Goal: Task Accomplishment & Management: Use online tool/utility

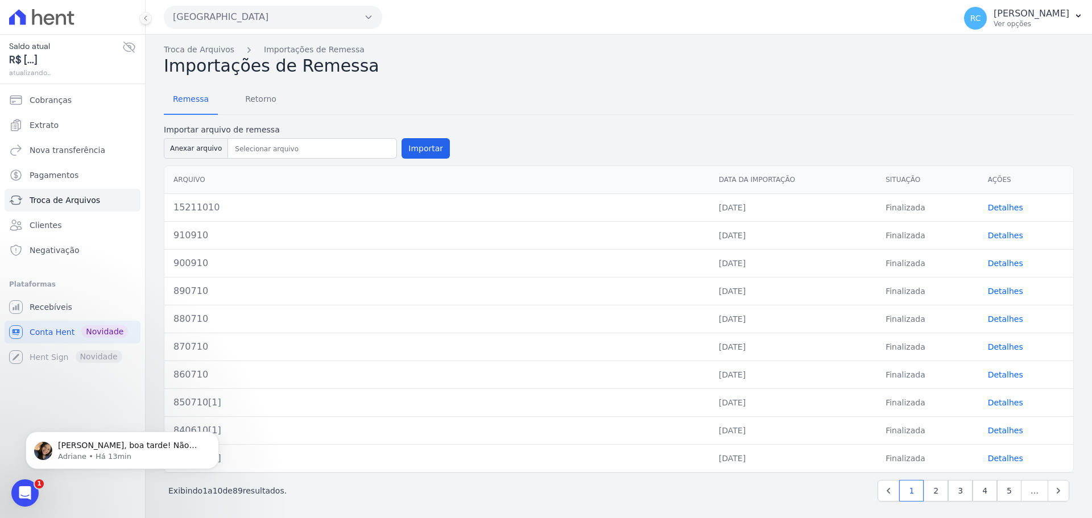
scroll to position [1168, 0]
click at [102, 454] on p "Adriane • Há 13min" at bounding box center [131, 456] width 147 height 10
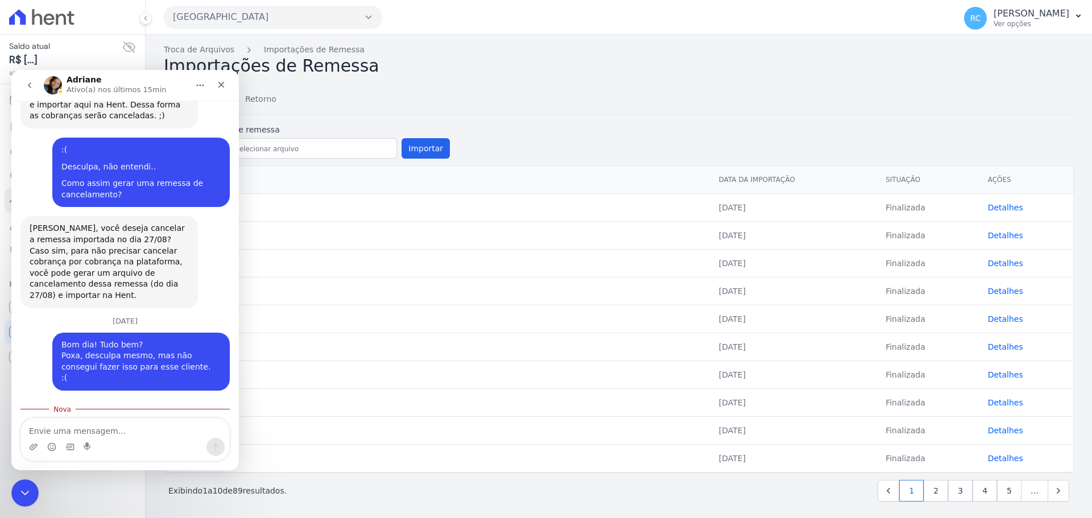
scroll to position [1187, 0]
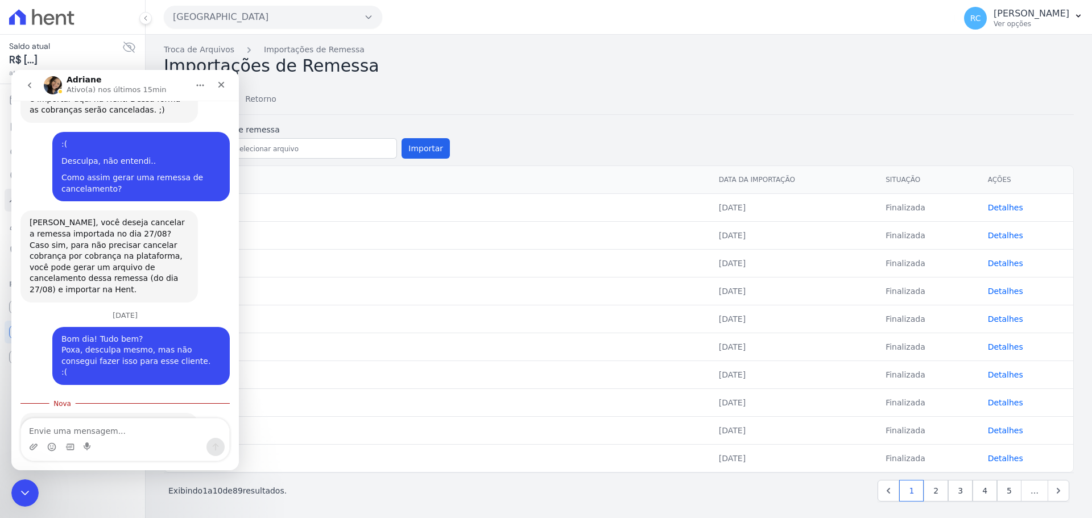
click at [92, 426] on textarea "Envie uma mensagem..." at bounding box center [125, 427] width 208 height 19
drag, startPoint x: 28, startPoint y: 496, endPoint x: 61, endPoint y: 959, distance: 464.0
click at [29, 498] on icon "Fechar mensagem da Intercom" at bounding box center [23, 491] width 14 height 14
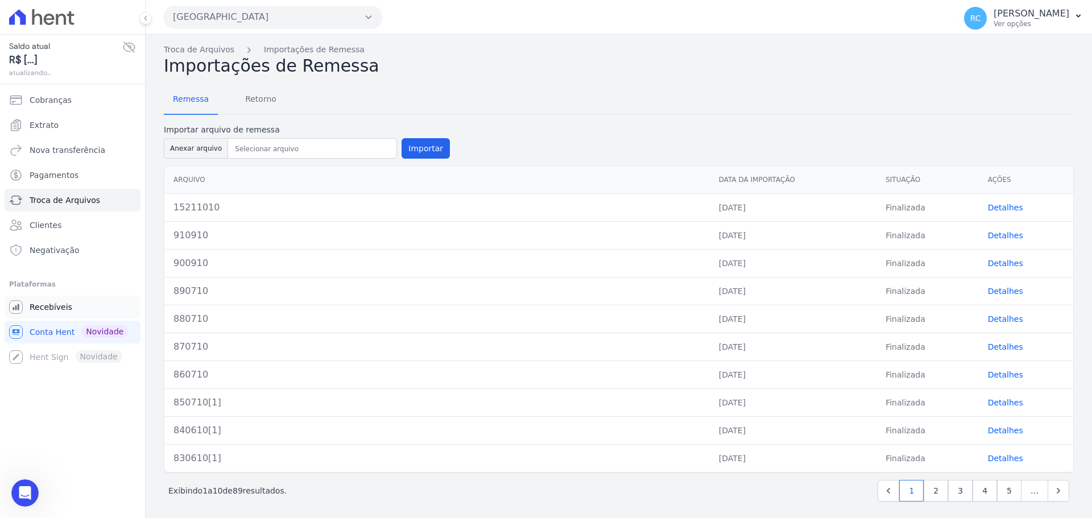
click at [72, 297] on link "Recebíveis" at bounding box center [73, 307] width 136 height 23
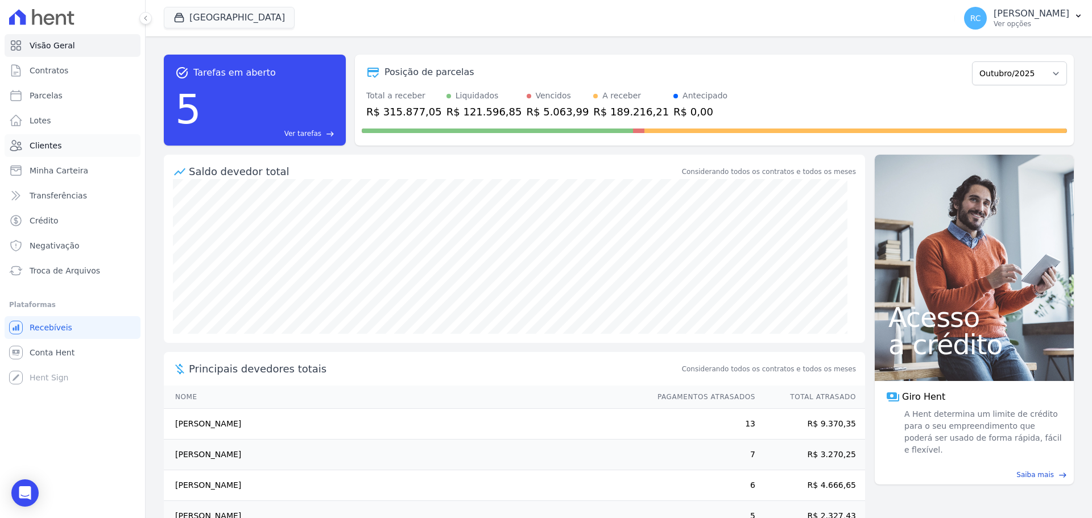
click at [69, 146] on link "Clientes" at bounding box center [73, 145] width 136 height 23
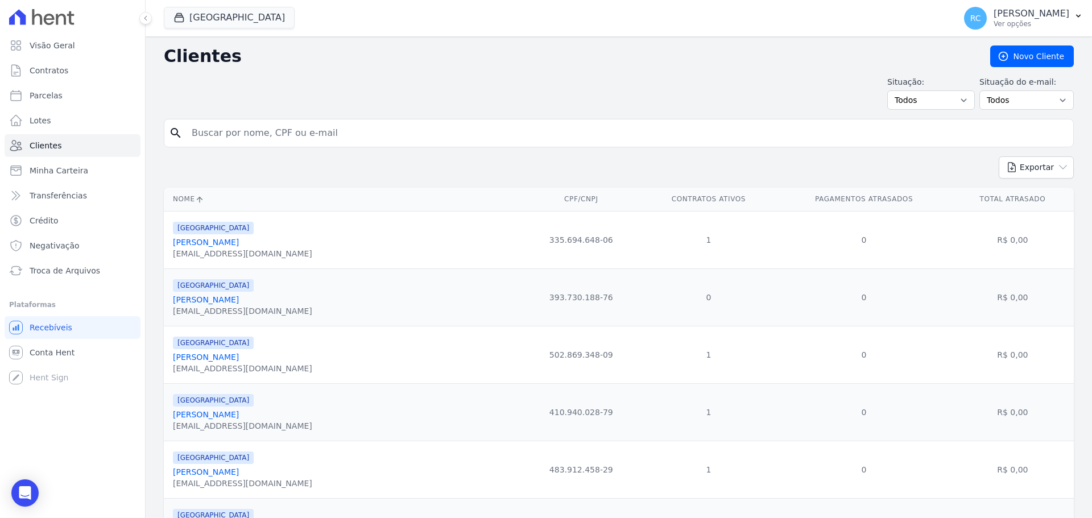
click at [243, 132] on input "search" at bounding box center [627, 133] width 884 height 23
type input "KEVIN LEMOS MUNHOZ"
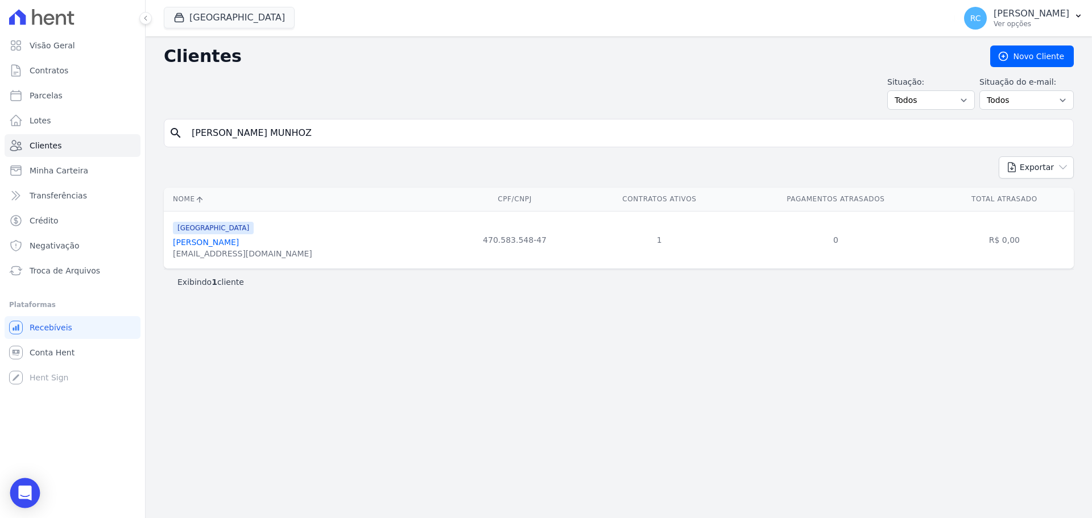
click at [18, 494] on div "Open Intercom Messenger" at bounding box center [25, 493] width 30 height 30
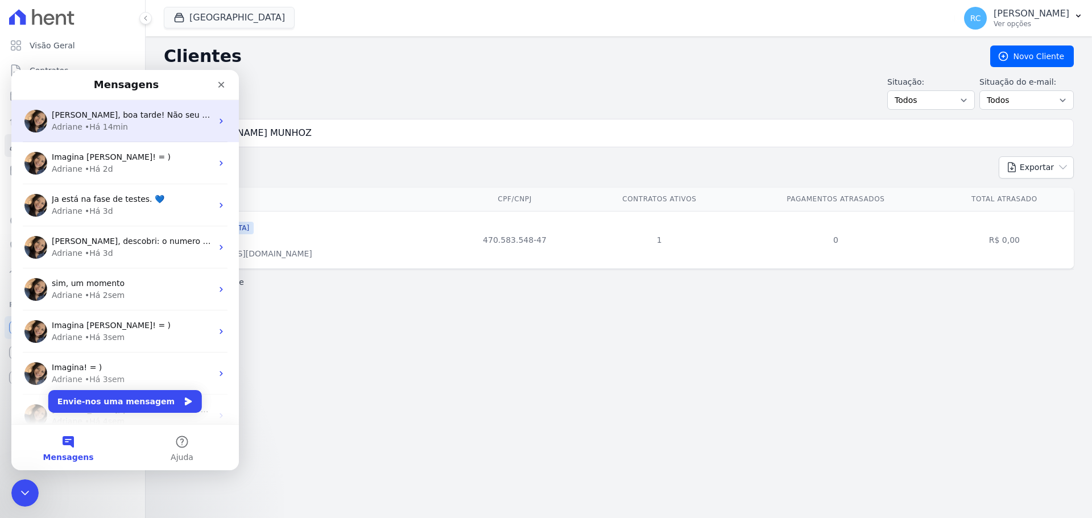
click at [143, 109] on div "Raquel, boa tarde! Não seu preocupe: faço internamente. São todas as parcelas e…" at bounding box center [132, 115] width 160 height 12
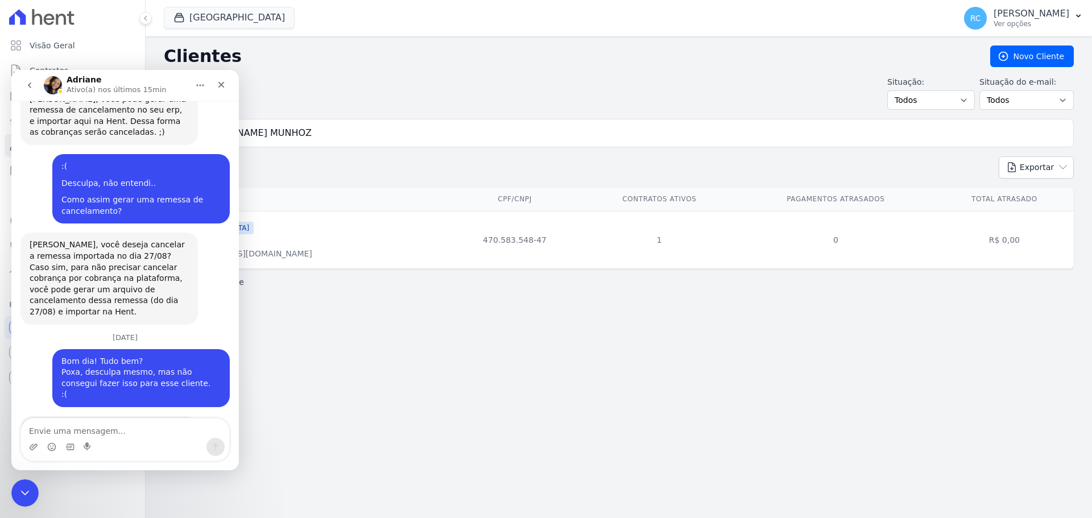
scroll to position [1168, 0]
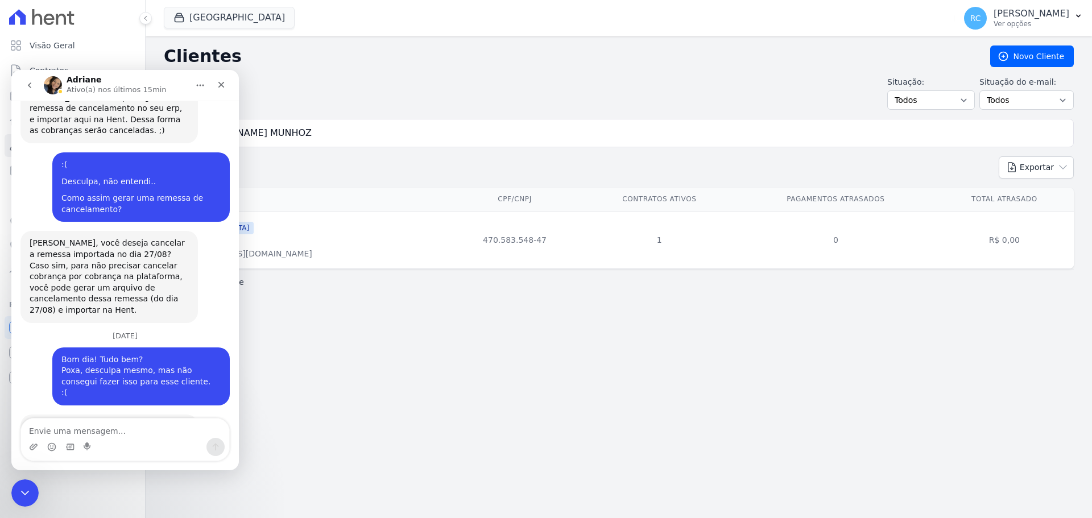
click at [84, 429] on textarea "Envie uma mensagem..." at bounding box center [125, 427] width 208 height 19
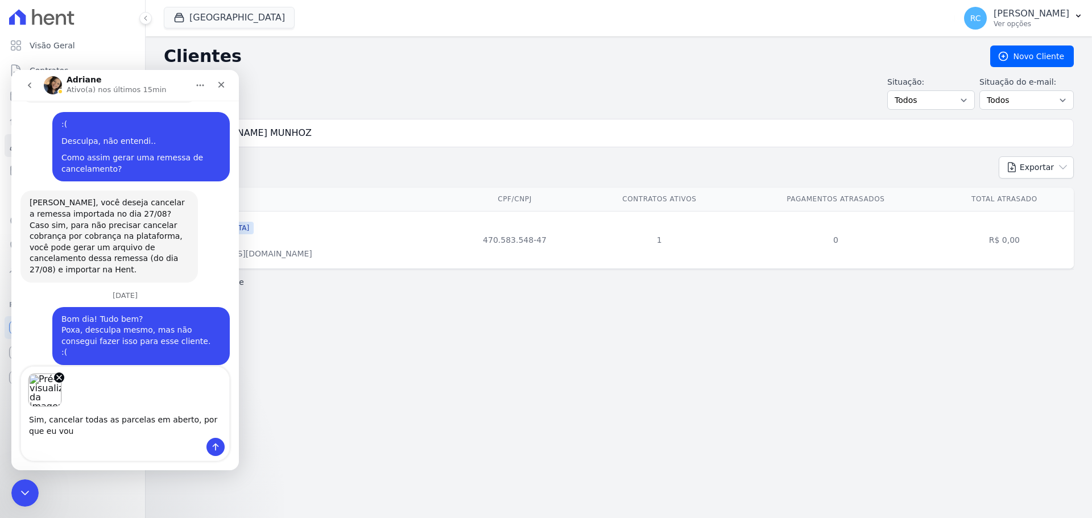
scroll to position [1220, 0]
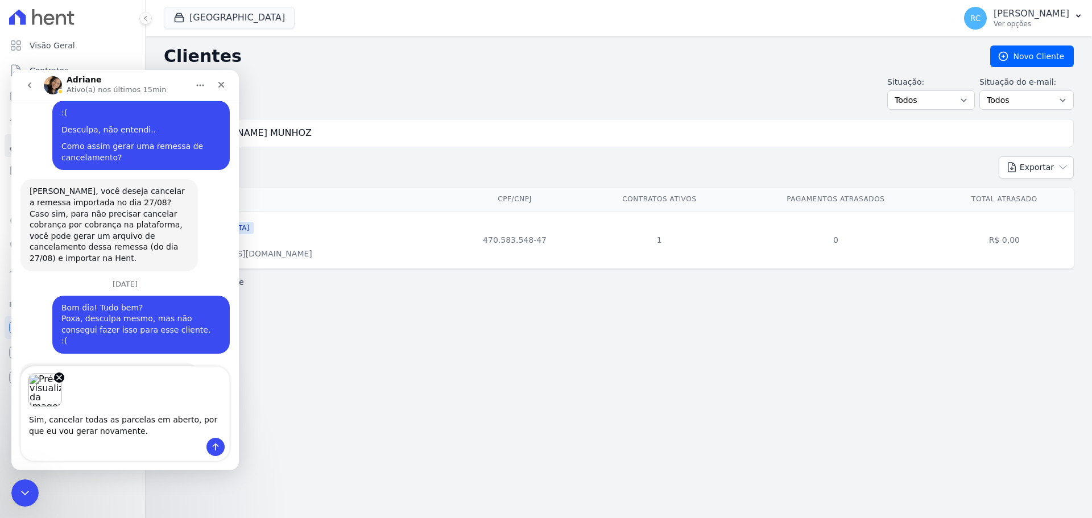
type textarea "Sim, cancelar todas as parcelas em aberto, por que eu vou gerar novamente."
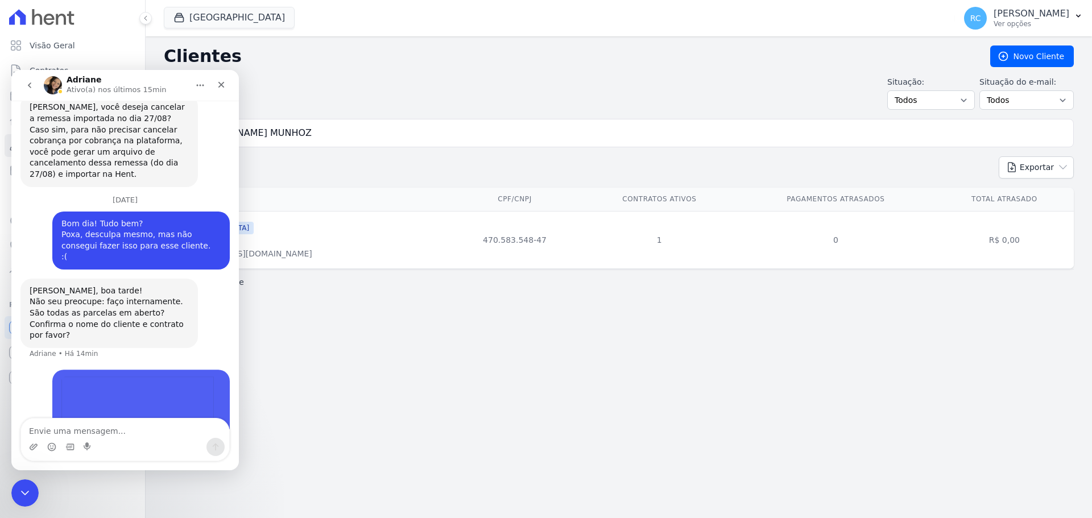
scroll to position [1315, 0]
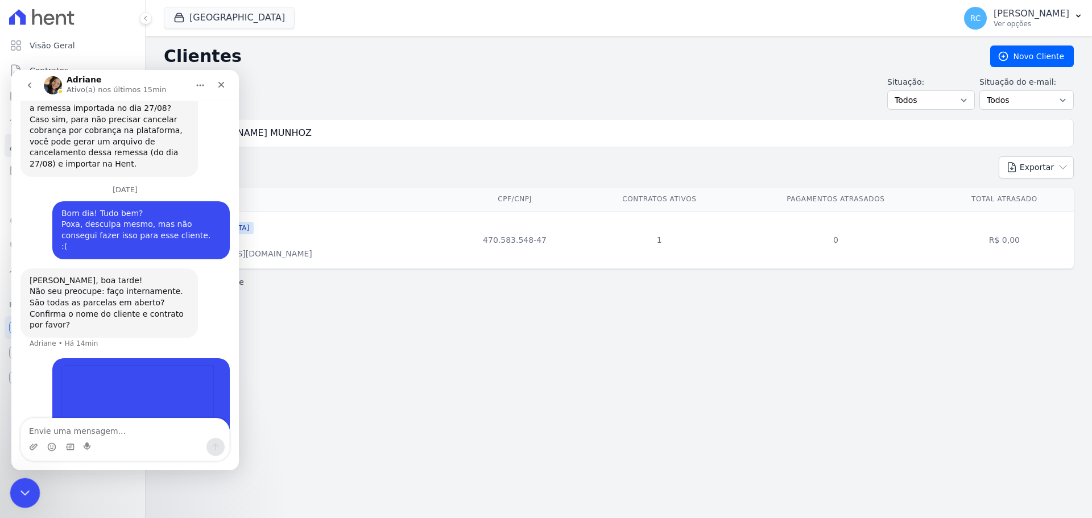
drag, startPoint x: 32, startPoint y: 494, endPoint x: 185, endPoint y: 969, distance: 498.8
click at [34, 494] on div "Fechar mensagem da Intercom" at bounding box center [23, 491] width 27 height 27
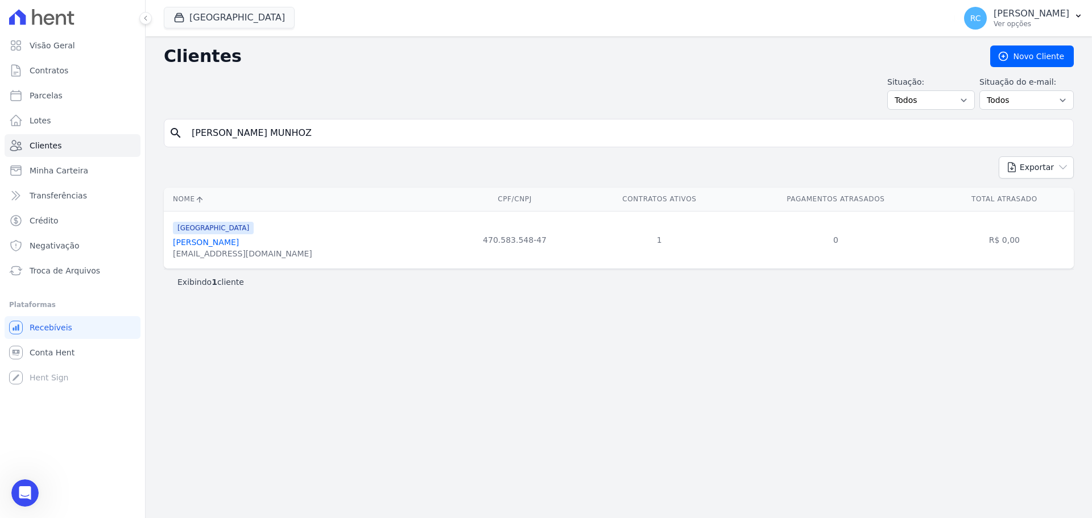
drag, startPoint x: 364, startPoint y: 393, endPoint x: 574, endPoint y: 74, distance: 382.1
click at [366, 388] on div "Clientes Novo Cliente Situação: Todos Adimplentes Inadimplentes Situação do e-m…" at bounding box center [619, 277] width 946 height 482
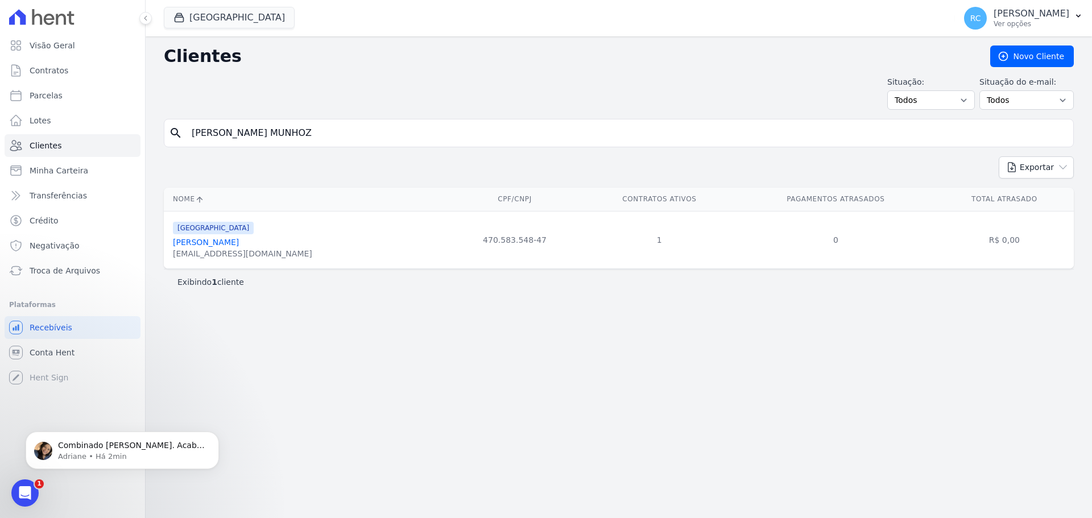
drag, startPoint x: 321, startPoint y: 139, endPoint x: 195, endPoint y: 139, distance: 126.2
click at [67, 141] on div "Visão Geral Contratos [GEOGRAPHIC_DATA] Lotes Clientes Minha Carteira Transferê…" at bounding box center [546, 259] width 1092 height 518
paste input "Sandro Rogerio Guedes"
type input "Sandro Rogerio Guedes"
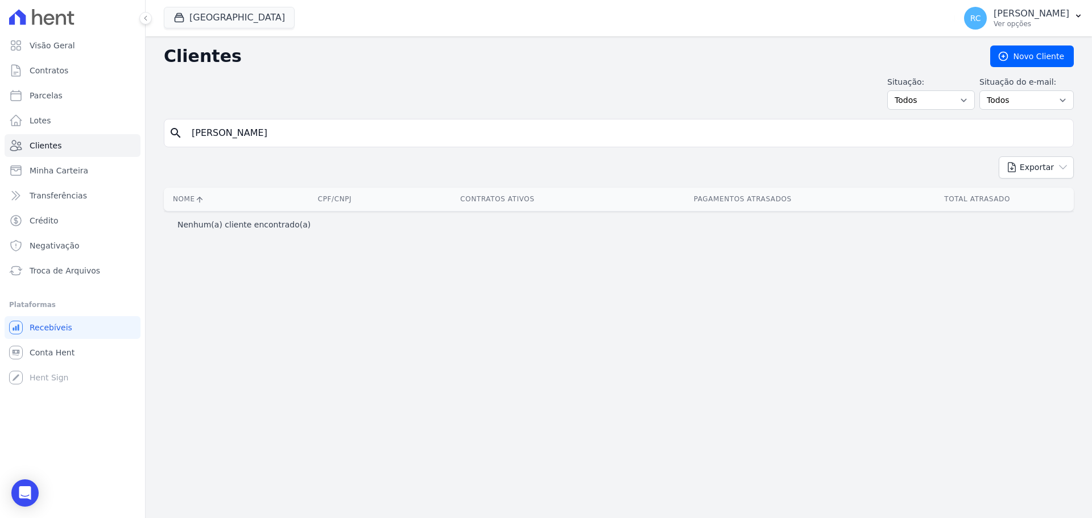
drag, startPoint x: 261, startPoint y: 135, endPoint x: 279, endPoint y: 124, distance: 21.0
click at [93, 140] on div "Visão Geral Contratos [GEOGRAPHIC_DATA] Lotes Clientes Minha Carteira Transferê…" at bounding box center [546, 259] width 1092 height 518
paste input "[PERSON_NAME]"
type input "[PERSON_NAME]"
click at [353, 144] on div "search Walquiria Ortiz Guedes" at bounding box center [619, 133] width 910 height 28
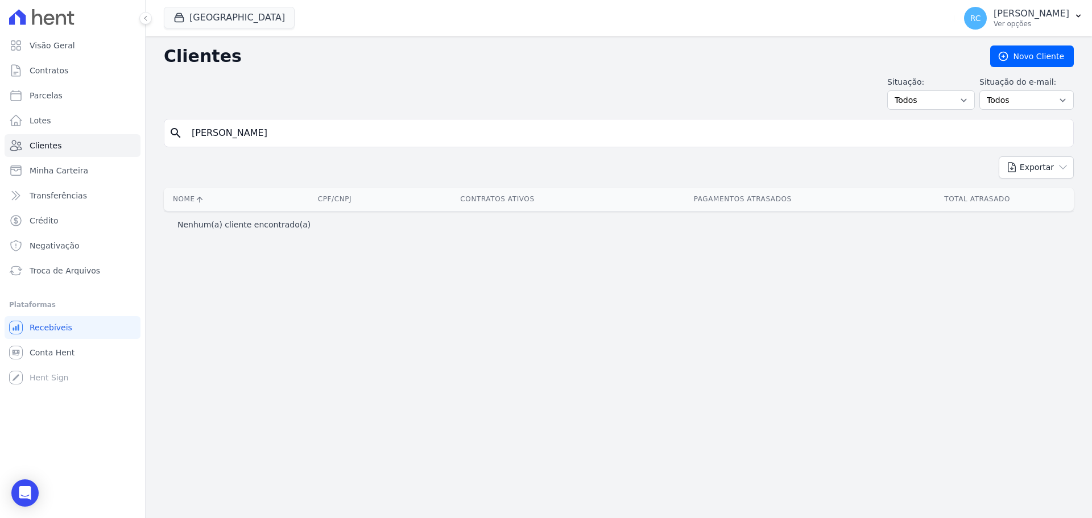
click at [354, 143] on input "[PERSON_NAME]" at bounding box center [627, 133] width 884 height 23
type input "[PERSON_NAME]"
click at [246, 3] on div "Parque Das Flores CAVAZANI EMPREENDIMENTOS IMOBILIARIOS PARQUE DAS FLORES PARQU…" at bounding box center [557, 18] width 786 height 38
drag, startPoint x: 238, startPoint y: 11, endPoint x: 223, endPoint y: 20, distance: 17.4
click at [237, 12] on button "Parque Das Flores" at bounding box center [229, 18] width 131 height 22
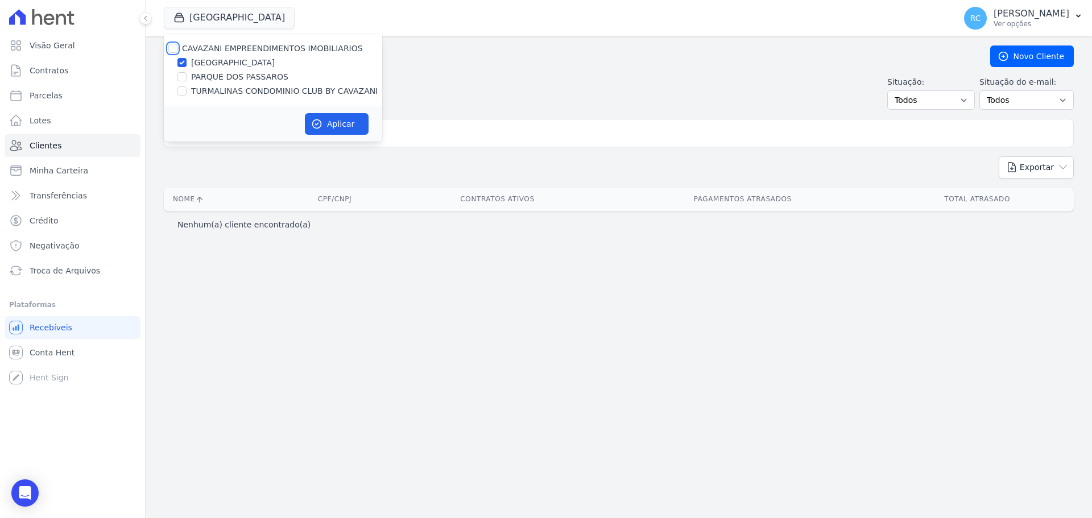
click at [175, 52] on input "CAVAZANI EMPREENDIMENTOS IMOBILIARIOS" at bounding box center [172, 48] width 9 height 9
checkbox input "true"
click at [316, 117] on button "Aplicar" at bounding box center [337, 124] width 64 height 22
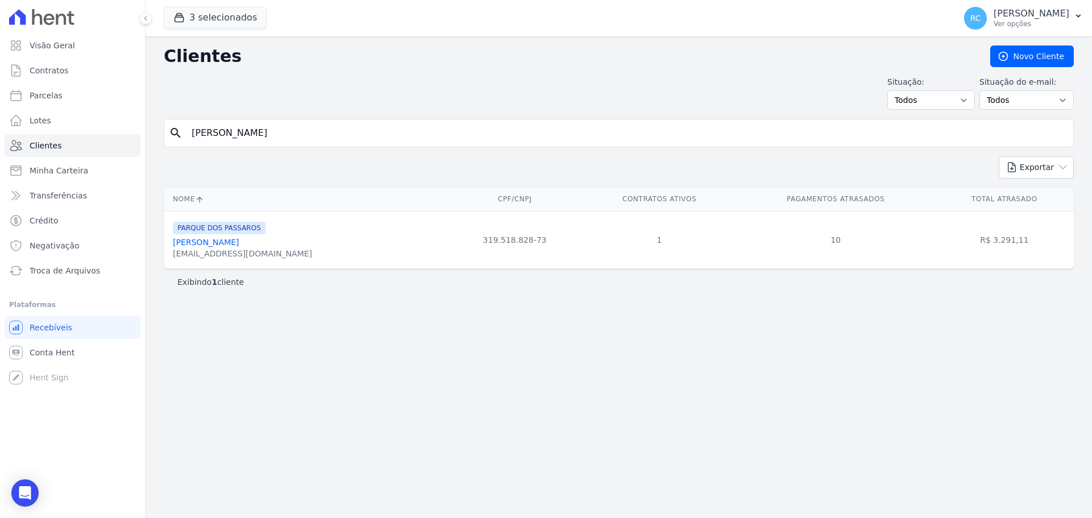
click at [299, 123] on div "search Walquiria Ortiz Guedes" at bounding box center [619, 133] width 910 height 28
drag, startPoint x: 303, startPoint y: 127, endPoint x: 189, endPoint y: 119, distance: 114.0
click at [0, 138] on div "Visão Geral Contratos [GEOGRAPHIC_DATA] Lotes Clientes Minha Carteira Transferê…" at bounding box center [546, 259] width 1092 height 518
click at [321, 127] on input "[PERSON_NAME]" at bounding box center [627, 133] width 884 height 23
drag, startPoint x: 313, startPoint y: 124, endPoint x: 0, endPoint y: 90, distance: 315.1
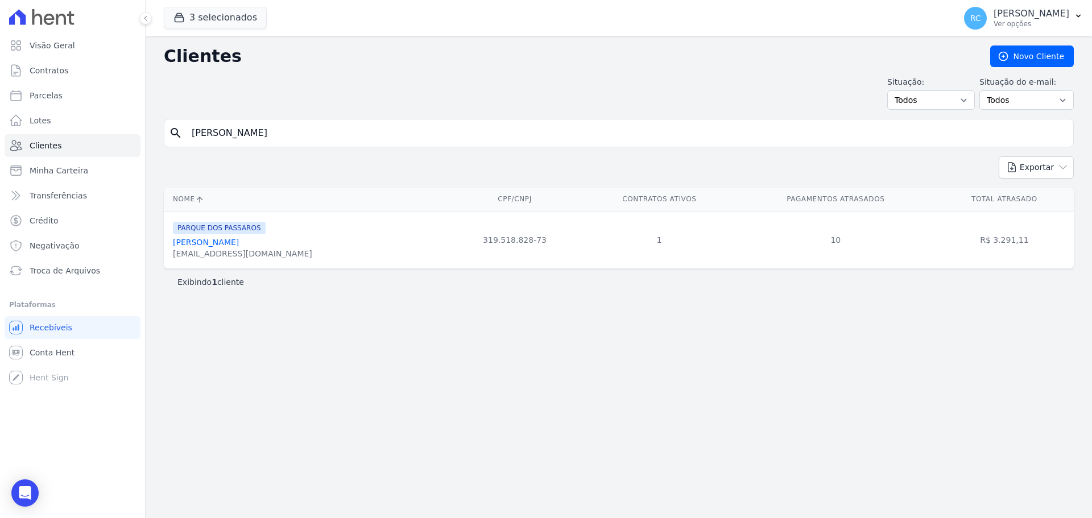
click at [0, 90] on div "Visão Geral Contratos [GEOGRAPHIC_DATA] Lotes Clientes Minha Carteira Transferê…" at bounding box center [546, 259] width 1092 height 518
type input "[PERSON_NAME]"
click at [217, 244] on link "[PERSON_NAME]" at bounding box center [206, 242] width 66 height 9
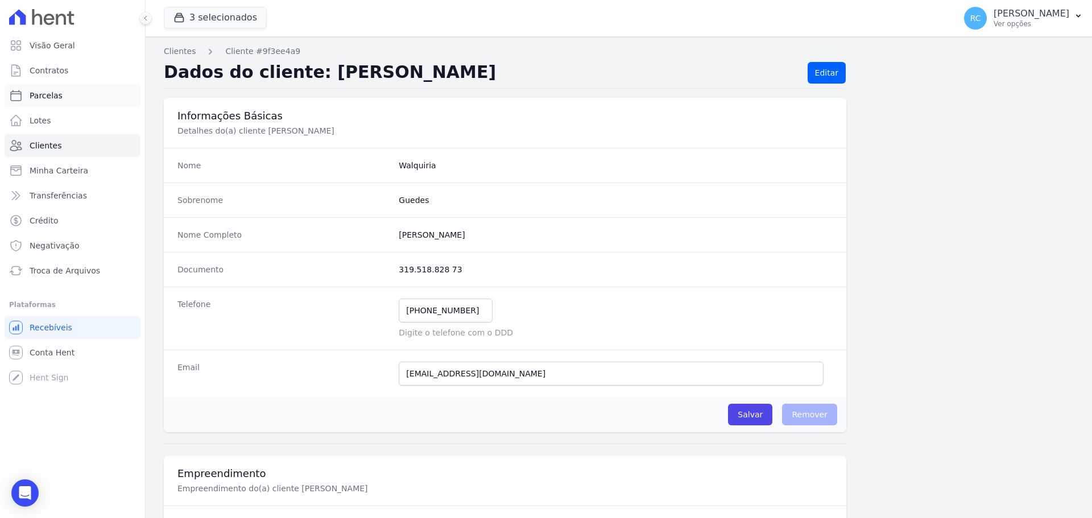
click at [89, 101] on link "Parcelas" at bounding box center [73, 95] width 136 height 23
select select
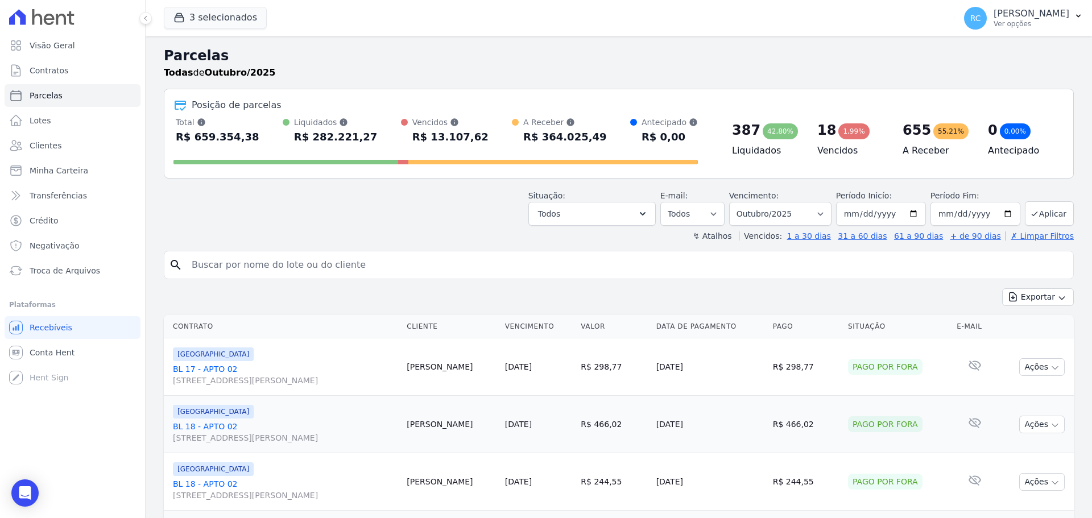
click at [364, 267] on input "search" at bounding box center [627, 265] width 884 height 23
paste input "[PERSON_NAME]"
type input "[PERSON_NAME]"
select select
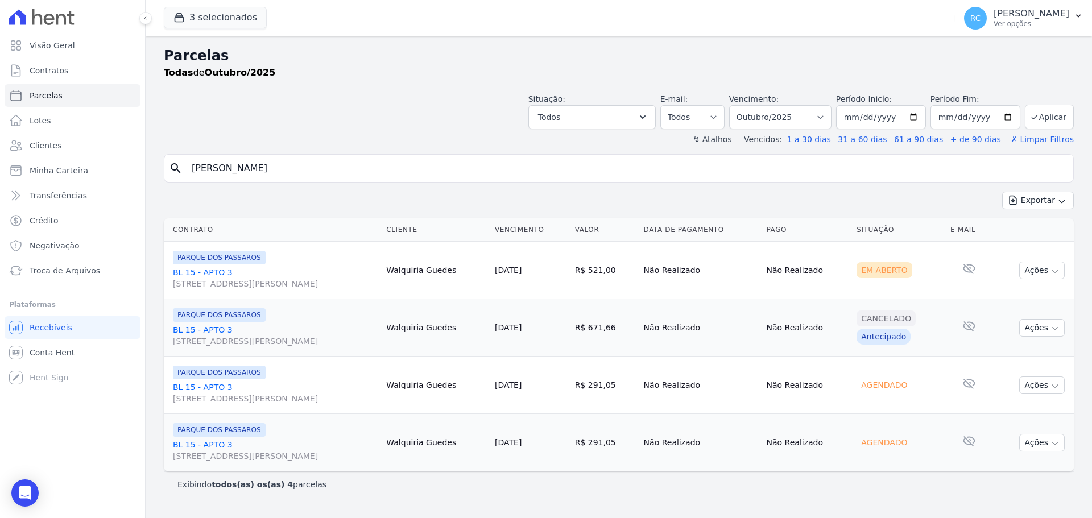
drag, startPoint x: 304, startPoint y: 169, endPoint x: 193, endPoint y: 161, distance: 111.1
click at [193, 161] on input "[PERSON_NAME]" at bounding box center [627, 168] width 884 height 23
click at [215, 195] on div "Exportar Exportar PDF Exportar CSV" at bounding box center [619, 205] width 910 height 27
click at [77, 80] on link "Contratos" at bounding box center [73, 70] width 136 height 23
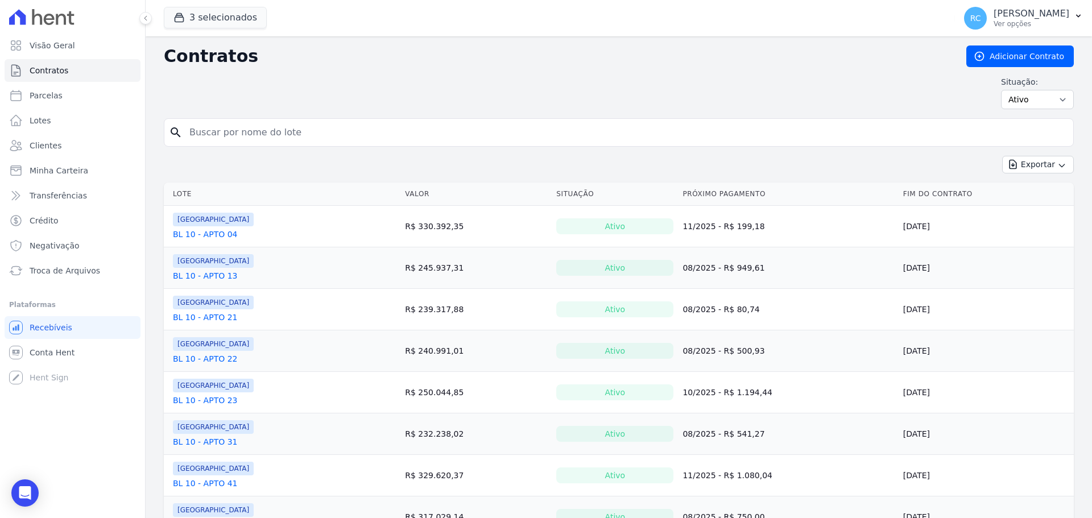
drag, startPoint x: 276, startPoint y: 139, endPoint x: 257, endPoint y: 128, distance: 22.1
click at [252, 131] on input "search" at bounding box center [626, 132] width 886 height 23
click at [233, 30] on div "3 selecionados CAVAZANI EMPREENDIMENTOS IMOBILIARIOS PARQUE DAS FLORES PARQUE D…" at bounding box center [557, 18] width 786 height 38
click at [235, 24] on button "3 selecionados" at bounding box center [215, 18] width 103 height 22
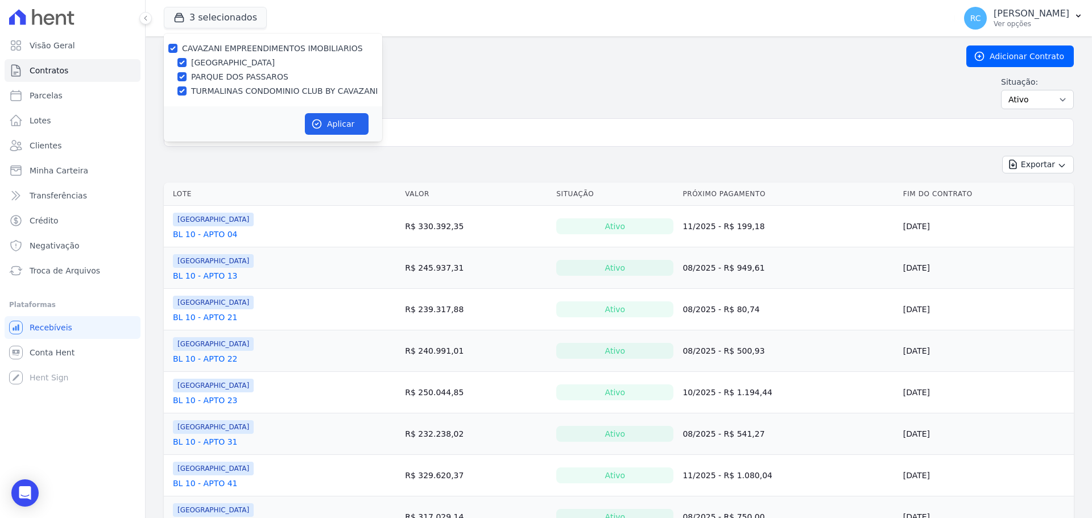
click at [206, 51] on label "CAVAZANI EMPREENDIMENTOS IMOBILIARIOS" at bounding box center [272, 48] width 181 height 9
click at [177, 51] on input "CAVAZANI EMPREENDIMENTOS IMOBILIARIOS" at bounding box center [172, 48] width 9 height 9
checkbox input "false"
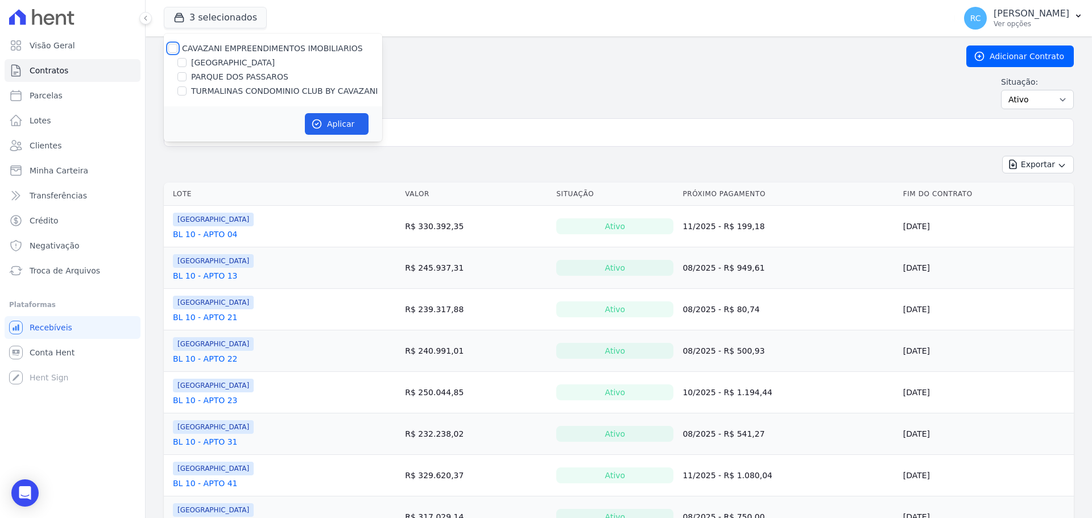
checkbox input "false"
click at [205, 76] on label "PARQUE DOS PASSAROS" at bounding box center [239, 77] width 97 height 12
click at [186, 76] on input "PARQUE DOS PASSAROS" at bounding box center [181, 76] width 9 height 9
checkbox input "true"
click at [324, 125] on button "Aplicar" at bounding box center [337, 124] width 64 height 22
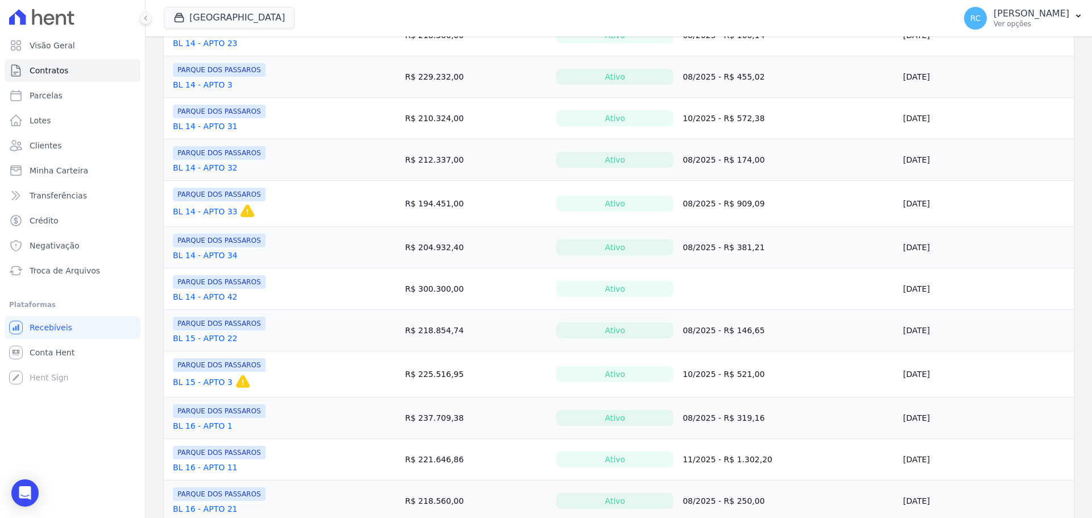
scroll to position [455, 0]
click at [207, 378] on link "BL 15 - APTO 3" at bounding box center [203, 380] width 60 height 11
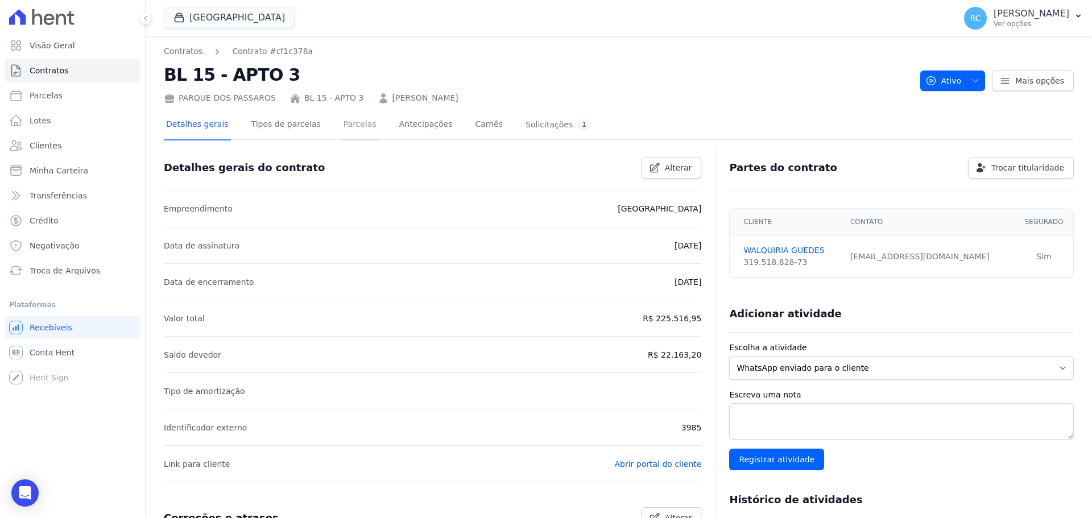
click at [346, 127] on link "Parcelas" at bounding box center [360, 125] width 38 height 30
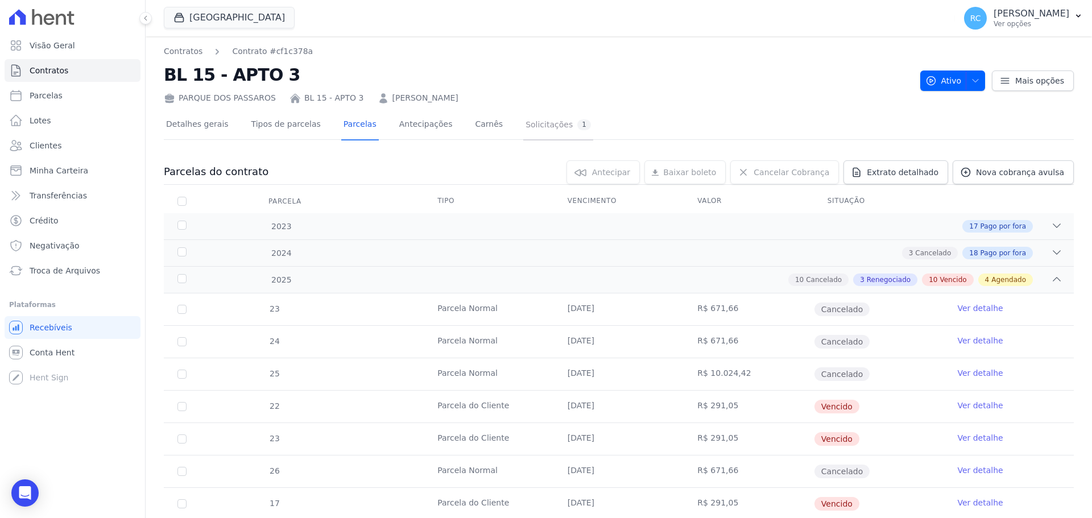
click at [525, 128] on div "Solicitações 1" at bounding box center [557, 124] width 65 height 11
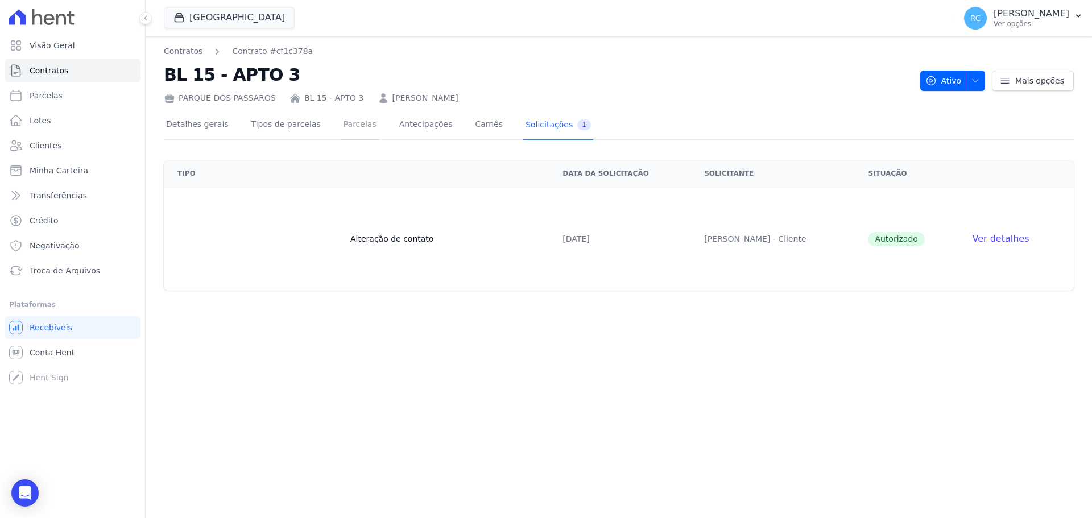
click at [350, 126] on link "Parcelas" at bounding box center [360, 125] width 38 height 30
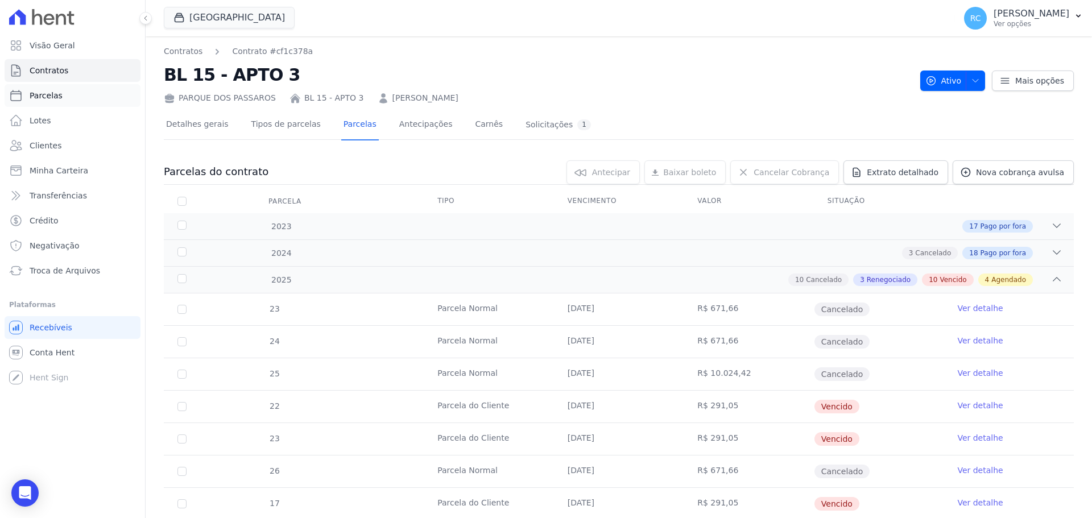
click at [93, 100] on link "Parcelas" at bounding box center [73, 95] width 136 height 23
select select
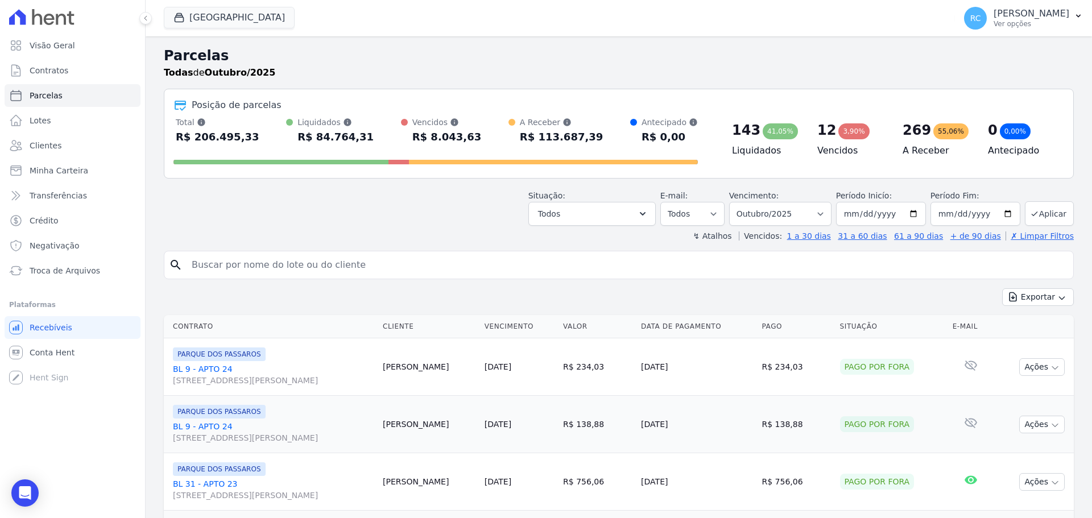
paste input "[PERSON_NAME]"
type input "[PERSON_NAME]"
select select
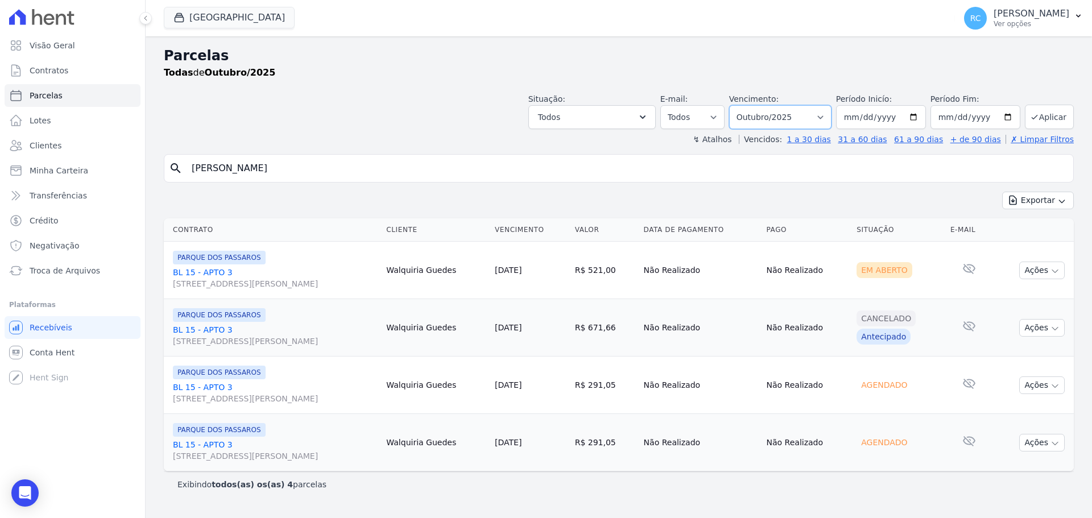
drag, startPoint x: 822, startPoint y: 115, endPoint x: 820, endPoint y: 124, distance: 9.3
click at [822, 114] on select "[GEOGRAPHIC_DATA] por período ──────── Todos os meses Dezembro/2021 [GEOGRAPHIC…" at bounding box center [780, 117] width 102 height 24
select select "all"
click at [745, 105] on select "[GEOGRAPHIC_DATA] por período ──────── Todos os meses Dezembro/2021 [GEOGRAPHIC…" at bounding box center [780, 117] width 102 height 24
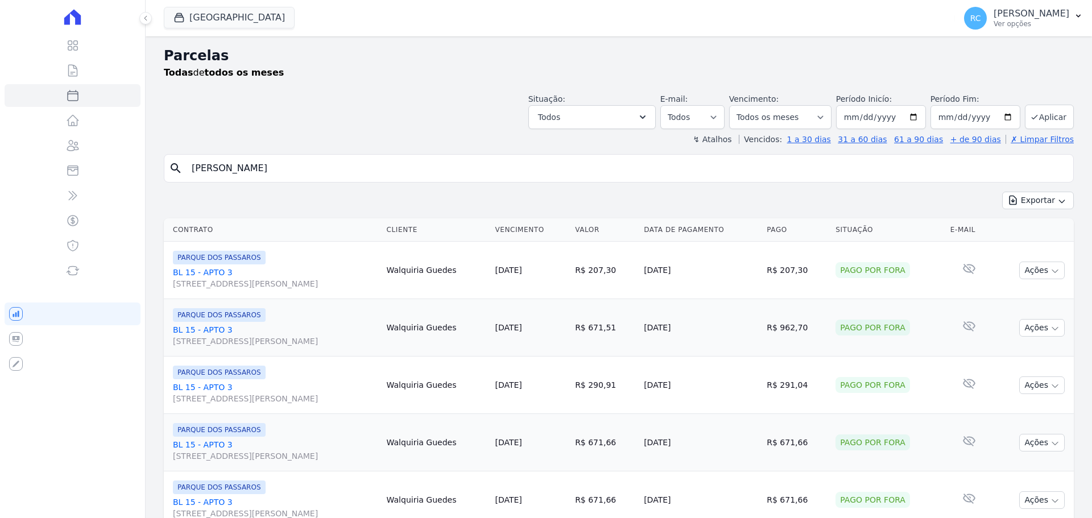
select select
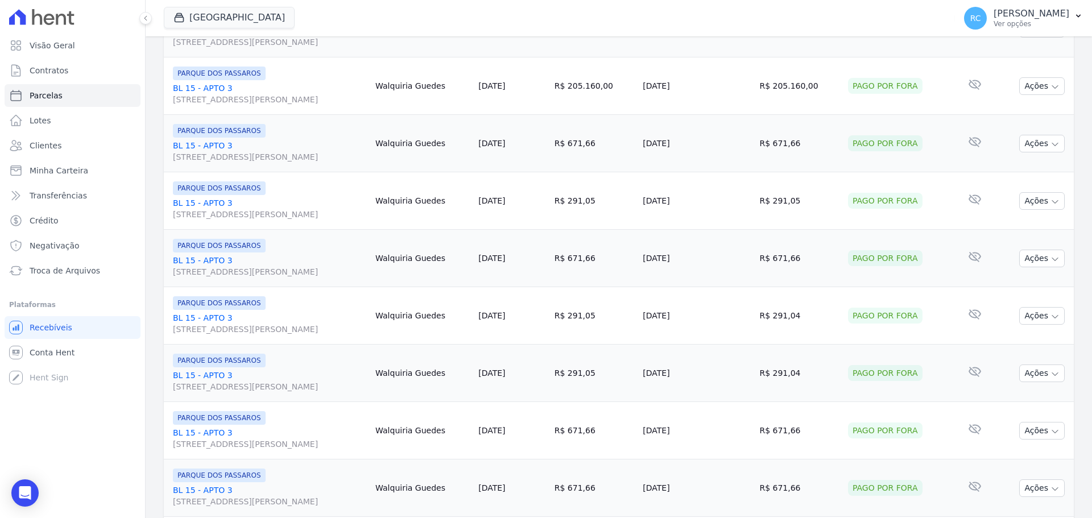
scroll to position [1209, 0]
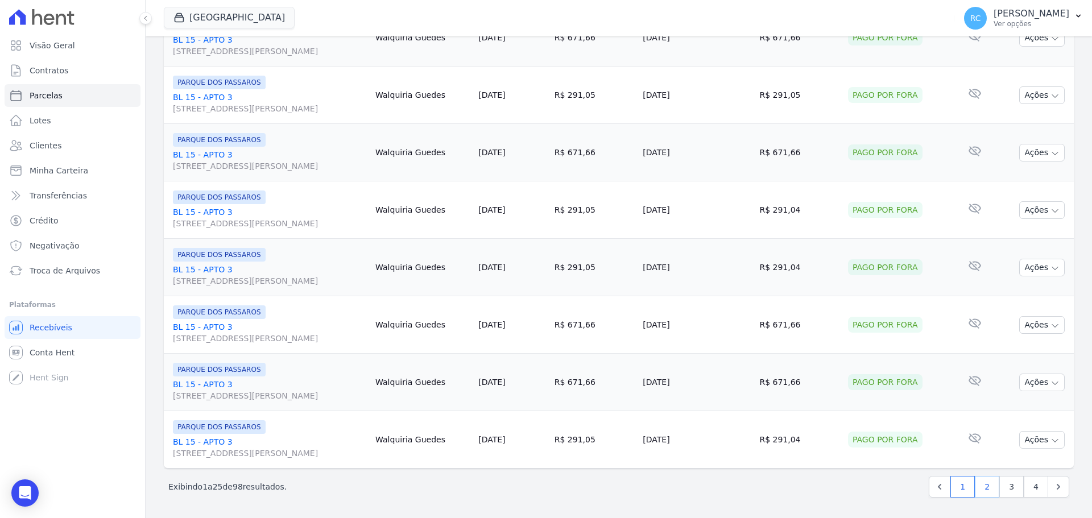
click at [979, 490] on link "2" at bounding box center [987, 487] width 24 height 22
select select
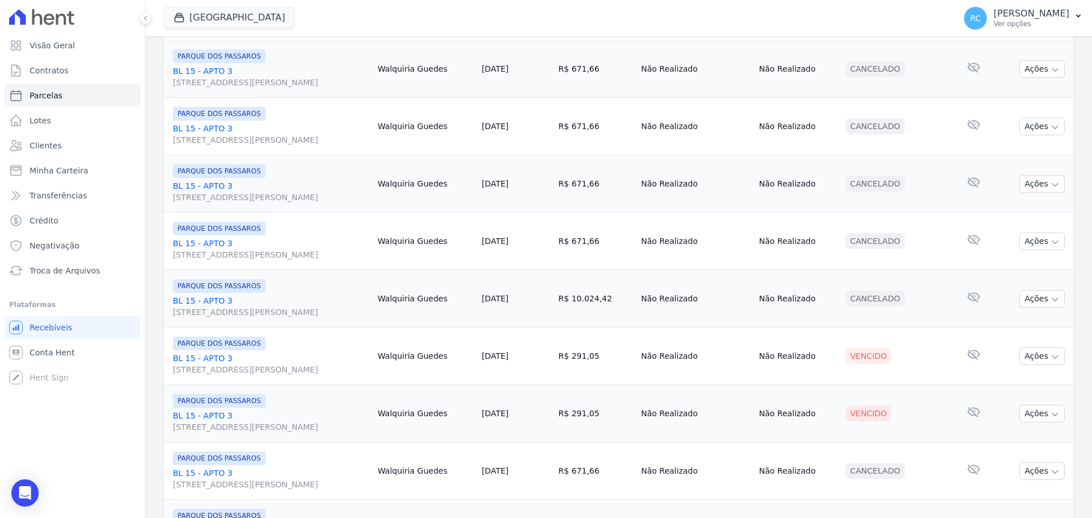
scroll to position [967, 0]
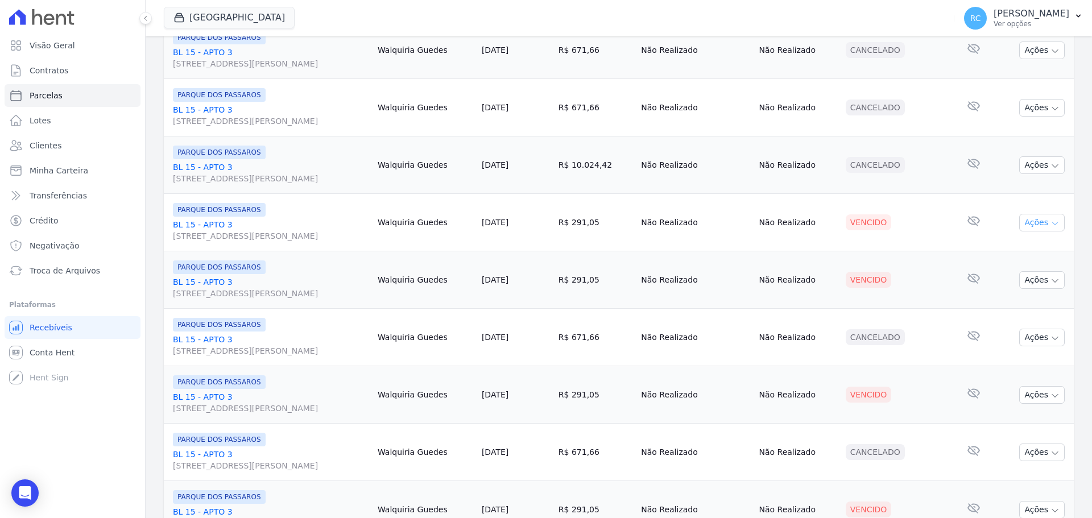
click at [1037, 228] on button "Ações" at bounding box center [1041, 223] width 45 height 18
click at [1006, 314] on link "Liquidação Manual" at bounding box center [1037, 311] width 109 height 21
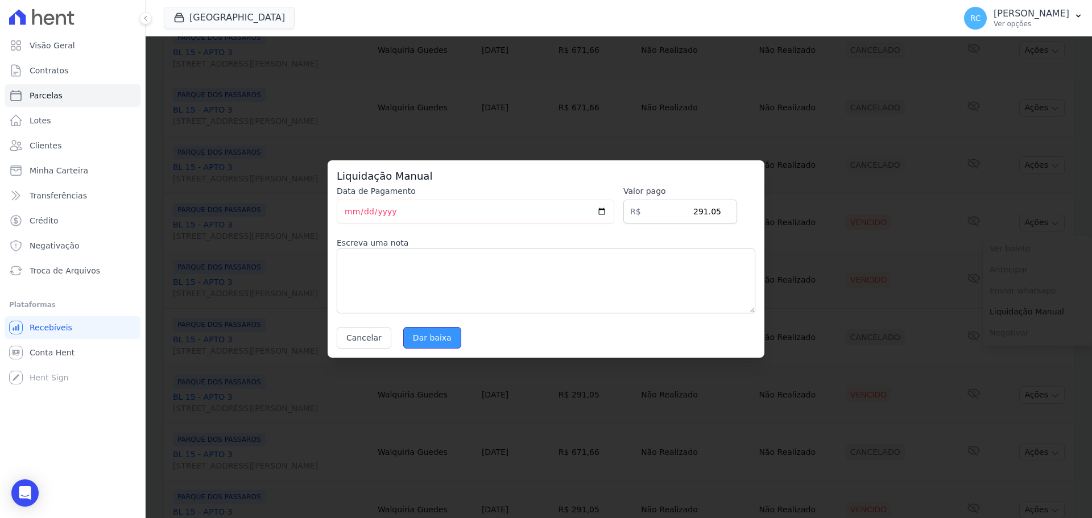
click at [425, 331] on input "Dar baixa" at bounding box center [432, 338] width 58 height 22
select select
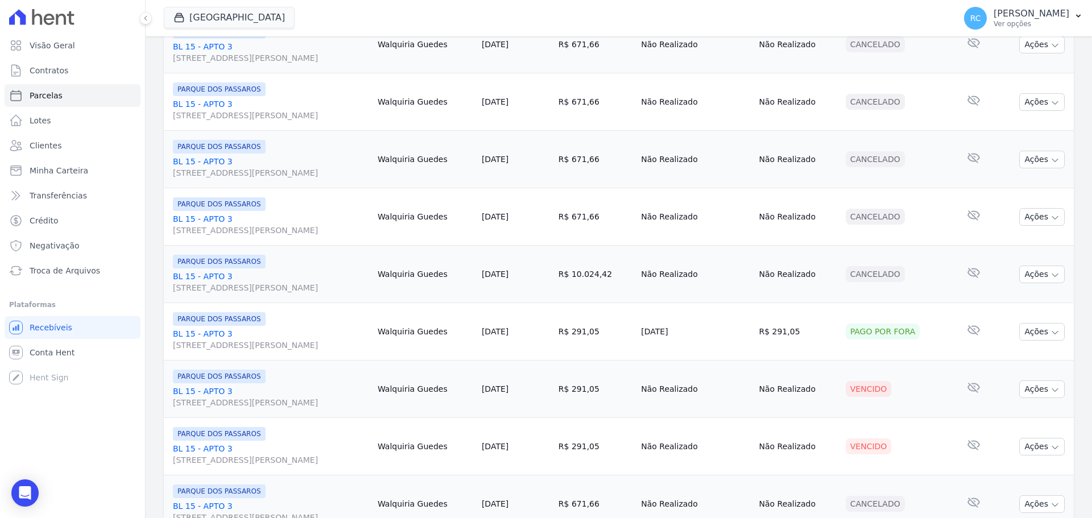
scroll to position [967, 0]
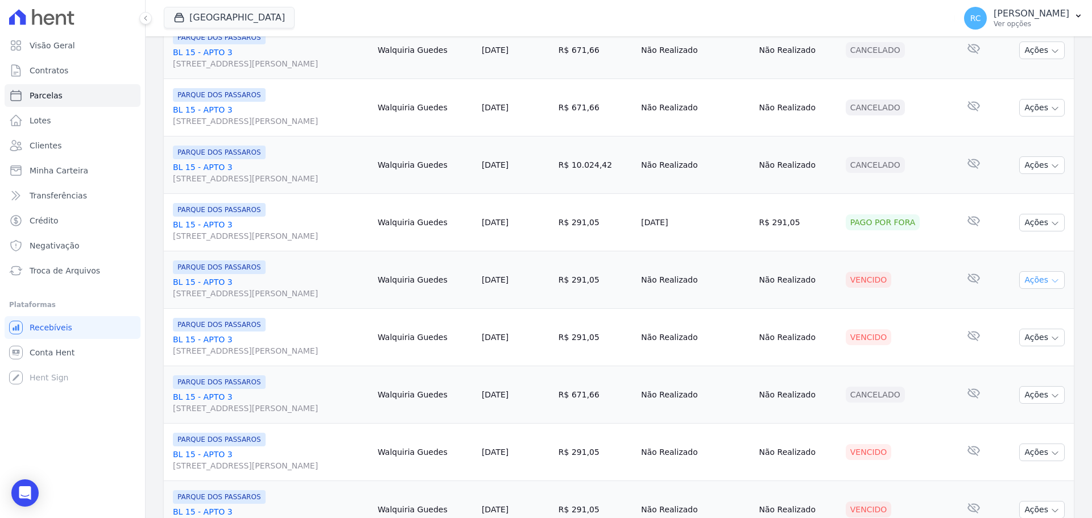
click at [1041, 279] on button "Ações" at bounding box center [1041, 280] width 45 height 18
click at [1002, 372] on link "Liquidação Manual" at bounding box center [1037, 369] width 109 height 21
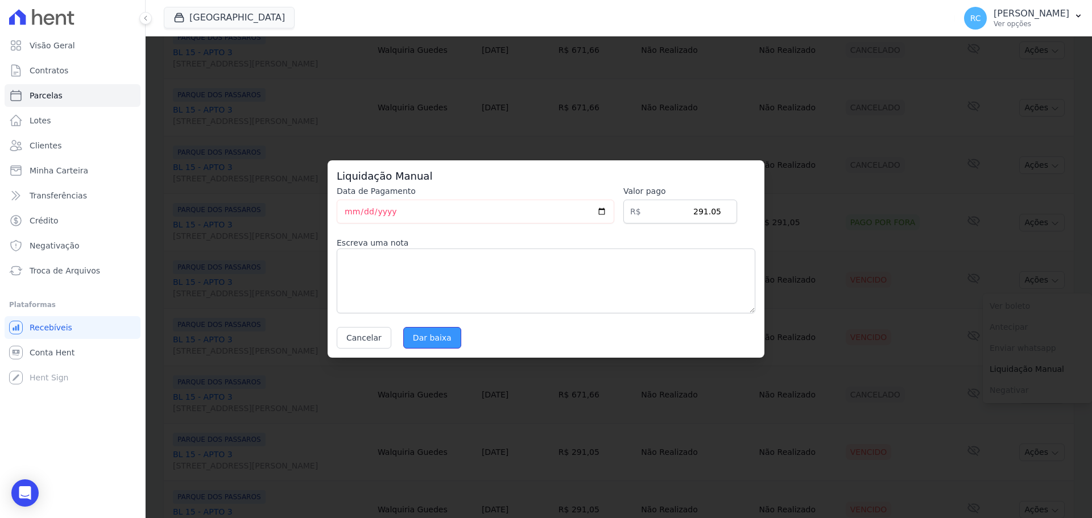
click at [429, 333] on input "Dar baixa" at bounding box center [432, 338] width 58 height 22
select select
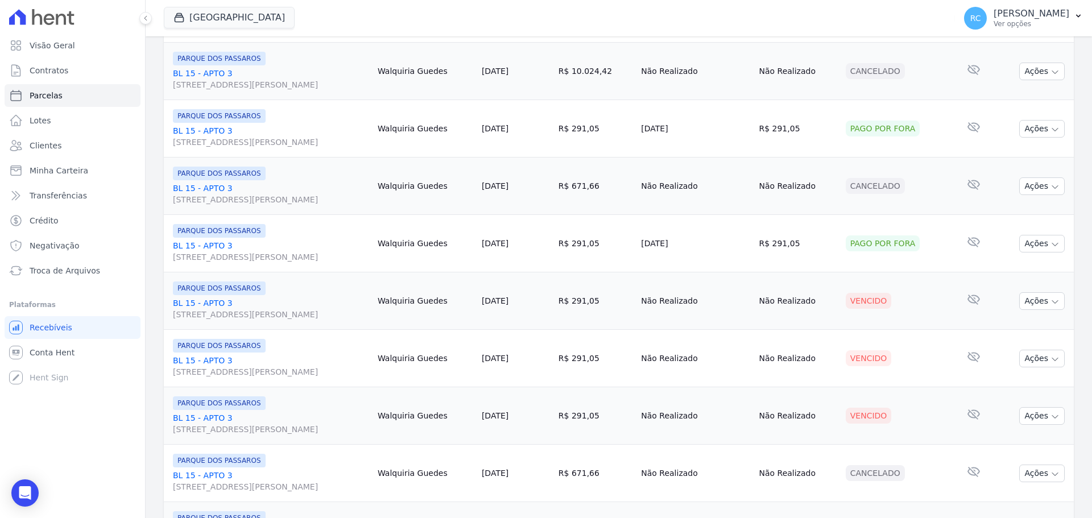
scroll to position [1080, 0]
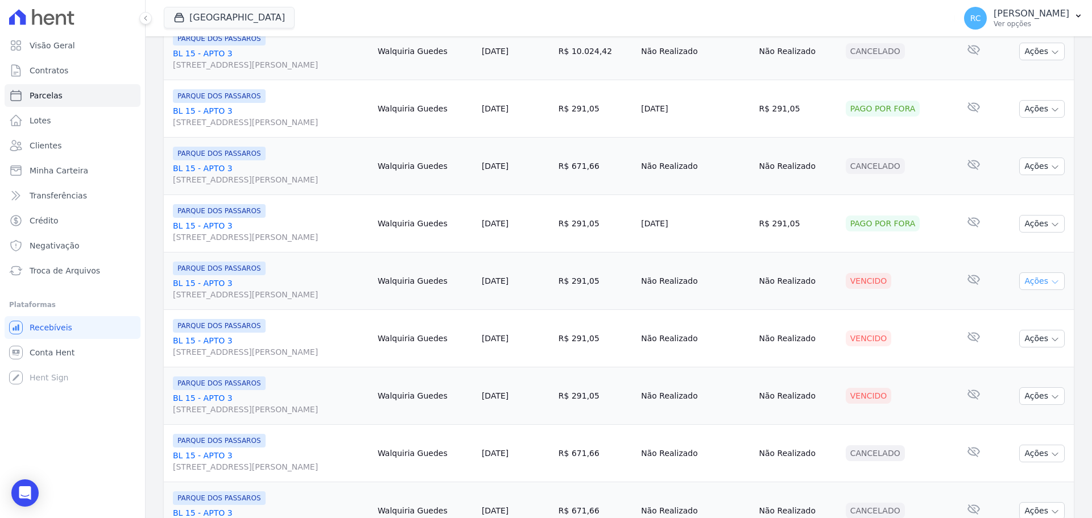
click at [1033, 280] on button "Ações" at bounding box center [1041, 281] width 45 height 18
click at [1028, 371] on link "Liquidação Manual" at bounding box center [1037, 370] width 109 height 21
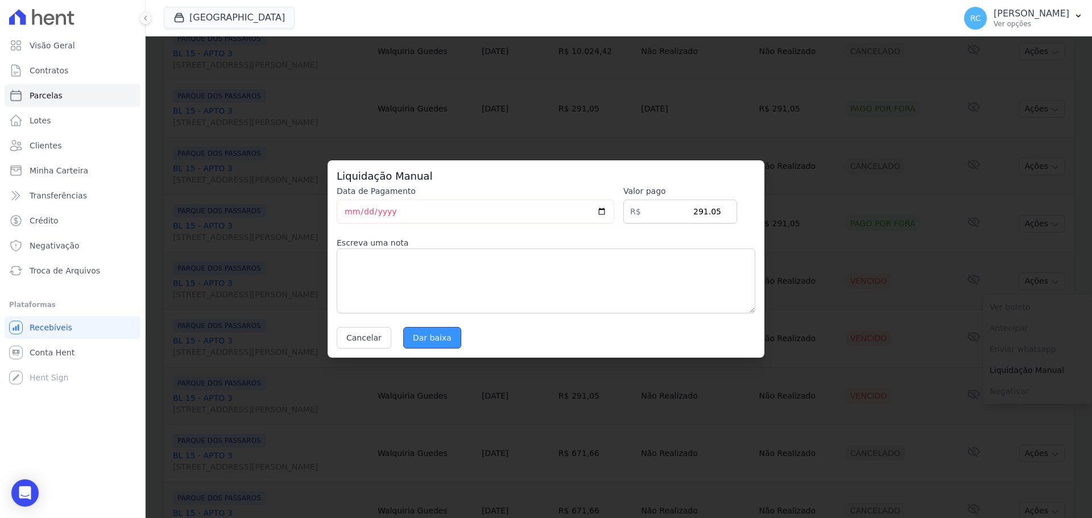
click at [425, 330] on input "Dar baixa" at bounding box center [432, 338] width 58 height 22
select select
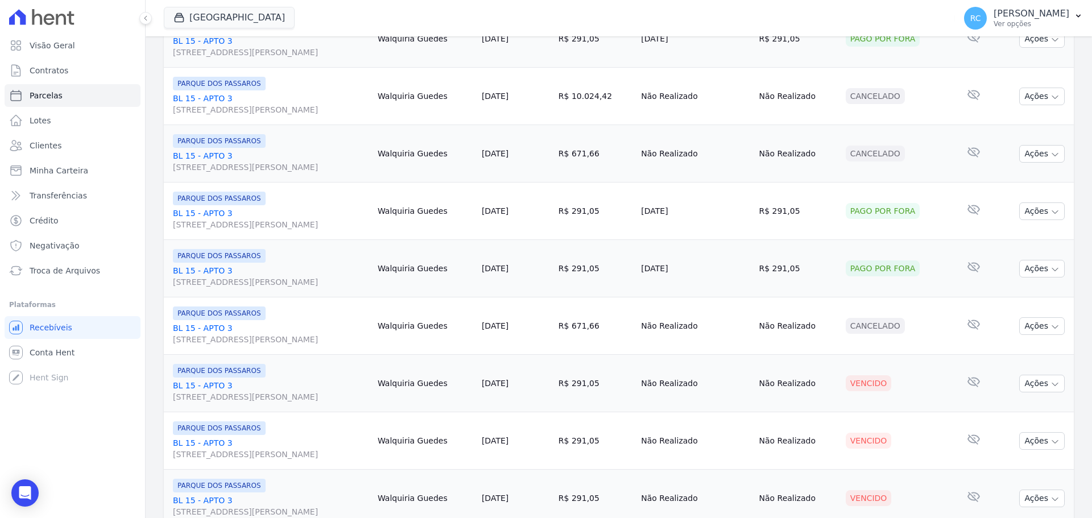
scroll to position [1209, 0]
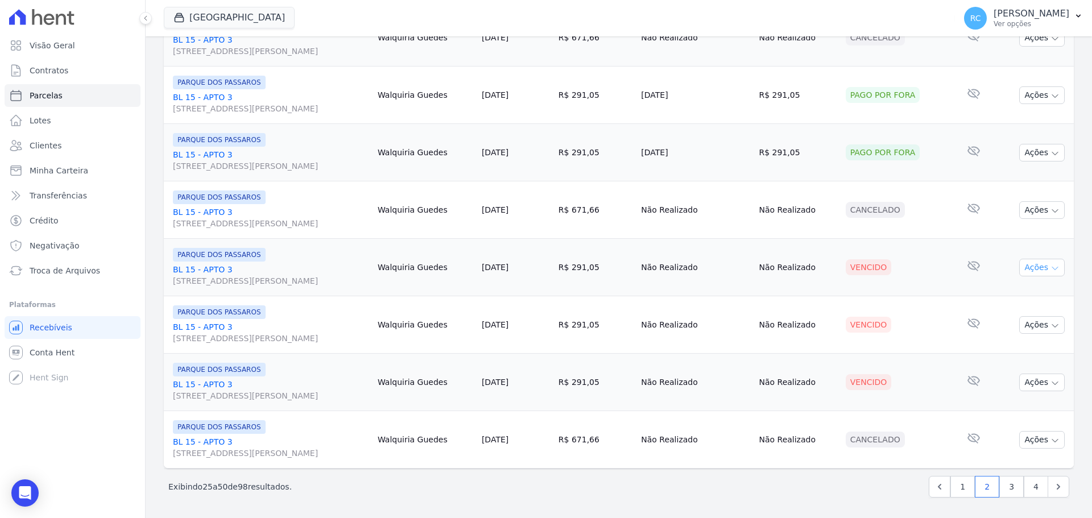
click at [1033, 271] on button "Ações" at bounding box center [1041, 268] width 45 height 18
click at [990, 360] on link "Liquidação Manual" at bounding box center [1037, 356] width 109 height 21
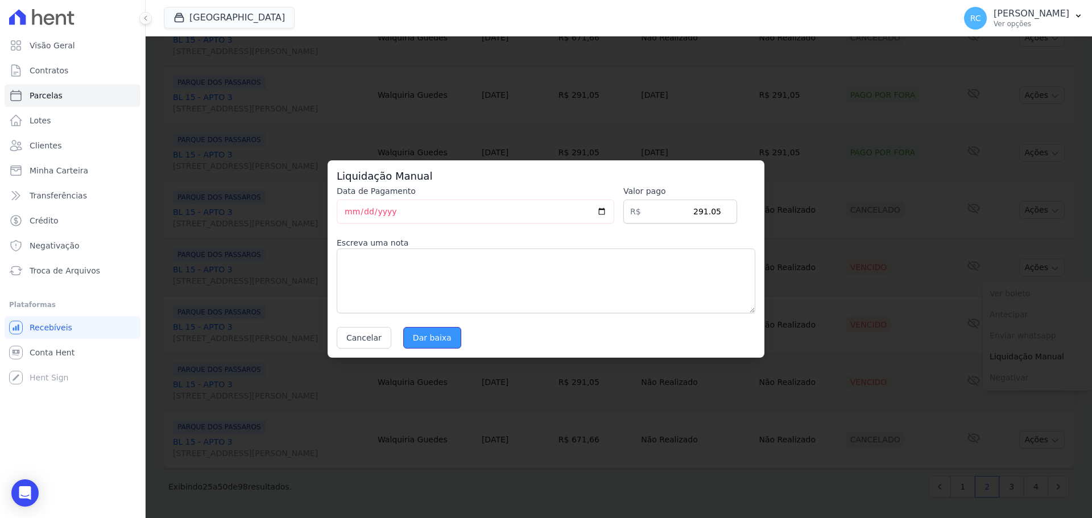
click at [414, 329] on input "Dar baixa" at bounding box center [432, 338] width 58 height 22
select select
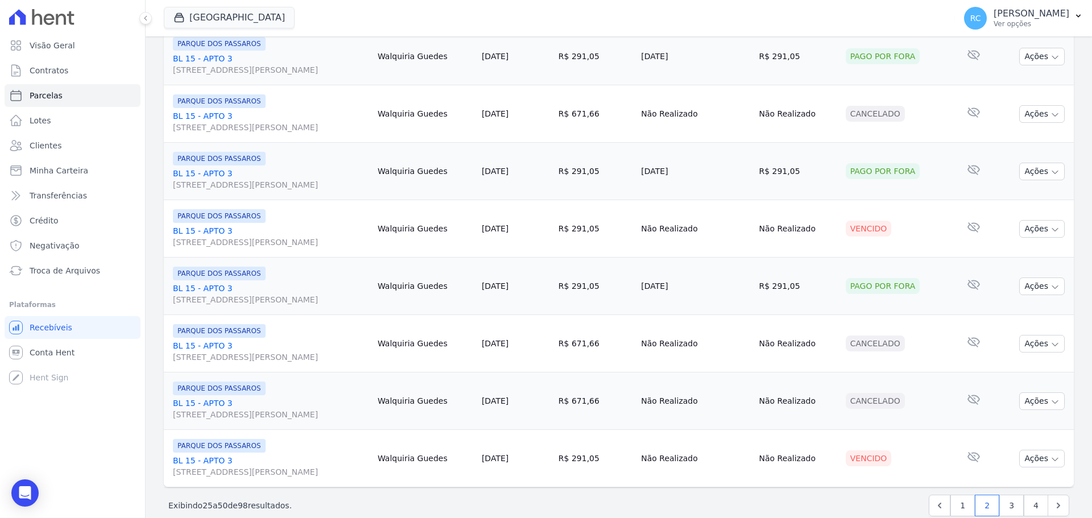
scroll to position [1194, 0]
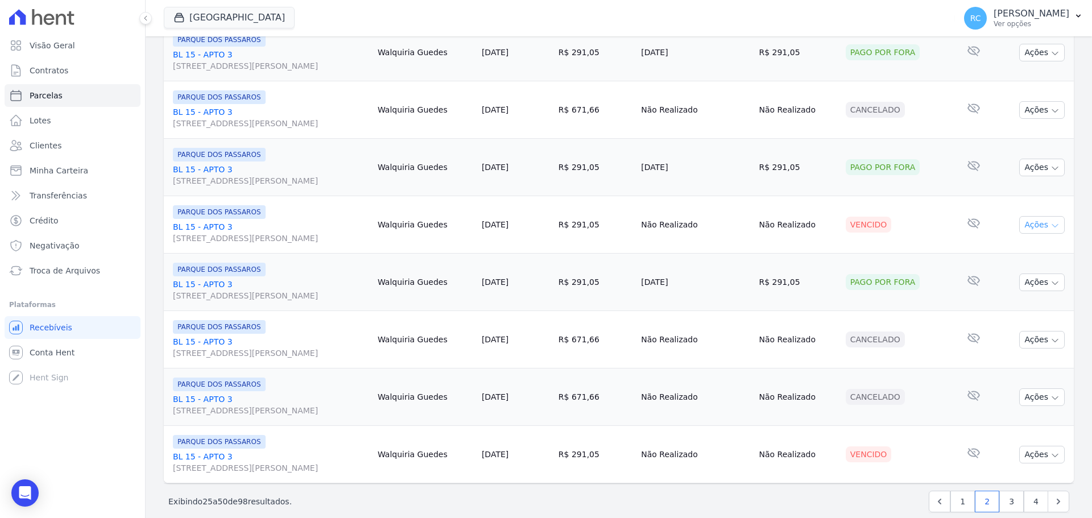
click at [1026, 219] on button "Ações" at bounding box center [1041, 225] width 45 height 18
click at [1013, 317] on link "Liquidação Manual" at bounding box center [1037, 314] width 109 height 21
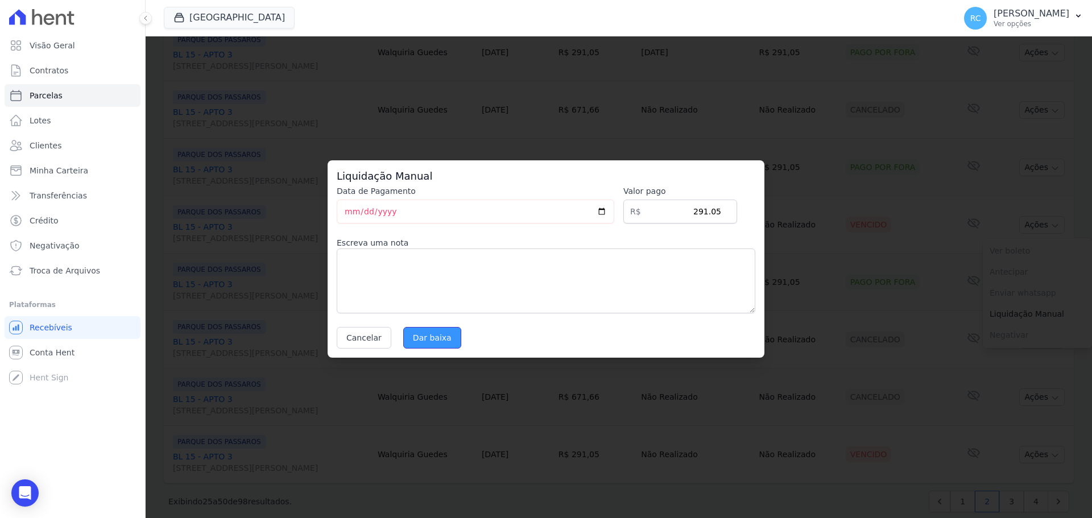
click at [430, 338] on input "Dar baixa" at bounding box center [432, 338] width 58 height 22
select select
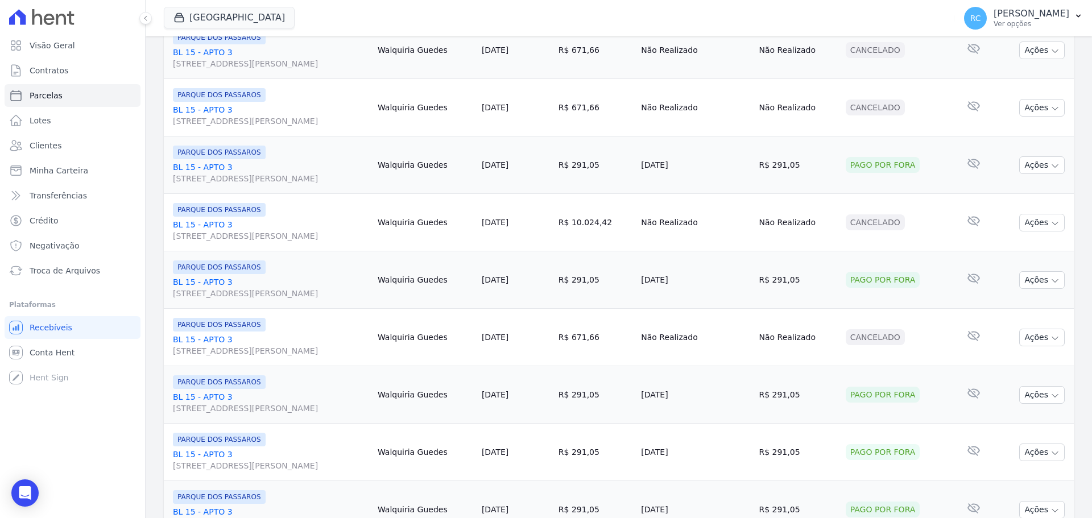
scroll to position [1209, 0]
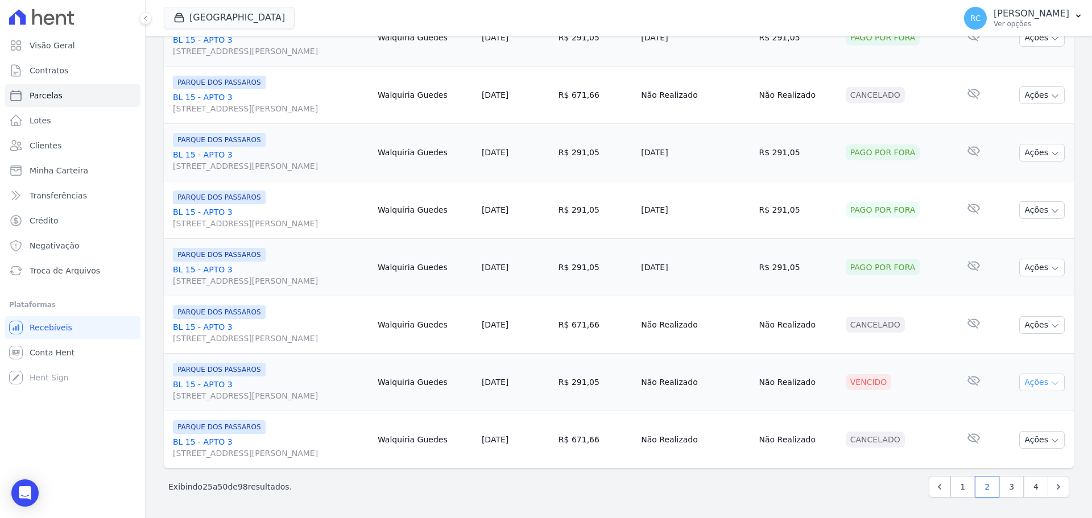
click at [1030, 387] on button "Ações" at bounding box center [1041, 383] width 45 height 18
click at [1002, 473] on link "Liquidação Manual" at bounding box center [1037, 471] width 109 height 21
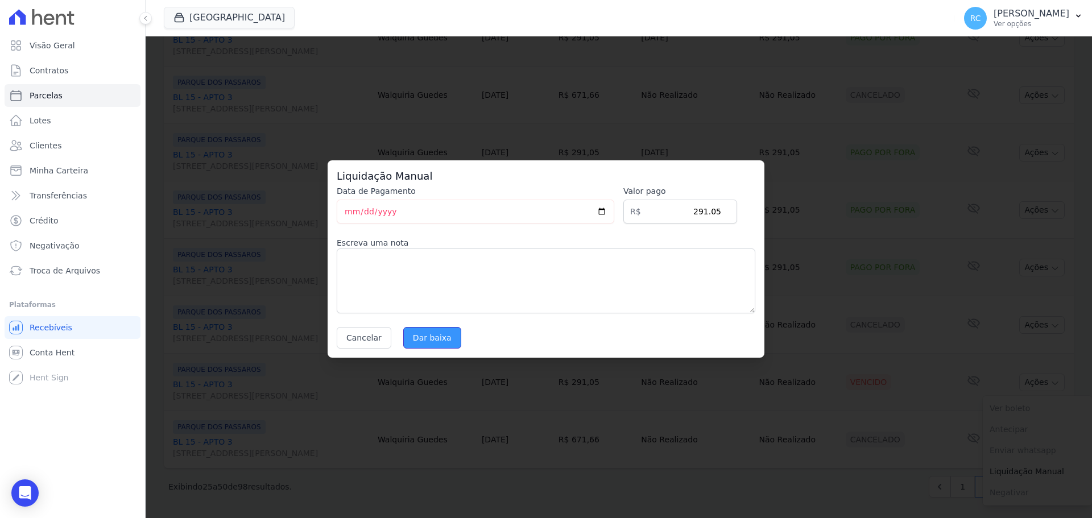
click at [438, 341] on input "Dar baixa" at bounding box center [432, 338] width 58 height 22
select select
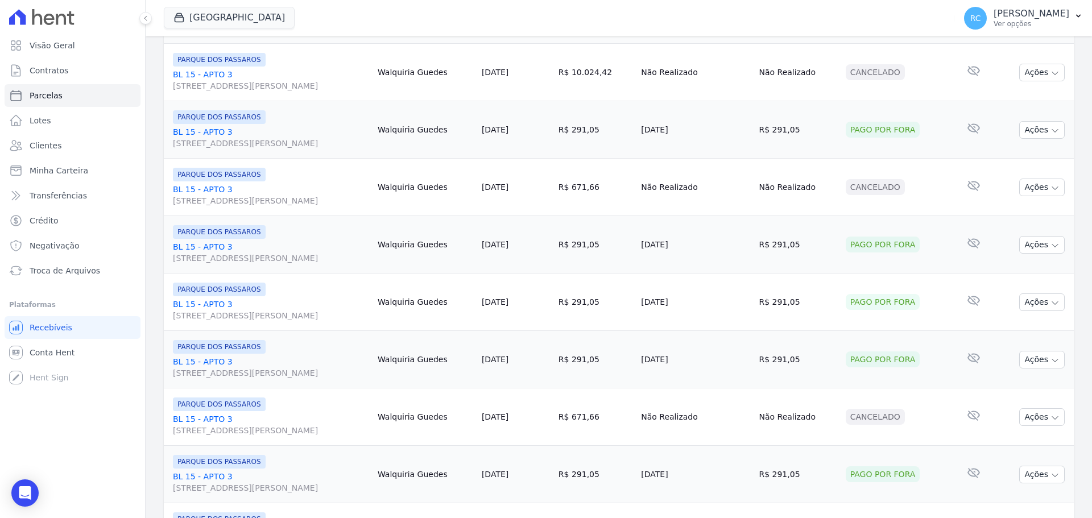
scroll to position [1209, 0]
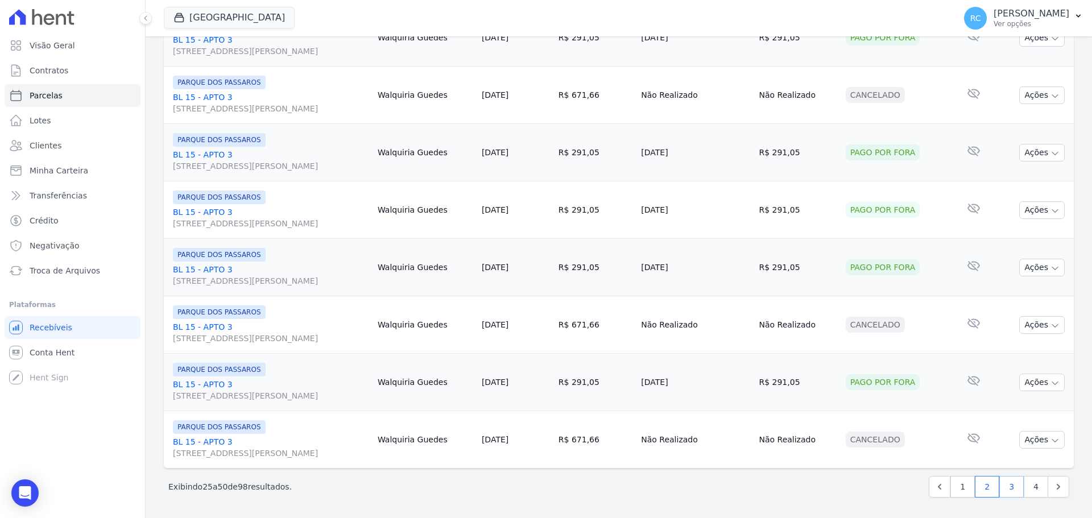
click at [1001, 491] on link "3" at bounding box center [1011, 487] width 24 height 22
select select
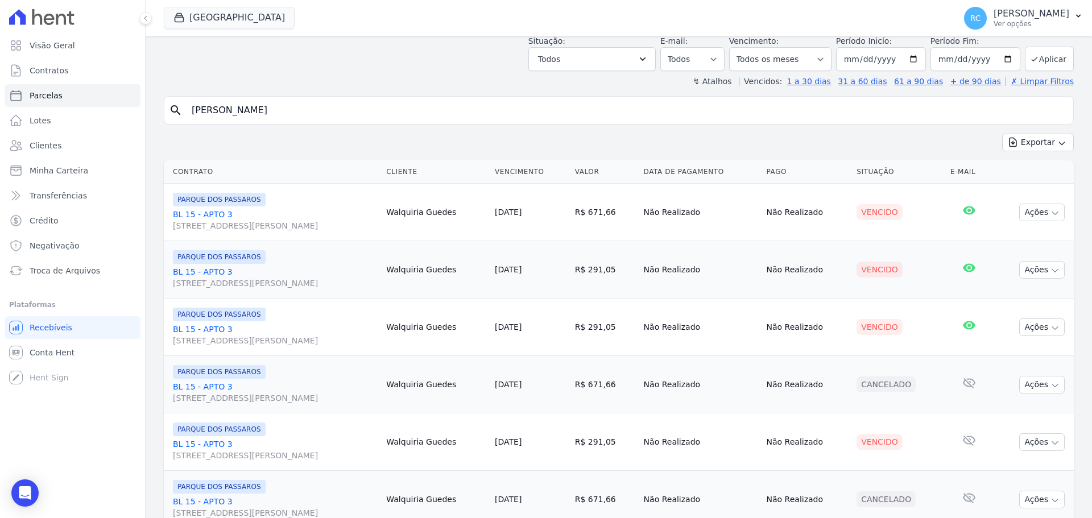
scroll to position [57, 0]
click at [1040, 211] on button "Ações" at bounding box center [1041, 214] width 45 height 18
click at [998, 300] on link "Liquidação Manual" at bounding box center [1037, 302] width 109 height 21
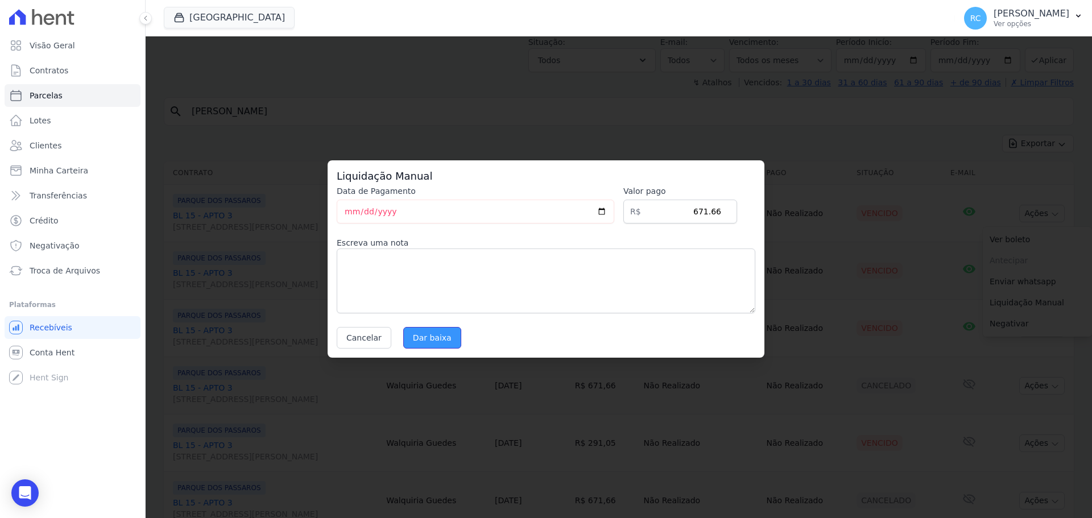
click at [414, 335] on input "Dar baixa" at bounding box center [432, 338] width 58 height 22
select select
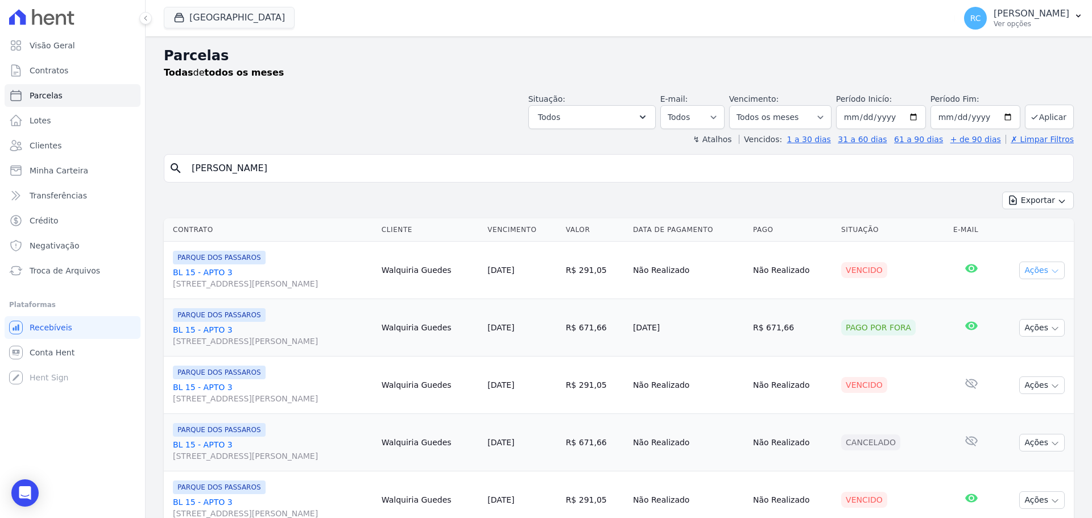
click at [1041, 262] on button "Ações" at bounding box center [1041, 271] width 45 height 18
click at [992, 356] on link "Liquidação Manual" at bounding box center [1037, 359] width 109 height 21
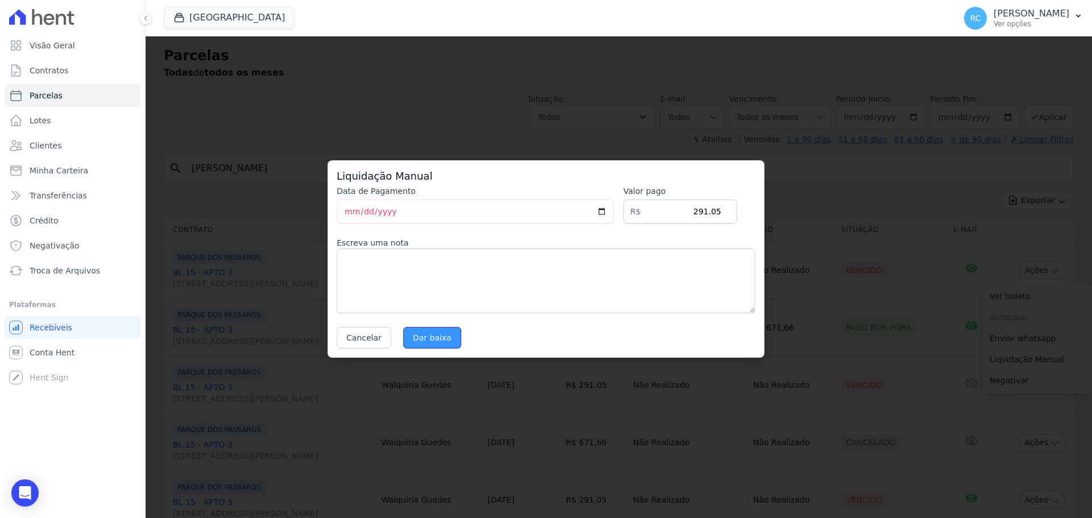
click at [424, 333] on input "Dar baixa" at bounding box center [432, 338] width 58 height 22
select select
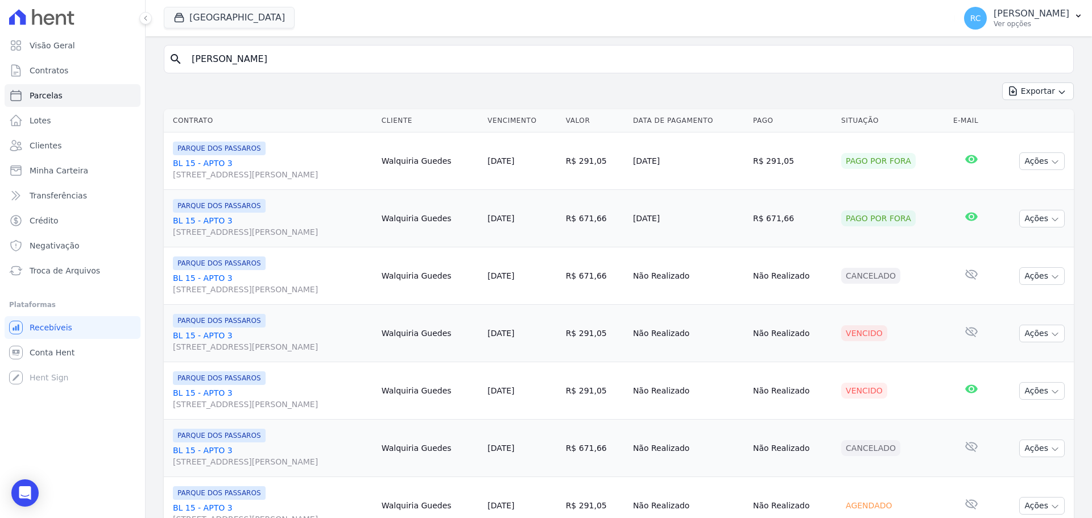
scroll to position [114, 0]
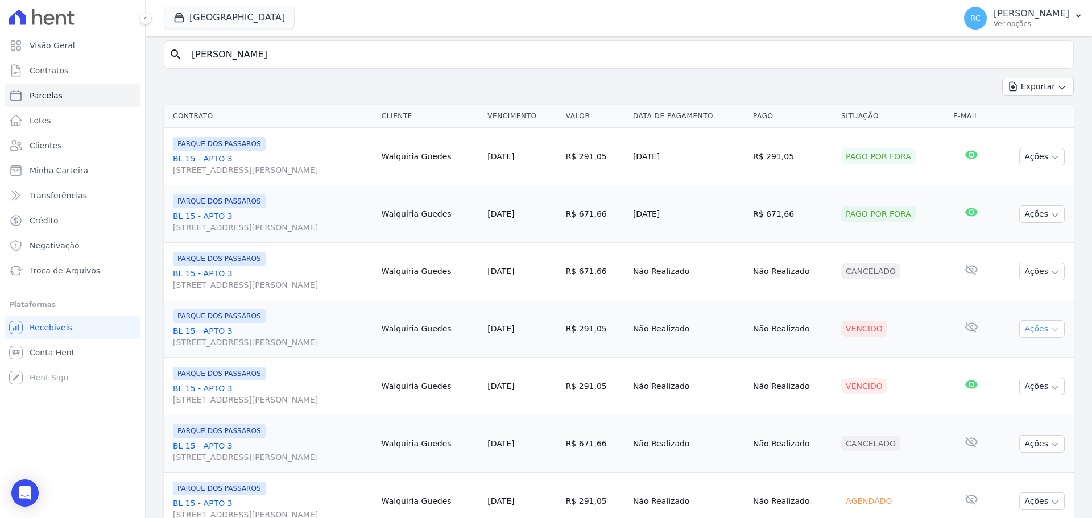
click at [1039, 330] on button "Ações" at bounding box center [1041, 329] width 45 height 18
click at [1012, 418] on link "Liquidação Manual" at bounding box center [1037, 418] width 109 height 21
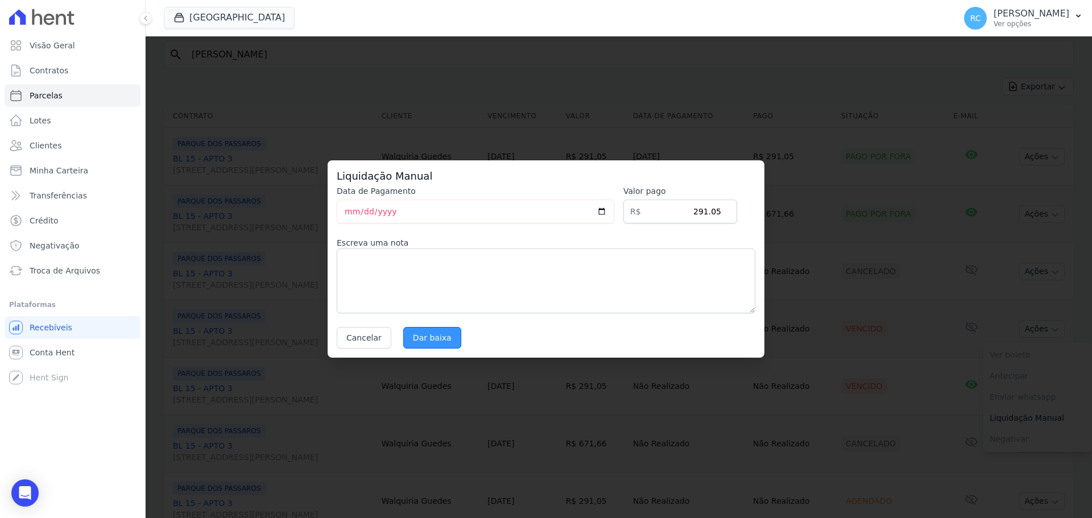
click at [451, 335] on div "Cancelar [GEOGRAPHIC_DATA]" at bounding box center [546, 338] width 418 height 22
click at [451, 335] on input "Dar baixa" at bounding box center [432, 338] width 58 height 22
select select
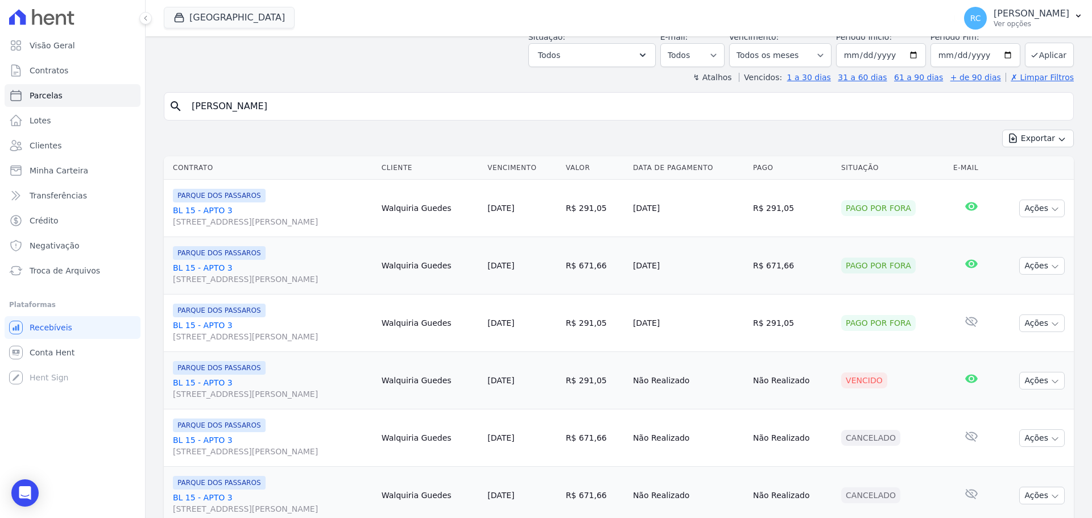
scroll to position [227, 0]
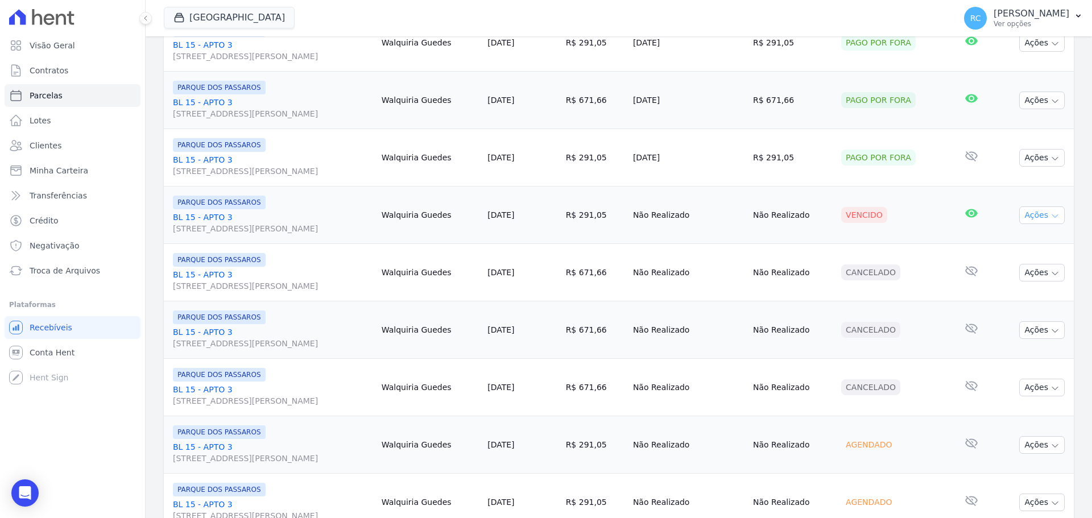
click at [1037, 210] on button "Ações" at bounding box center [1041, 215] width 45 height 18
click at [997, 298] on link "Liquidação Manual" at bounding box center [1037, 304] width 109 height 21
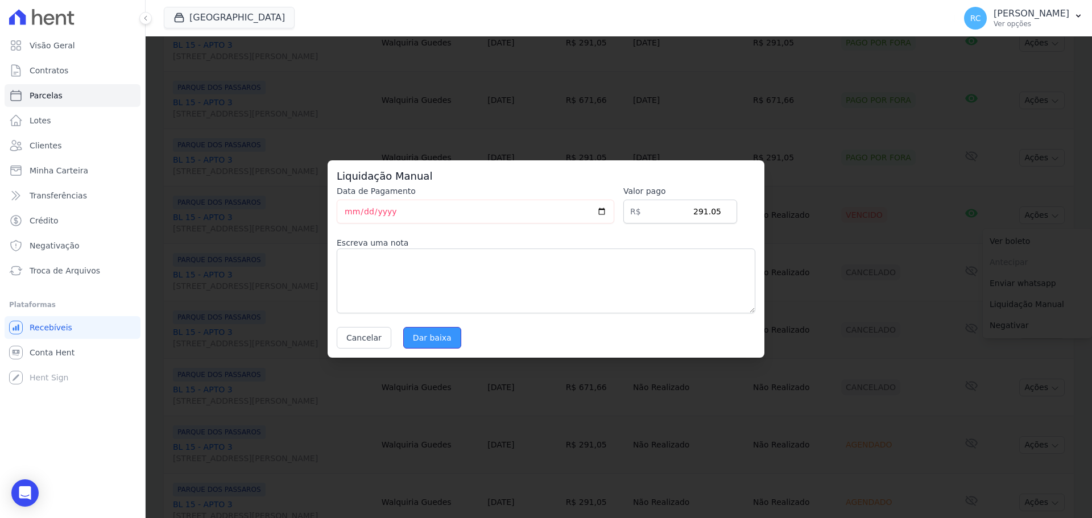
click at [438, 338] on input "Dar baixa" at bounding box center [432, 338] width 58 height 22
select select
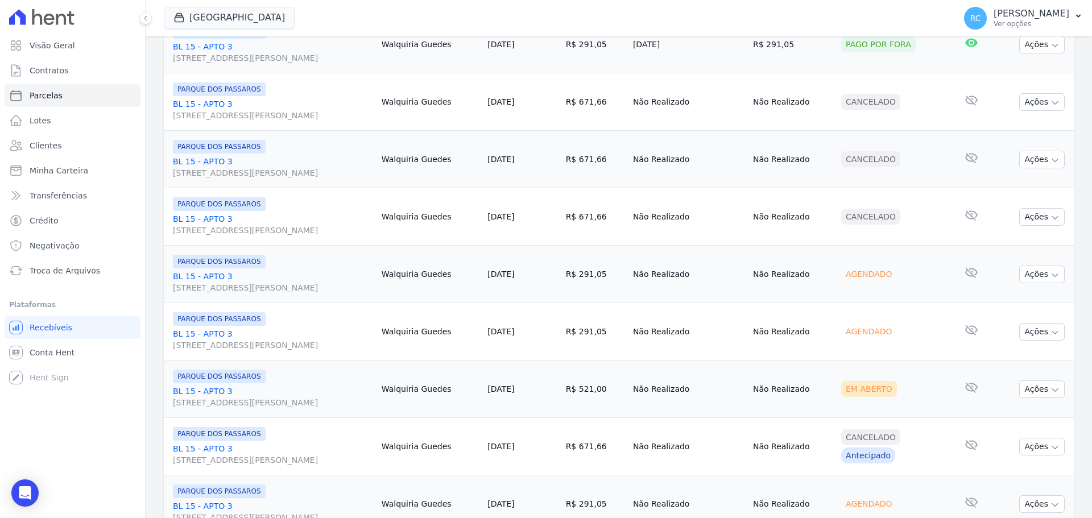
scroll to position [569, 0]
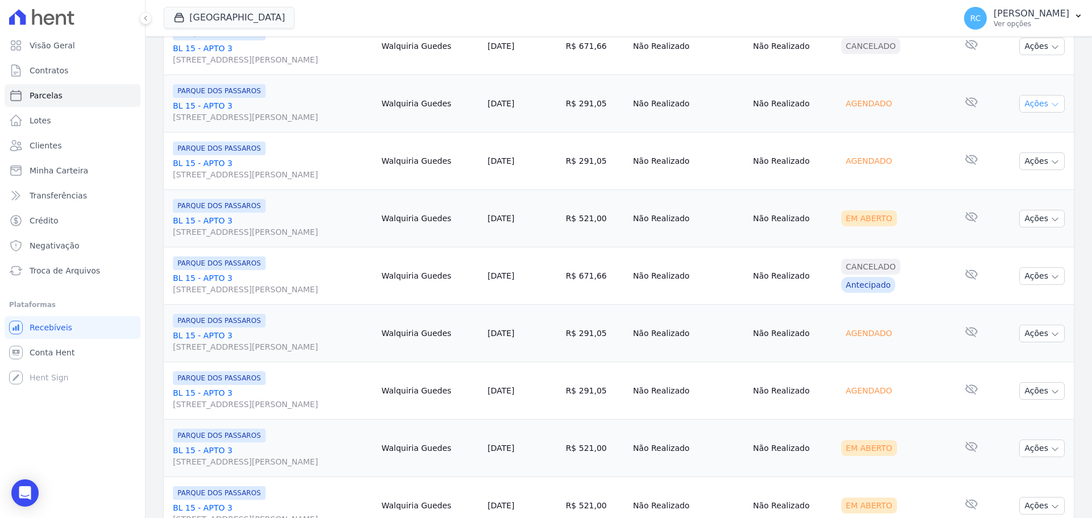
click at [1041, 101] on button "Ações" at bounding box center [1041, 104] width 45 height 18
click at [994, 192] on link "Liquidação Manual" at bounding box center [1037, 193] width 109 height 21
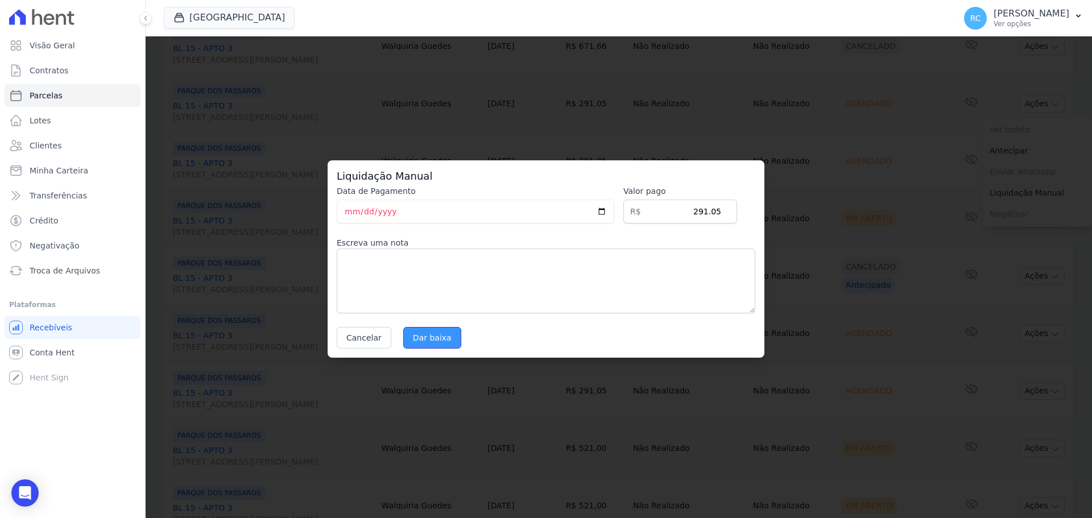
click at [428, 337] on input "Dar baixa" at bounding box center [432, 338] width 58 height 22
select select
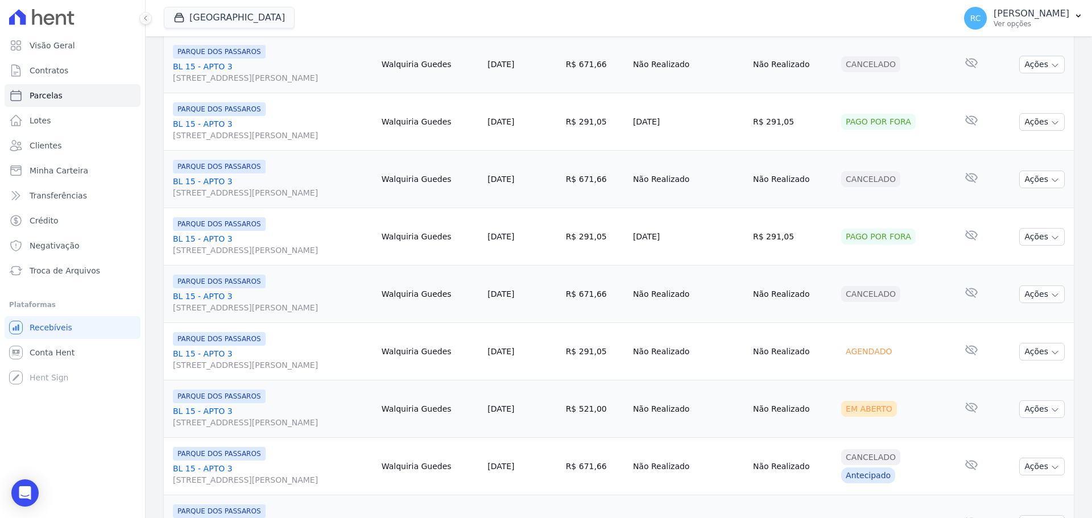
scroll to position [512, 0]
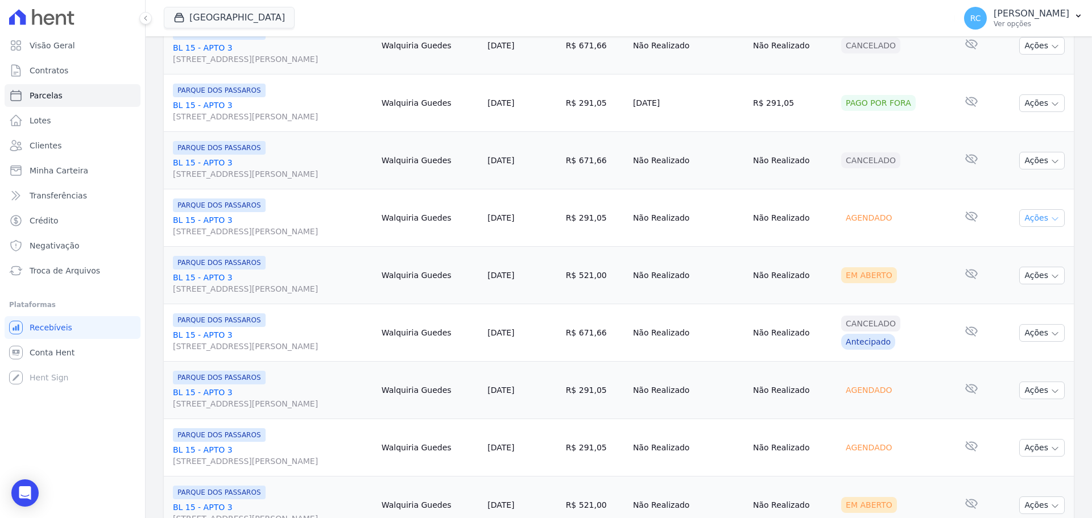
click at [1034, 217] on button "Ações" at bounding box center [1041, 218] width 45 height 18
click at [990, 308] on link "Liquidação Manual" at bounding box center [1037, 307] width 109 height 21
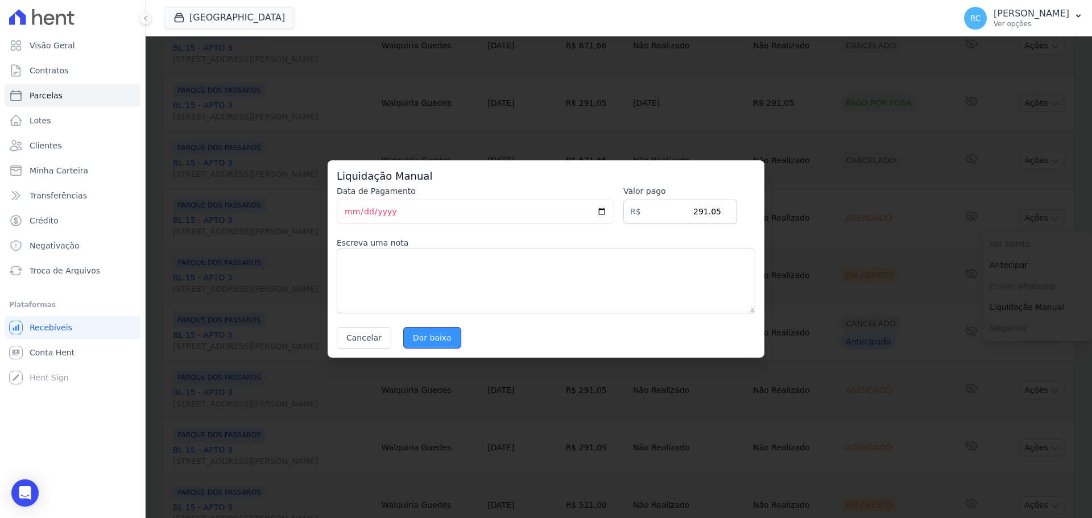
click at [440, 345] on input "Dar baixa" at bounding box center [432, 338] width 58 height 22
select select
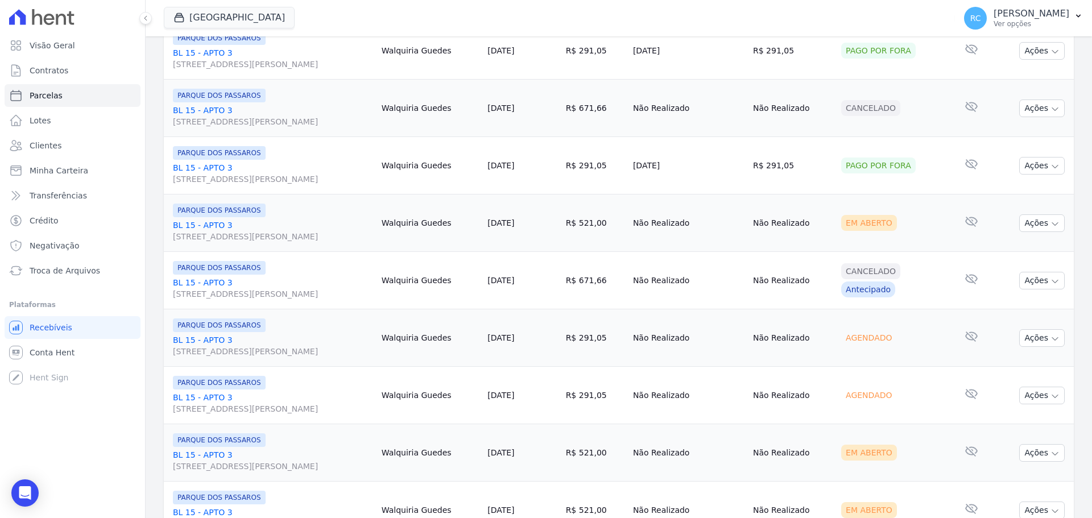
scroll to position [569, 0]
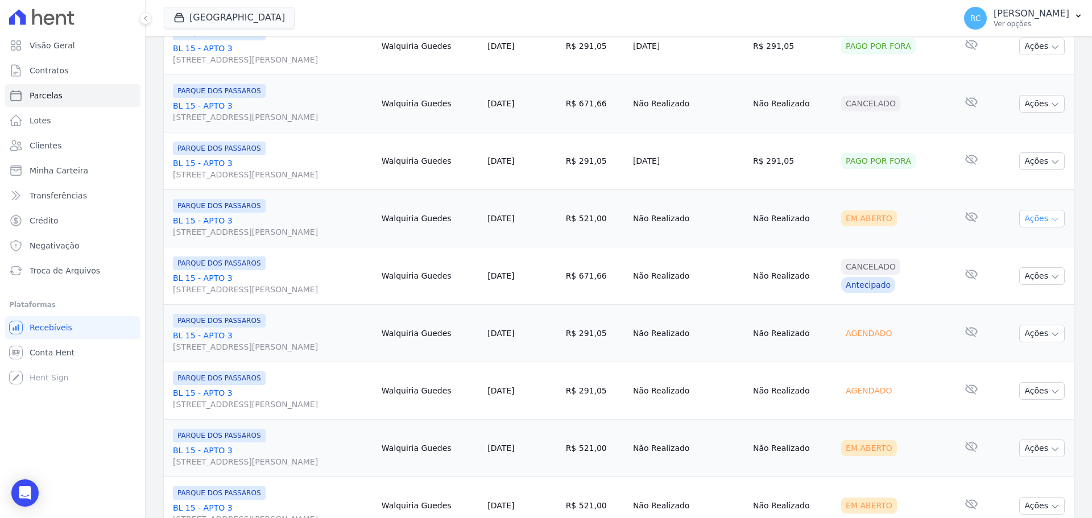
click at [1035, 218] on button "Ações" at bounding box center [1041, 219] width 45 height 18
click at [886, 335] on div "Agendado" at bounding box center [868, 333] width 55 height 16
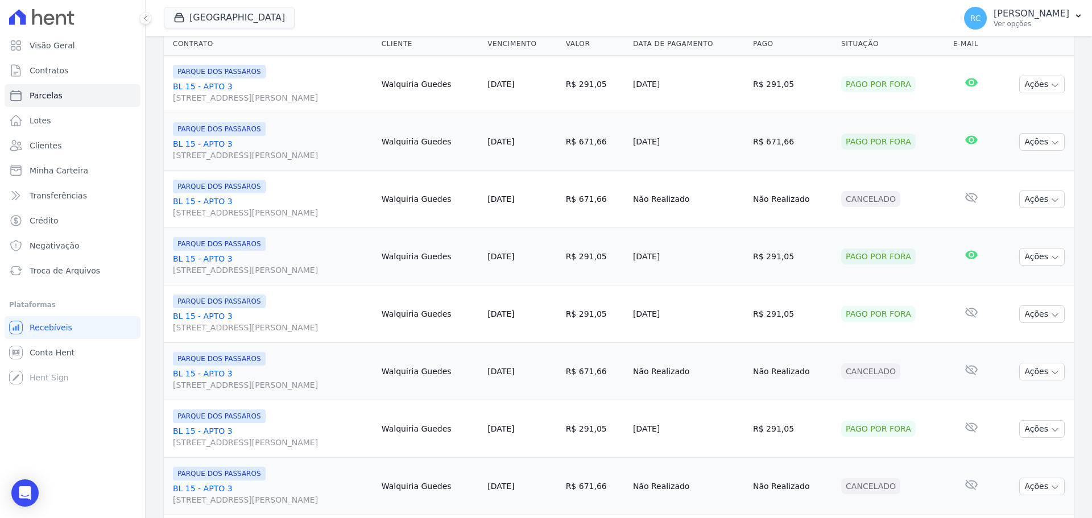
scroll to position [0, 0]
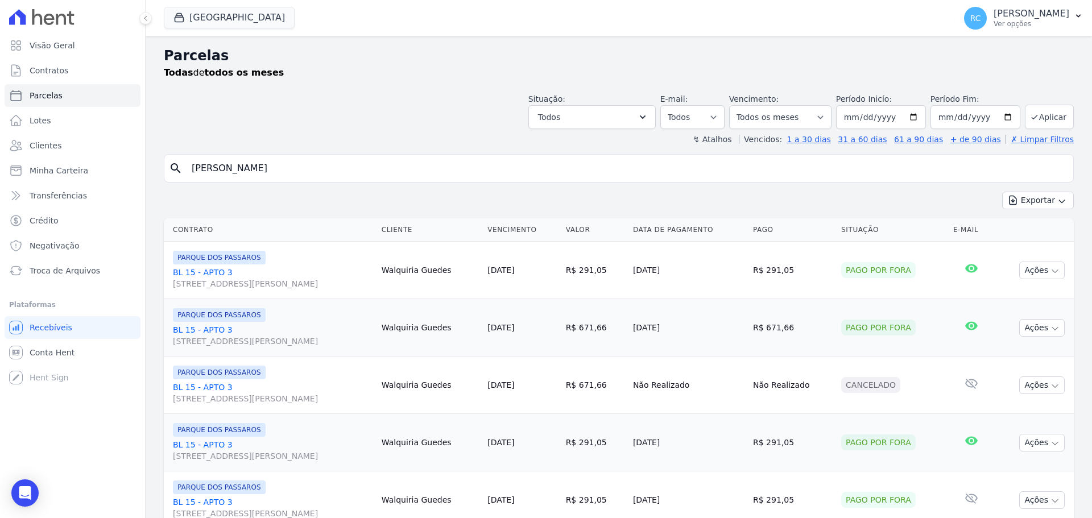
click at [203, 278] on span "[STREET_ADDRESS][PERSON_NAME]" at bounding box center [273, 283] width 200 height 11
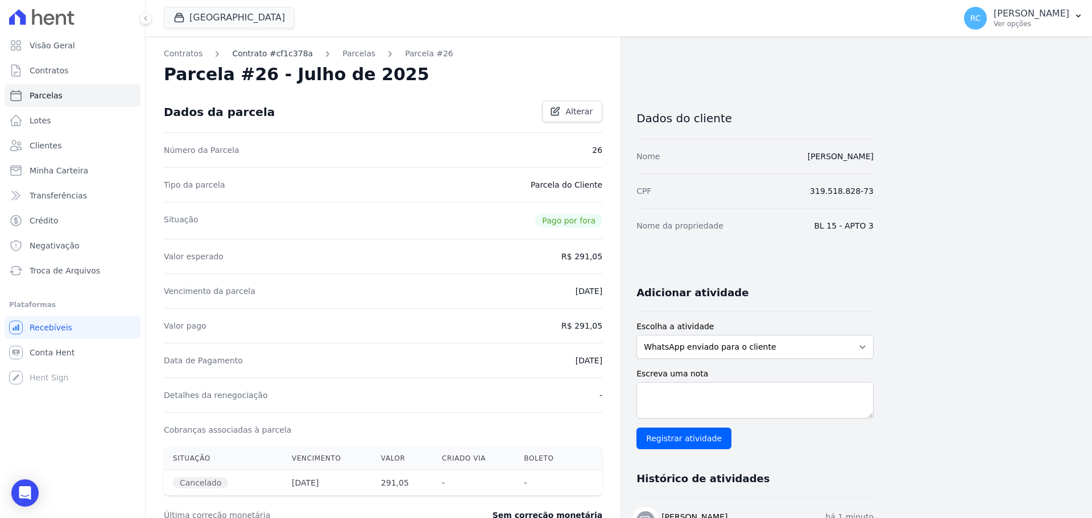
click at [280, 56] on link "Contrato #cf1c378a" at bounding box center [272, 54] width 81 height 12
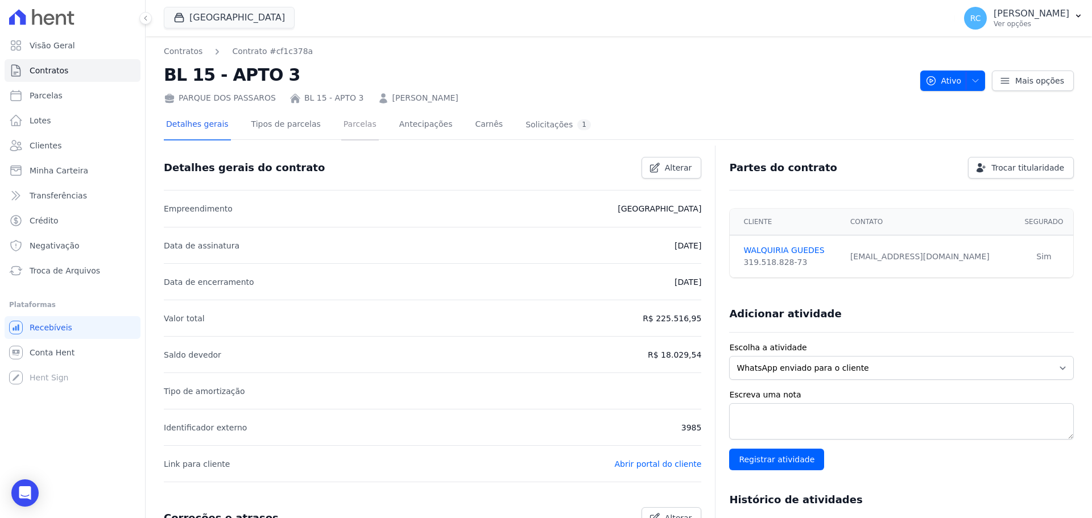
click at [341, 128] on link "Parcelas" at bounding box center [360, 125] width 38 height 30
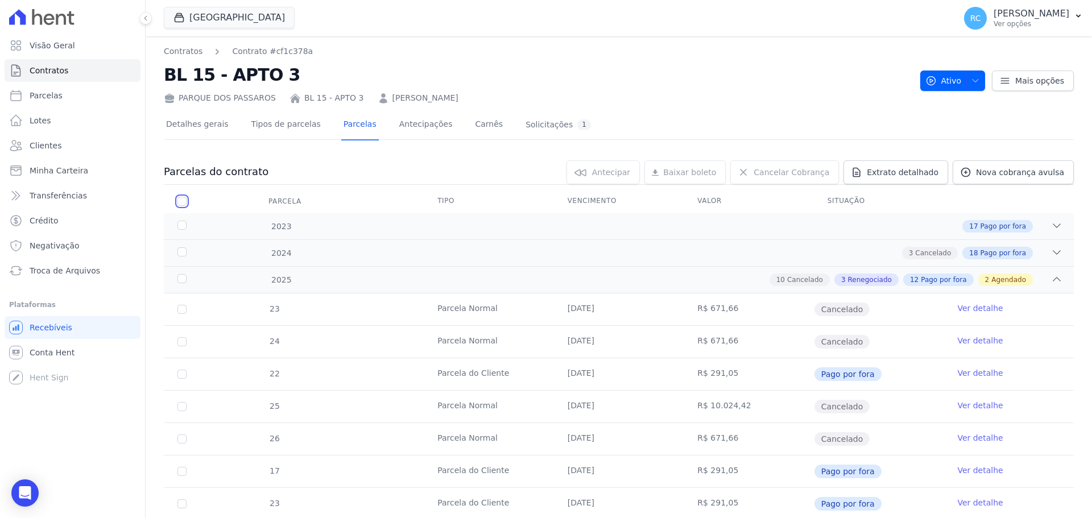
click at [179, 201] on input "checkbox" at bounding box center [181, 201] width 9 height 9
checkbox input "true"
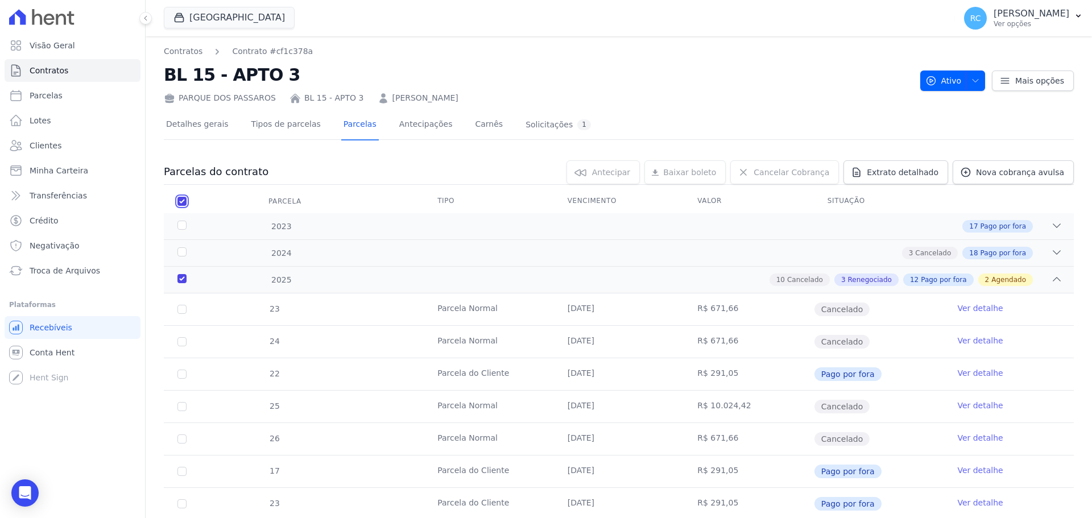
checkbox input "true"
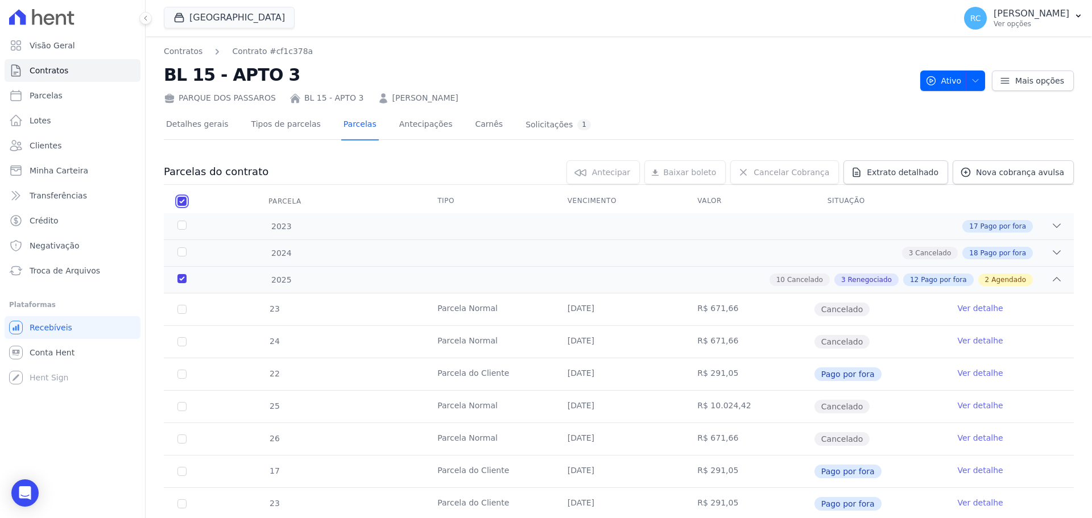
checkbox input "true"
click at [285, 278] on div "10 Cancelado 3 Renegociado 12 Pago por fora 2 Agendado" at bounding box center [663, 279] width 798 height 13
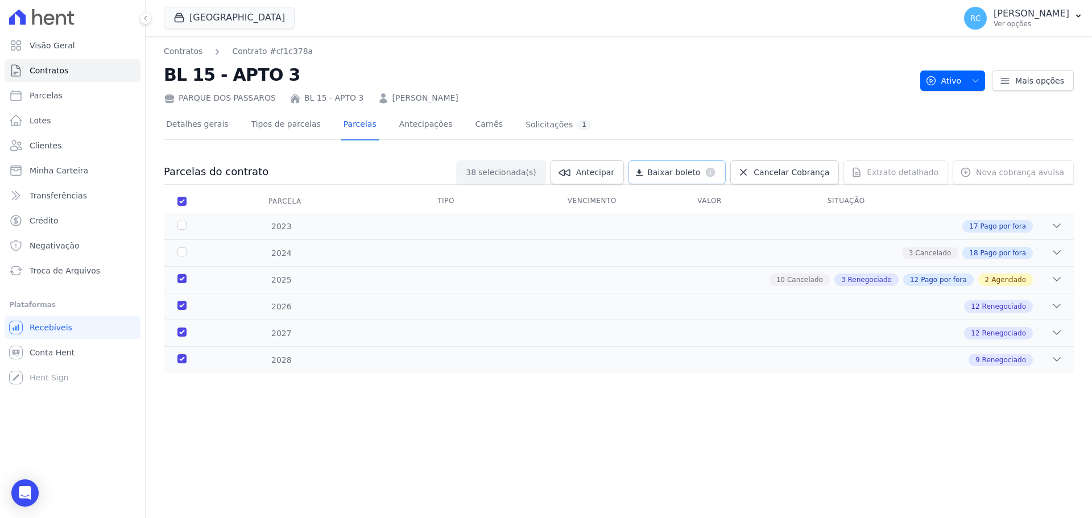
click at [710, 178] on link "Baixar boleto default" at bounding box center [676, 172] width 97 height 24
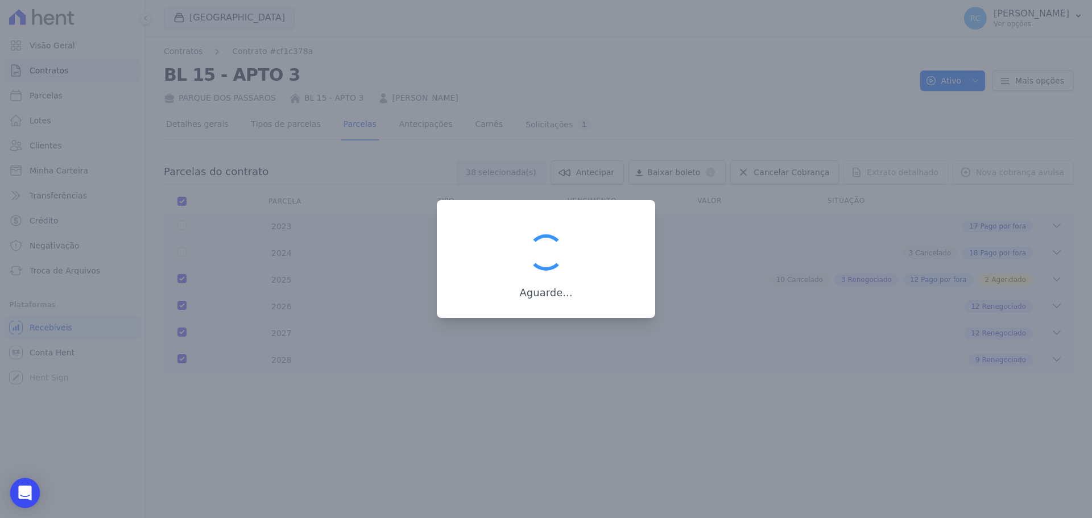
click at [15, 496] on div "Open Intercom Messenger" at bounding box center [25, 493] width 30 height 30
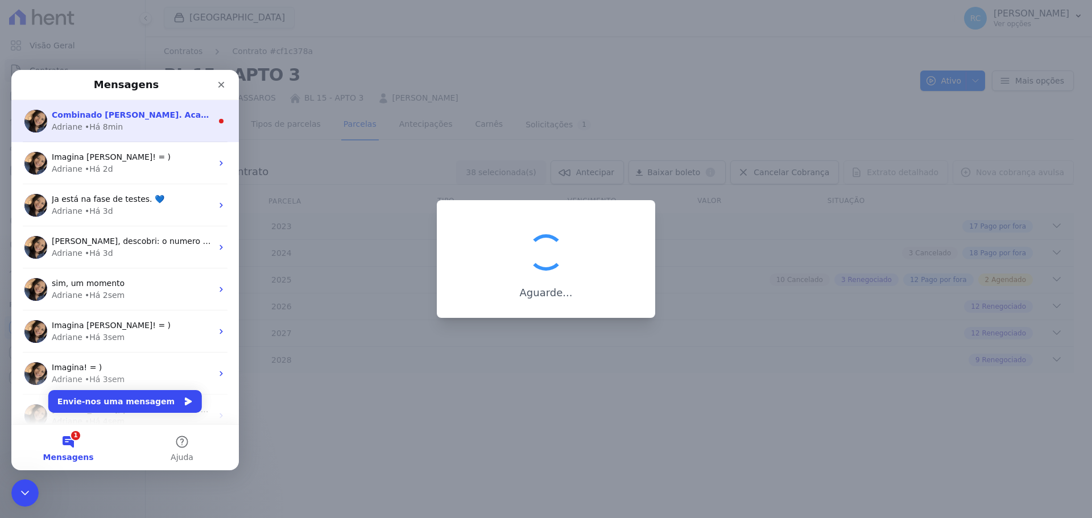
click at [141, 127] on div "Adriane • Há 8min" at bounding box center [132, 127] width 160 height 12
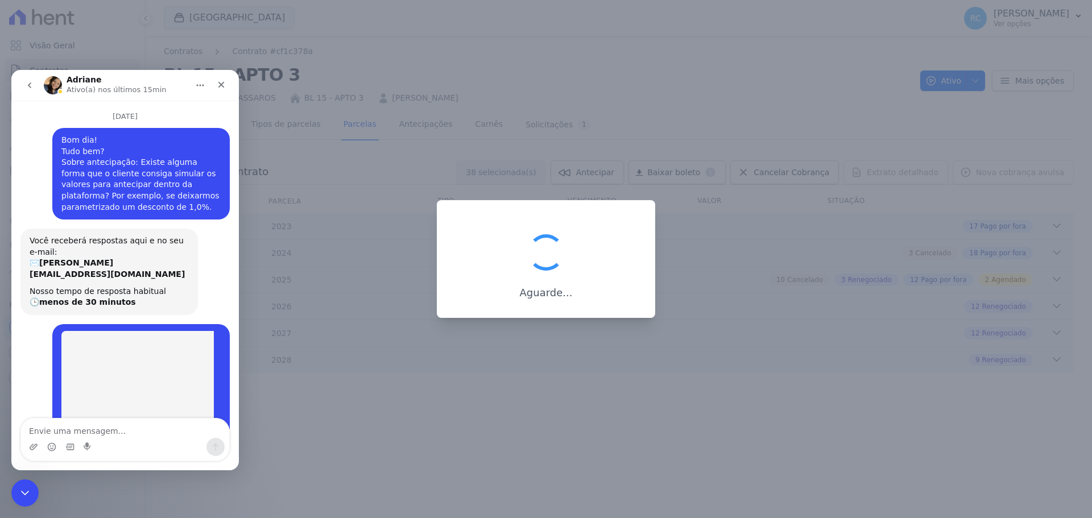
scroll to position [28, 0]
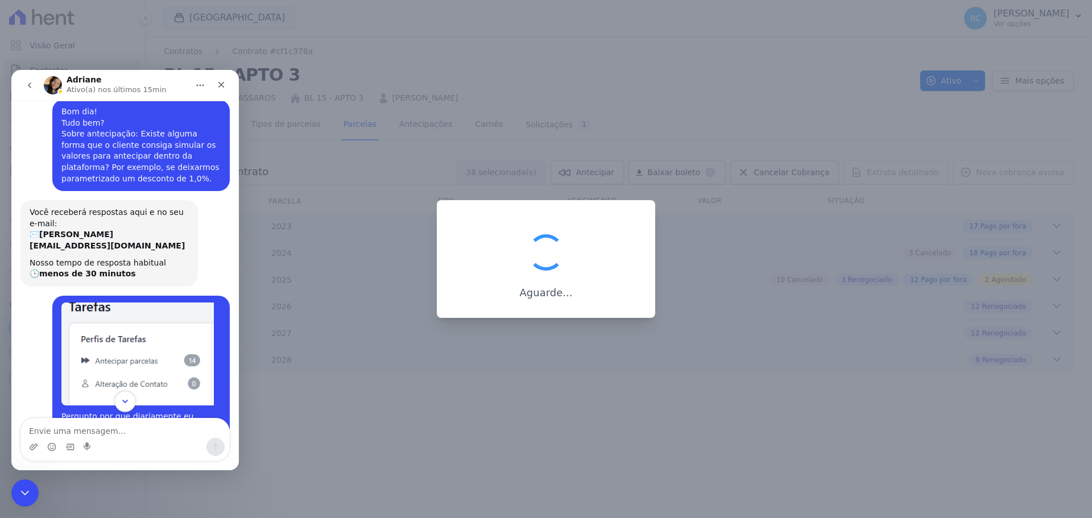
click at [122, 401] on icon "Scroll to bottom" at bounding box center [125, 401] width 10 height 10
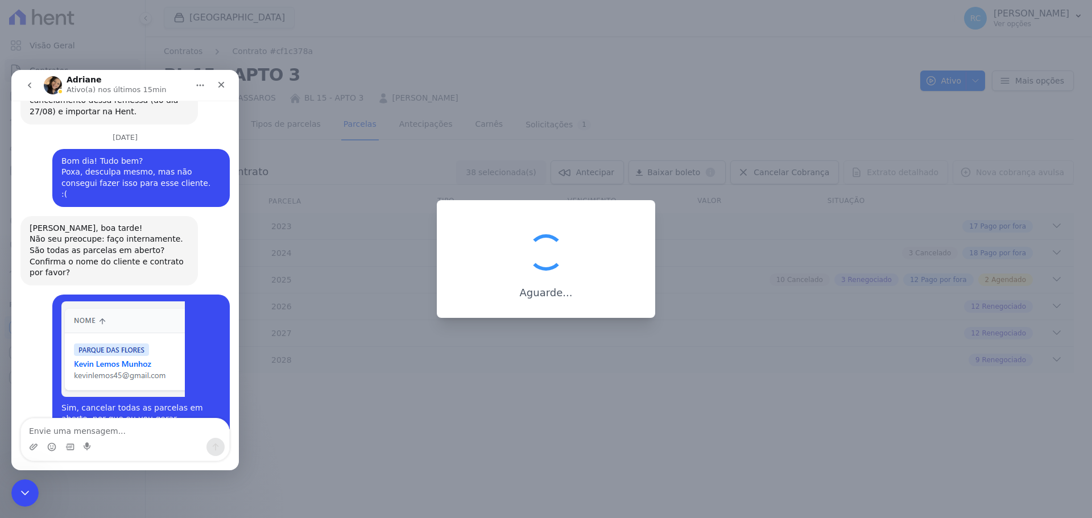
scroll to position [1382, 0]
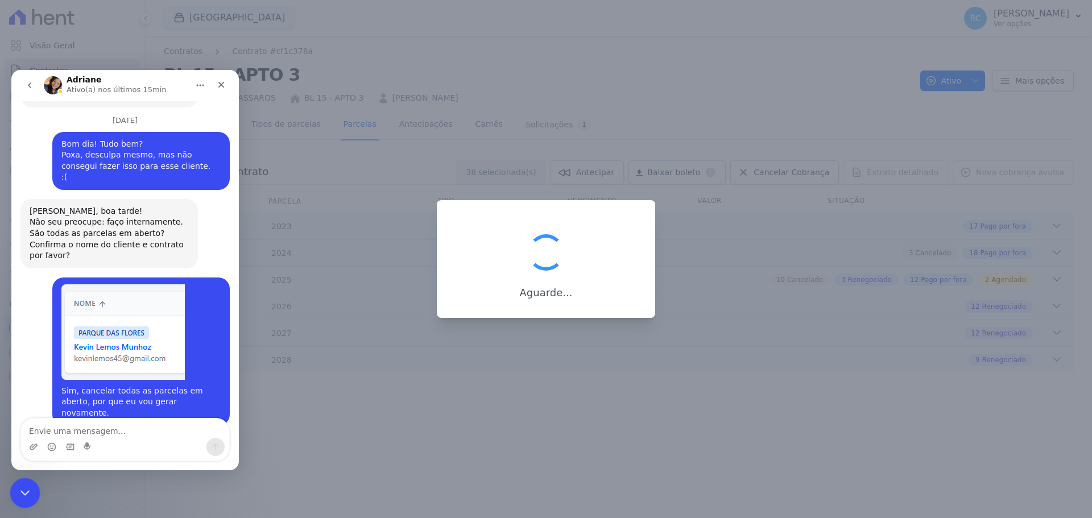
drag, startPoint x: 24, startPoint y: 484, endPoint x: 51, endPoint y: 957, distance: 473.8
click at [24, 482] on div "Fechar mensagem da Intercom" at bounding box center [23, 491] width 27 height 27
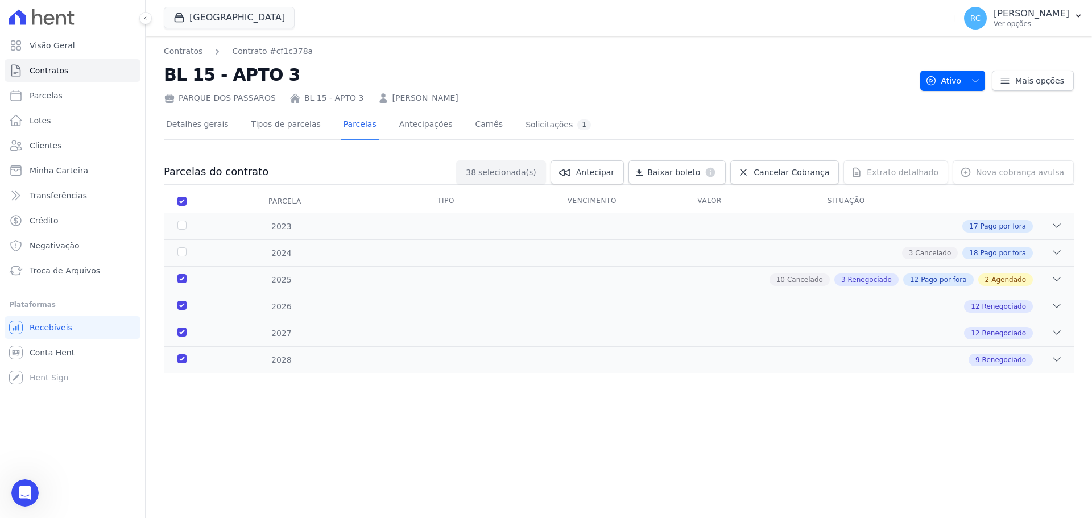
click at [692, 418] on div "Contratos Contrato #cf1c378a BL 15 - APTO 3 [GEOGRAPHIC_DATA] BL 15 - APTO 3 [P…" at bounding box center [619, 277] width 946 height 482
click at [88, 103] on link "Parcelas" at bounding box center [73, 95] width 136 height 23
select select
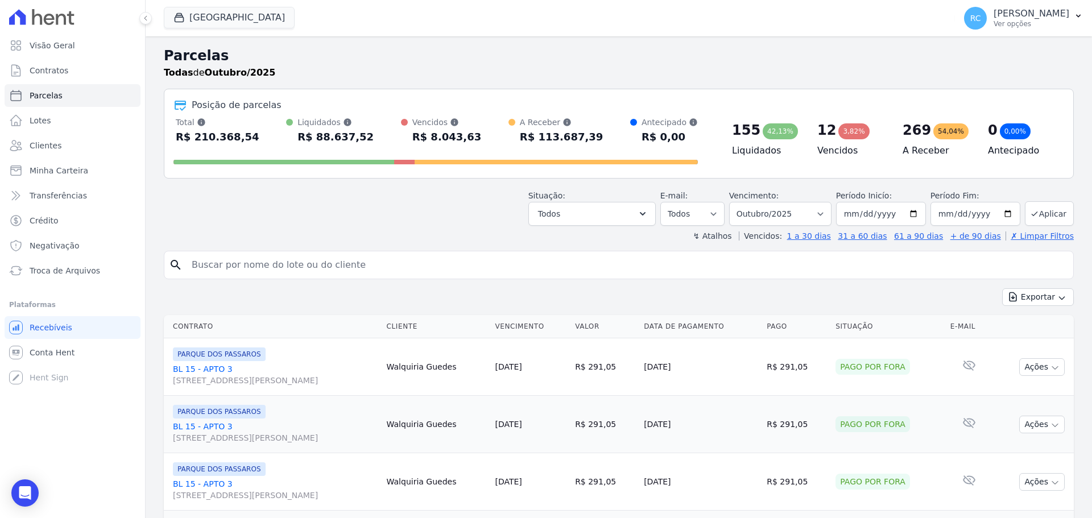
click at [389, 260] on input "search" at bounding box center [627, 265] width 884 height 23
paste input "[PERSON_NAME]"
type input "[PERSON_NAME]"
select select
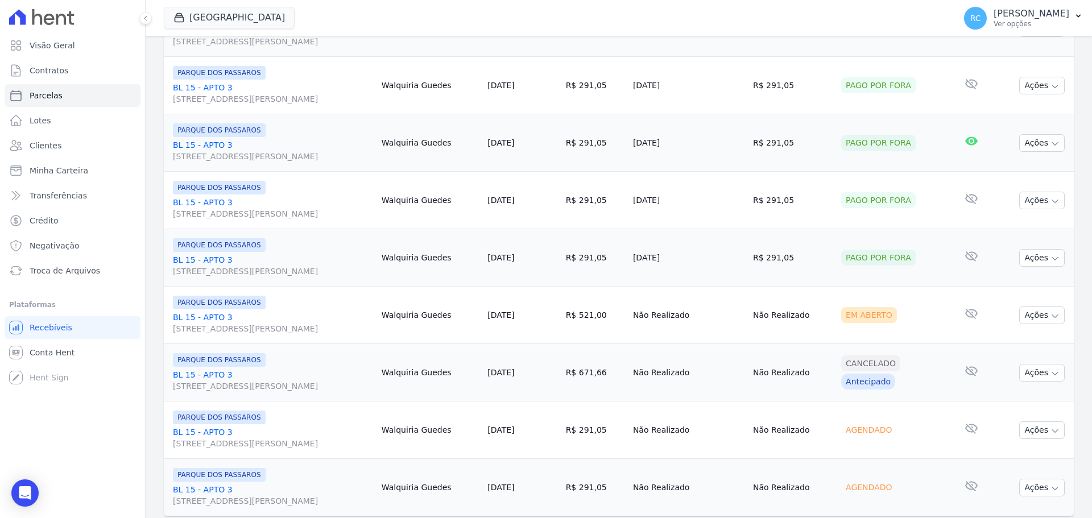
scroll to position [677, 0]
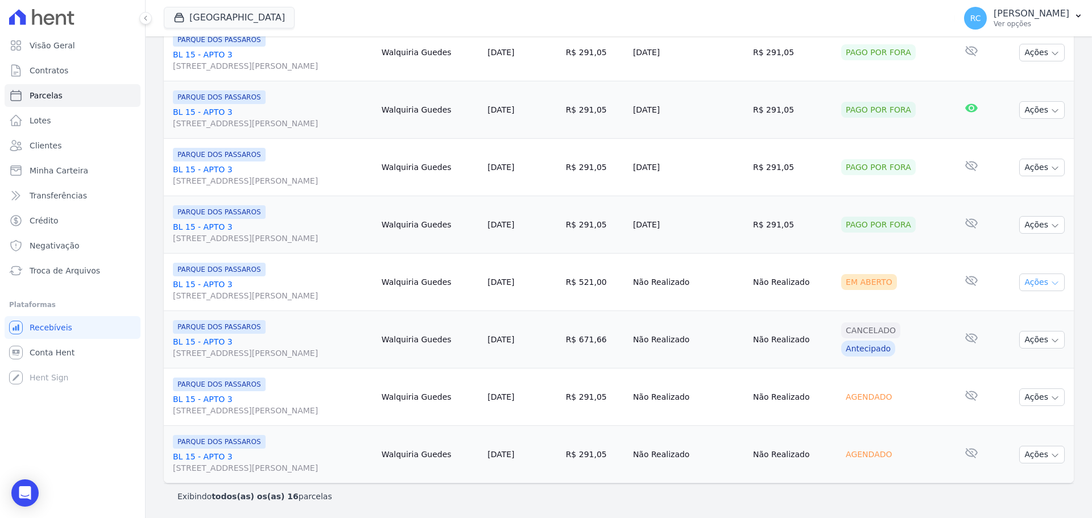
click at [1050, 280] on icon "button" at bounding box center [1054, 283] width 9 height 9
click at [1016, 305] on link "Ver boleto" at bounding box center [1037, 308] width 109 height 21
click at [117, 454] on div "Visão Geral Contratos [GEOGRAPHIC_DATA] Lotes Clientes Minha Carteira Transferê…" at bounding box center [72, 259] width 145 height 518
click at [1030, 397] on button "Ações" at bounding box center [1041, 397] width 45 height 18
click at [994, 491] on link "Liquidação Manual" at bounding box center [1037, 486] width 109 height 21
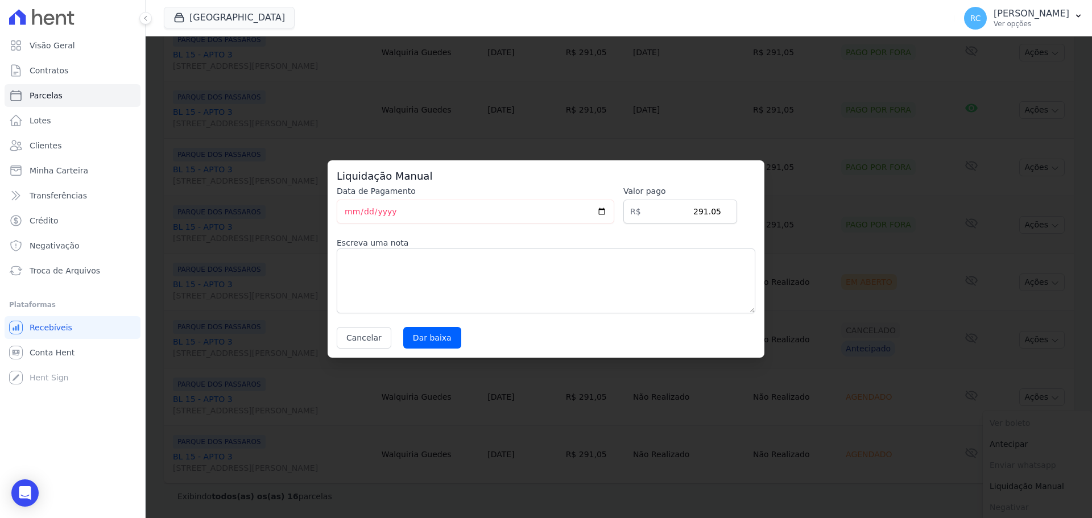
drag, startPoint x: 432, startPoint y: 497, endPoint x: 434, endPoint y: 489, distance: 8.1
click at [434, 489] on div "Liquidação Manual Data de Pagamento [DATE] [GEOGRAPHIC_DATA] R$ 291.05 Escreva …" at bounding box center [546, 259] width 1092 height 518
click at [367, 330] on button "Cancelar" at bounding box center [364, 338] width 55 height 22
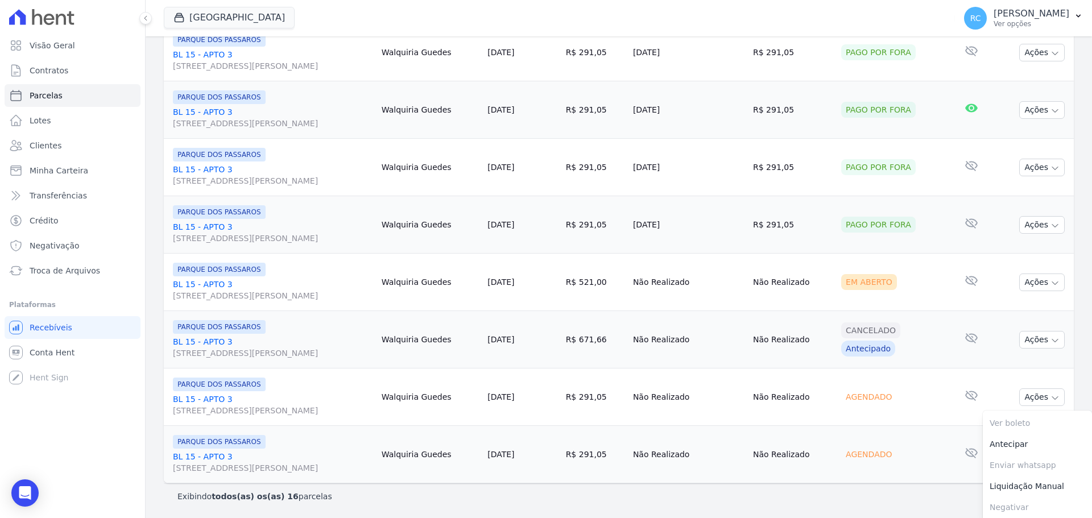
click at [846, 503] on div "Exibindo todos(as) os(as) 16 parcelas" at bounding box center [619, 496] width 910 height 26
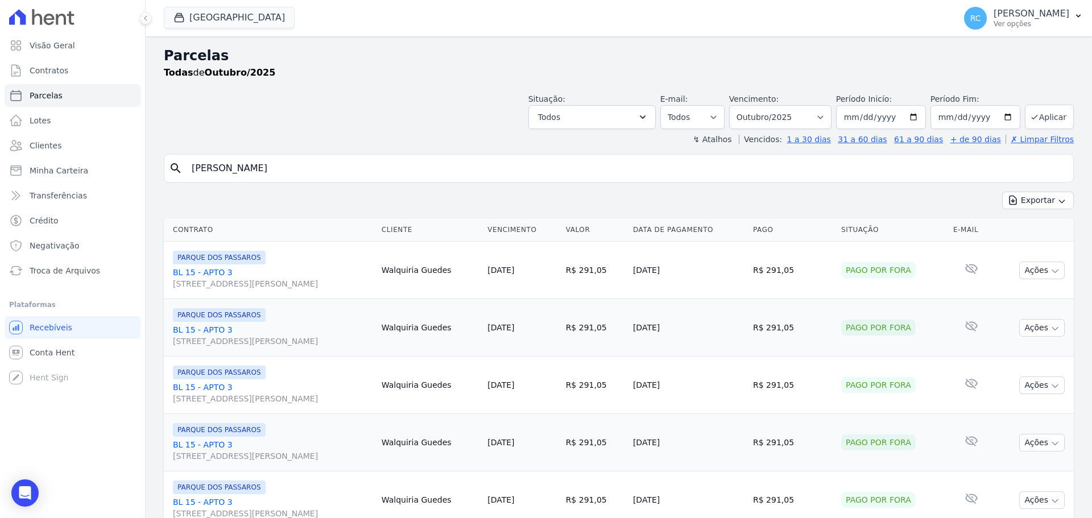
drag, startPoint x: 297, startPoint y: 168, endPoint x: 11, endPoint y: 183, distance: 286.9
click at [10, 183] on div "Visão Geral Contratos [GEOGRAPHIC_DATA] Lotes Clientes Minha Carteira Transferê…" at bounding box center [546, 259] width 1092 height 518
type input "betar"
type input "[PERSON_NAME]"
select select
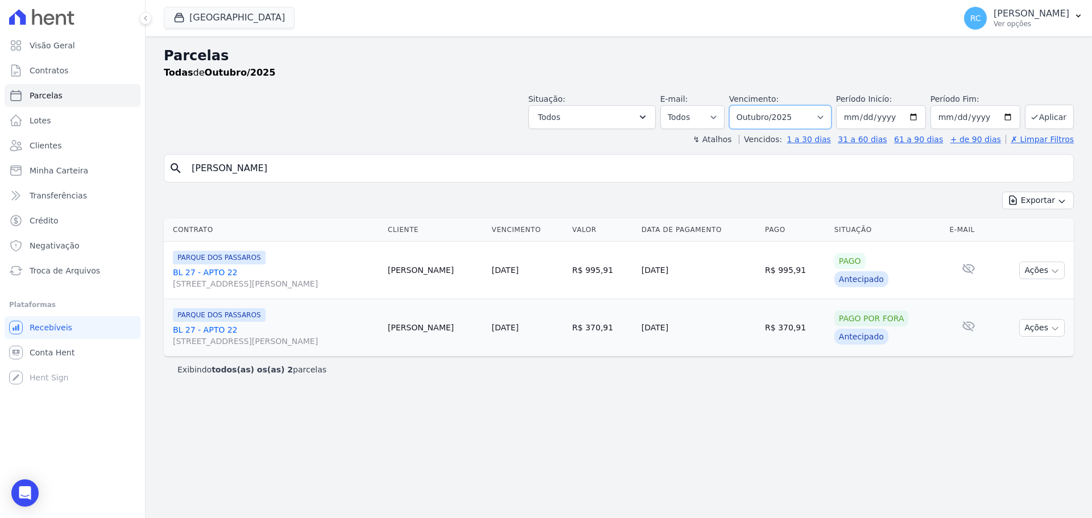
drag, startPoint x: 836, startPoint y: 105, endPoint x: 830, endPoint y: 111, distance: 8.8
click at [831, 107] on select "[GEOGRAPHIC_DATA] por período ──────── Todos os meses Dezembro/2021 [GEOGRAPHIC…" at bounding box center [780, 117] width 102 height 24
select select "11/2025"
click at [745, 105] on select "[GEOGRAPHIC_DATA] por período ──────── Todos os meses Dezembro/2021 [GEOGRAPHIC…" at bounding box center [780, 117] width 102 height 24
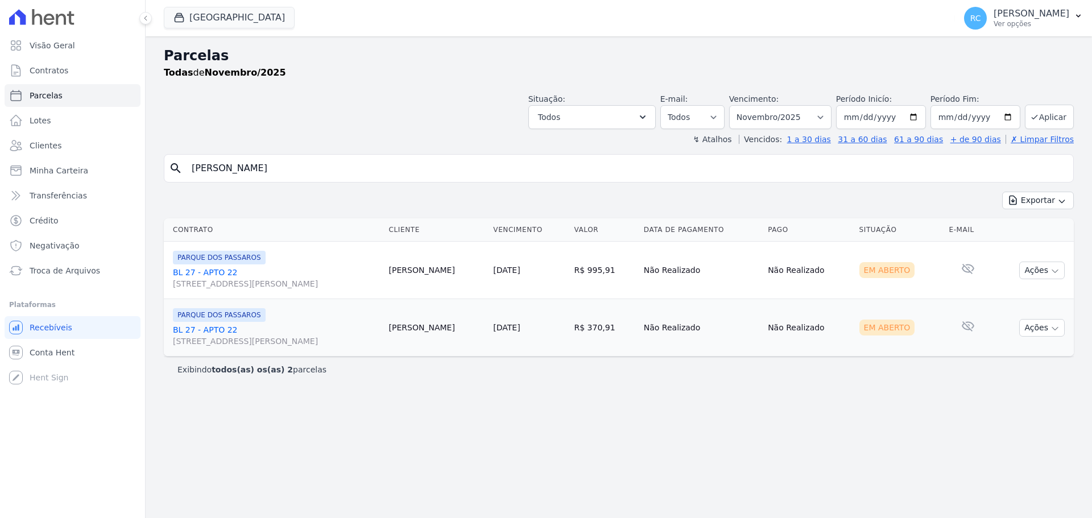
select select
click at [1036, 271] on button "Ações" at bounding box center [1041, 271] width 45 height 18
click at [1005, 299] on link "Ver boleto" at bounding box center [1037, 296] width 109 height 21
click at [198, 272] on link "BL 27 - APTO 22 Rua Arminda de Lima, 20, SALA 01, Centro" at bounding box center [276, 278] width 207 height 23
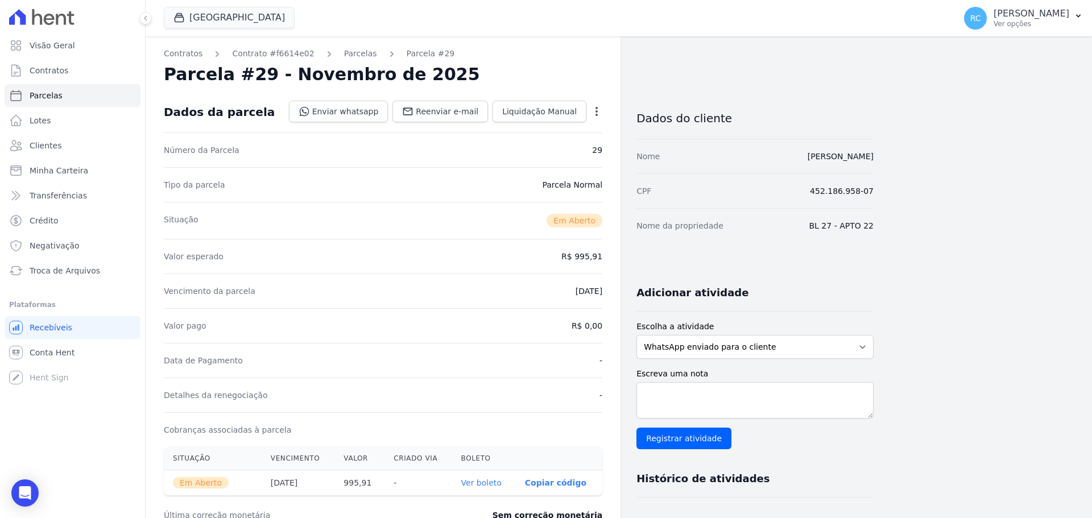
click at [598, 111] on icon "button" at bounding box center [596, 111] width 11 height 11
click at [541, 126] on link "Alterar" at bounding box center [548, 127] width 100 height 20
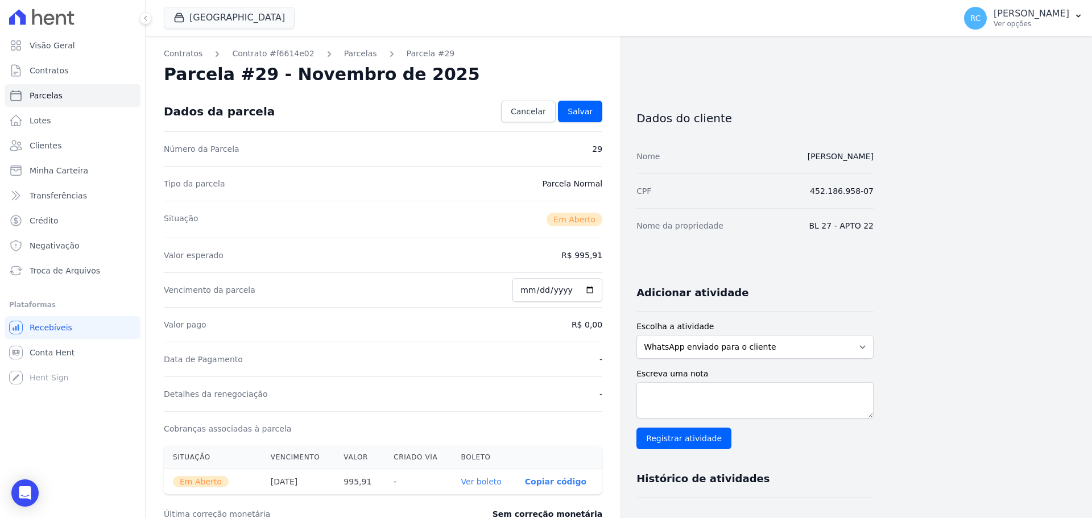
drag, startPoint x: 443, startPoint y: 199, endPoint x: 387, endPoint y: 115, distance: 100.9
click at [443, 197] on div "Tipo da parcela Parcela Normal" at bounding box center [383, 183] width 438 height 35
click at [283, 55] on link "Contrato #f6614e02" at bounding box center [273, 54] width 82 height 12
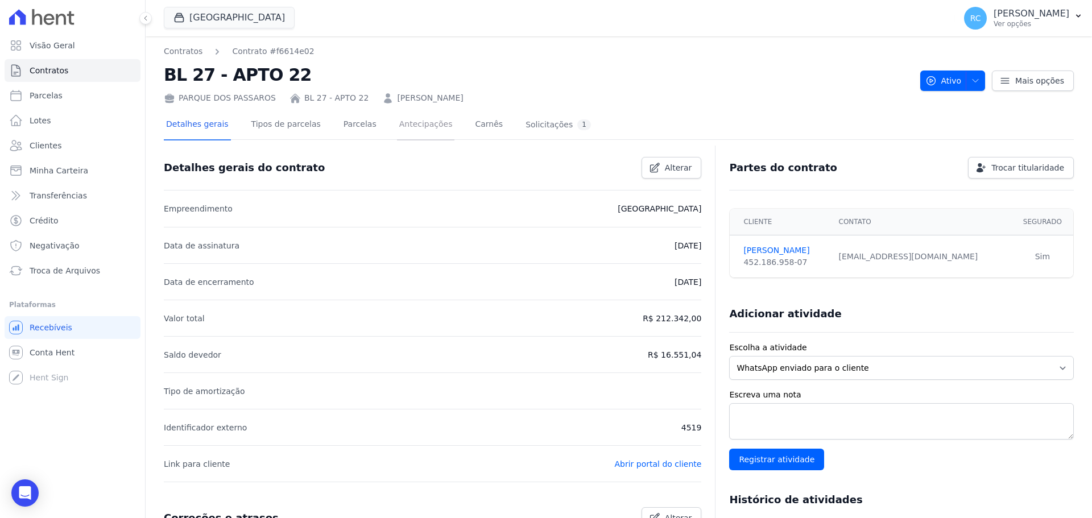
click at [397, 125] on link "Antecipações" at bounding box center [426, 125] width 58 height 30
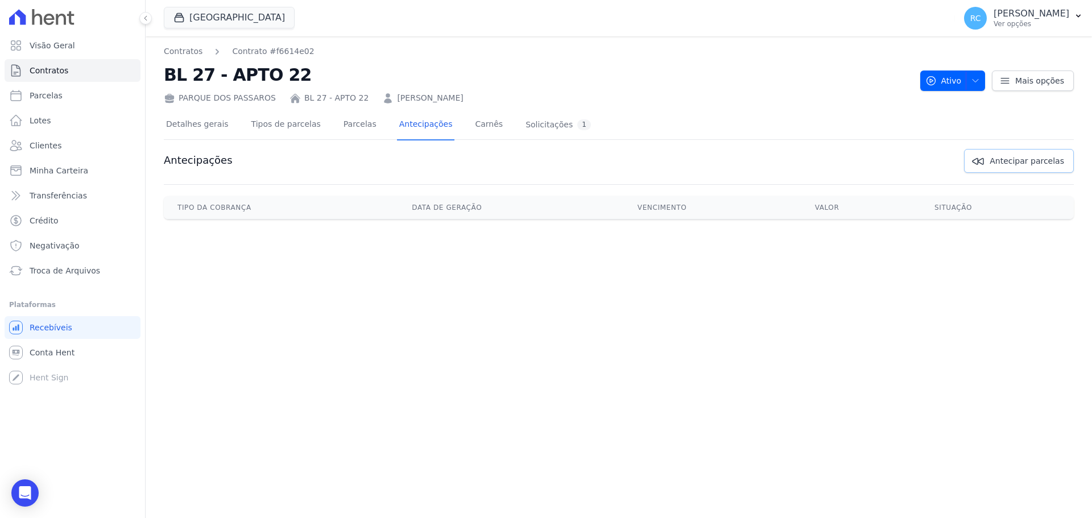
click at [1026, 164] on span "Antecipar parcelas" at bounding box center [1026, 160] width 74 height 11
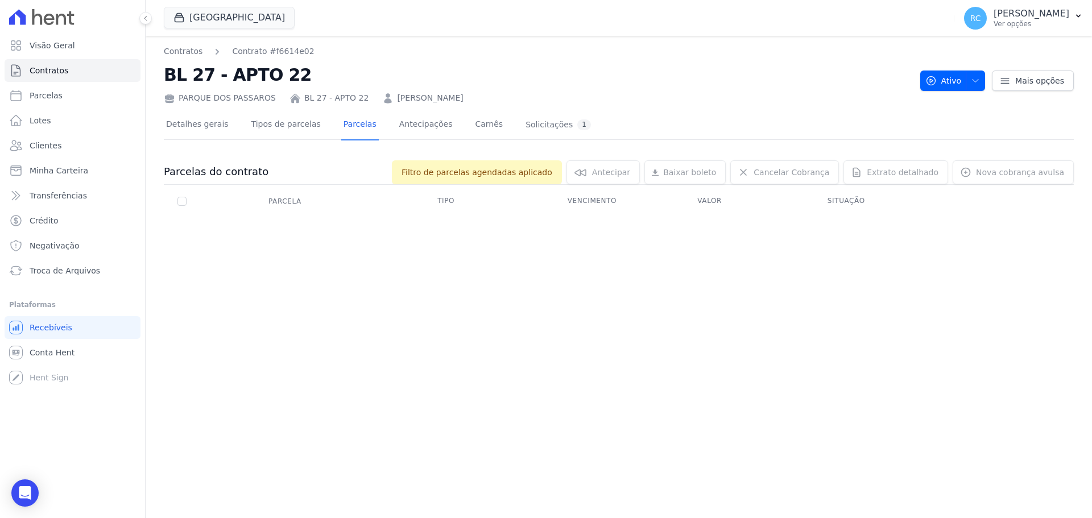
drag, startPoint x: 645, startPoint y: 175, endPoint x: 516, endPoint y: 181, distance: 129.2
click at [640, 175] on div "Antecipar Antecipar" at bounding box center [602, 172] width 73 height 24
click at [515, 181] on span "Filtro de parcelas agendadas aplicado" at bounding box center [477, 172] width 170 height 24
drag, startPoint x: 519, startPoint y: 174, endPoint x: 579, endPoint y: 172, distance: 60.9
click at [533, 174] on span "Filtro de parcelas agendadas aplicado" at bounding box center [477, 172] width 170 height 24
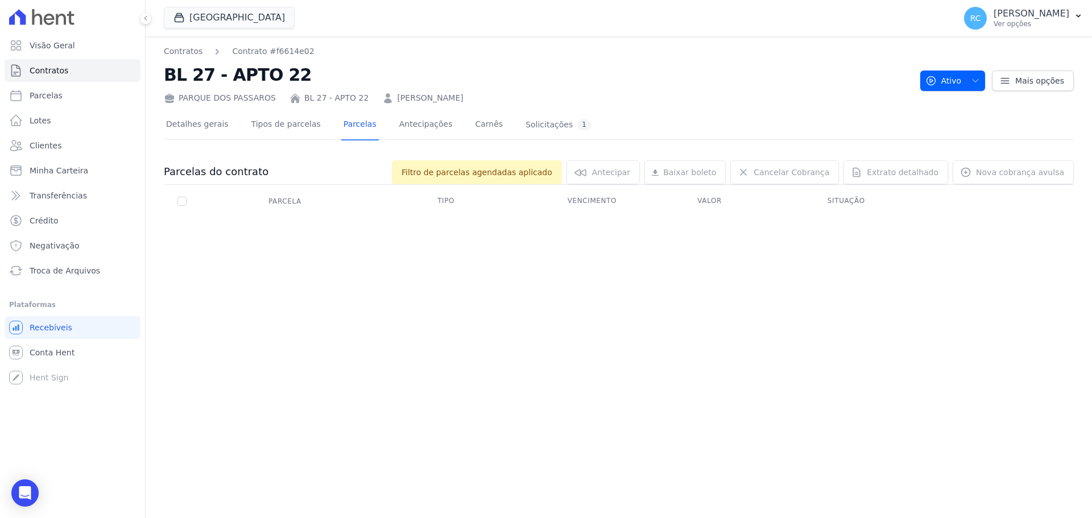
click at [691, 174] on div "Baixar boleto Baixar boleto default" at bounding box center [684, 172] width 81 height 24
drag, startPoint x: 795, startPoint y: 168, endPoint x: 891, endPoint y: 170, distance: 96.1
click at [803, 168] on div "Cancelar Cobrança Cancelar Cobrança Cancelar Cobranças Você tem certeza que des…" at bounding box center [784, 172] width 109 height 24
drag, startPoint x: 891, startPoint y: 170, endPoint x: 1015, endPoint y: 161, distance: 124.8
click at [895, 169] on div "Extrato detalhado Extrato detalhado Exportar PDF Exportar XLSX" at bounding box center [895, 172] width 105 height 24
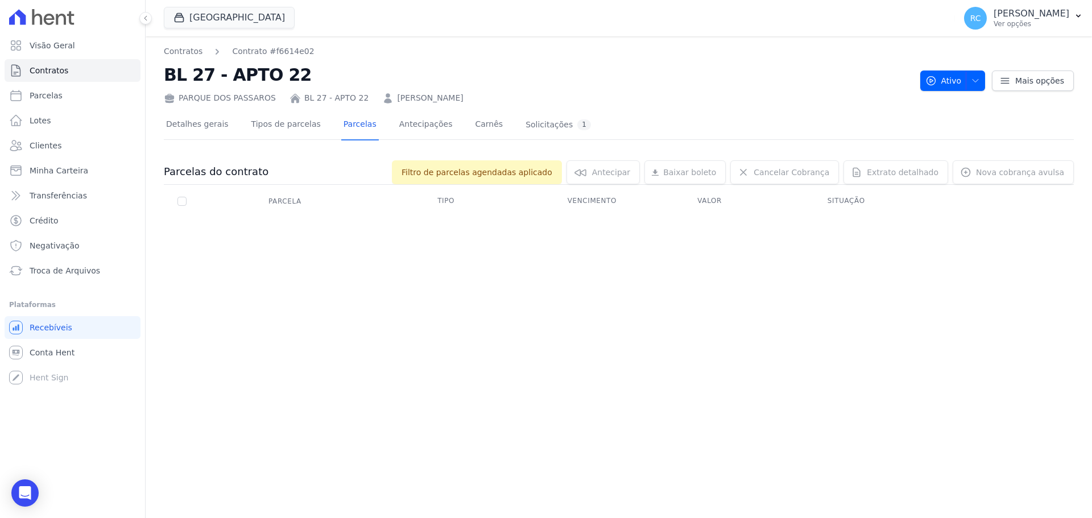
click at [1017, 161] on div "Nova cobrança avulsa Nova cobrança avulsa Adicionar Parcela Escolha um tipo de …" at bounding box center [1012, 172] width 121 height 24
drag, startPoint x: 939, startPoint y: 173, endPoint x: 716, endPoint y: 175, distance: 222.9
click at [857, 177] on div "Filtro de parcelas agendadas aplicado 0 selecionada(s) Antecipar Antecipar Baix…" at bounding box center [670, 172] width 805 height 24
click at [581, 180] on div "Filtro de parcelas agendadas aplicado 0 selecionada(s) Antecipar Antecipar Baix…" at bounding box center [670, 172] width 805 height 24
drag, startPoint x: 451, startPoint y: 179, endPoint x: 429, endPoint y: 183, distance: 22.5
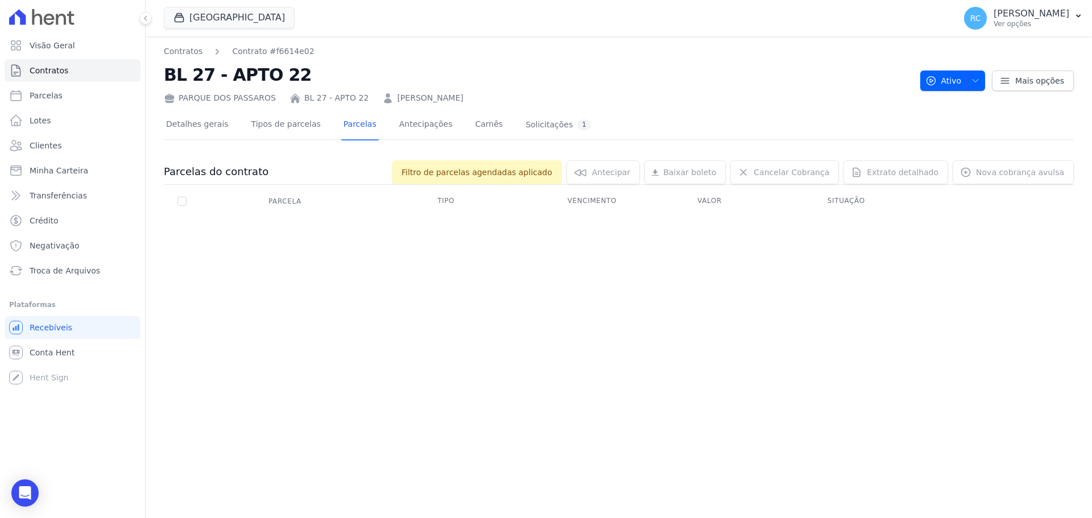
click at [450, 179] on span "Filtro de parcelas agendadas aplicado" at bounding box center [477, 172] width 170 height 24
click at [396, 256] on div "Contratos Contrato #f6614e02 BL 27 - APTO 22 PARQUE DOS PASSAROS BL 27 - APTO 2…" at bounding box center [619, 277] width 946 height 482
click at [525, 121] on div "Solicitações 1" at bounding box center [557, 124] width 65 height 11
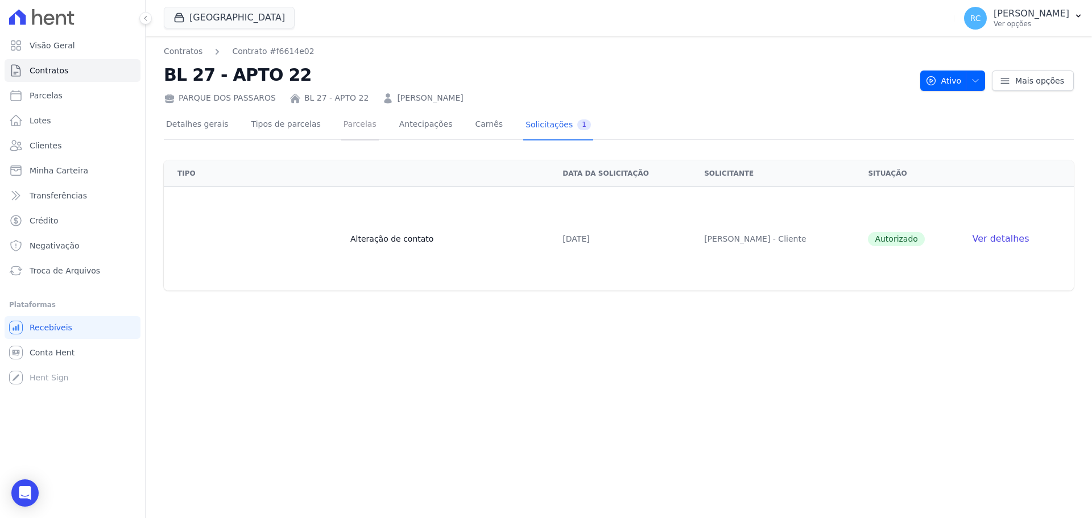
click at [341, 125] on link "Parcelas" at bounding box center [360, 125] width 38 height 30
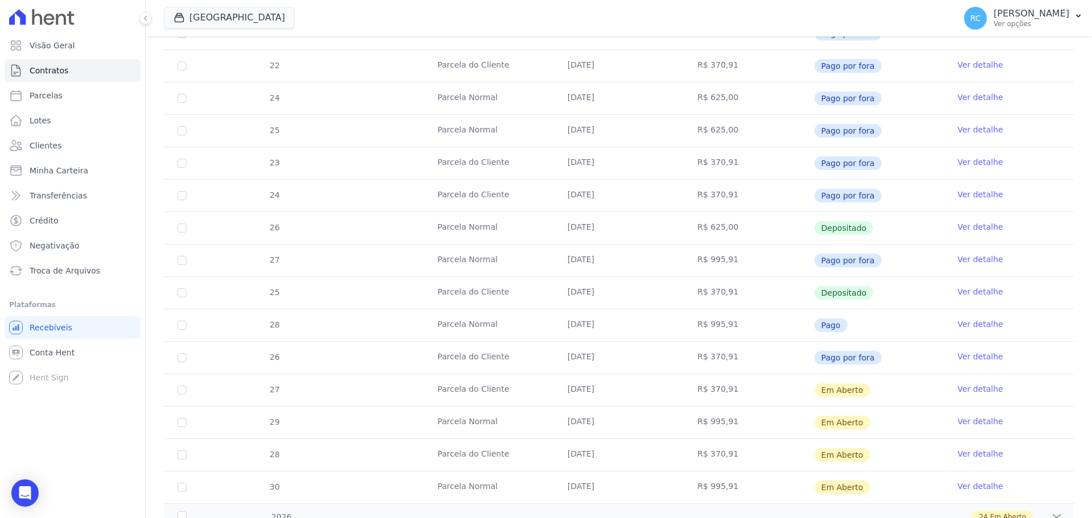
scroll to position [569, 0]
drag, startPoint x: 183, startPoint y: 391, endPoint x: 181, endPoint y: 412, distance: 20.5
click at [181, 412] on tbody "17 Parcela do Cliente 11/01/2025 R$ 370,91 Pago por fora Ver detalhe 19 Parcela…" at bounding box center [619, 113] width 910 height 777
drag, startPoint x: 224, startPoint y: 420, endPoint x: 653, endPoint y: 429, distance: 429.4
click at [737, 419] on tr "29 Parcela Normal 11/11/2025 R$ 995,91 Em Aberto Ver detalhe" at bounding box center [619, 421] width 910 height 32
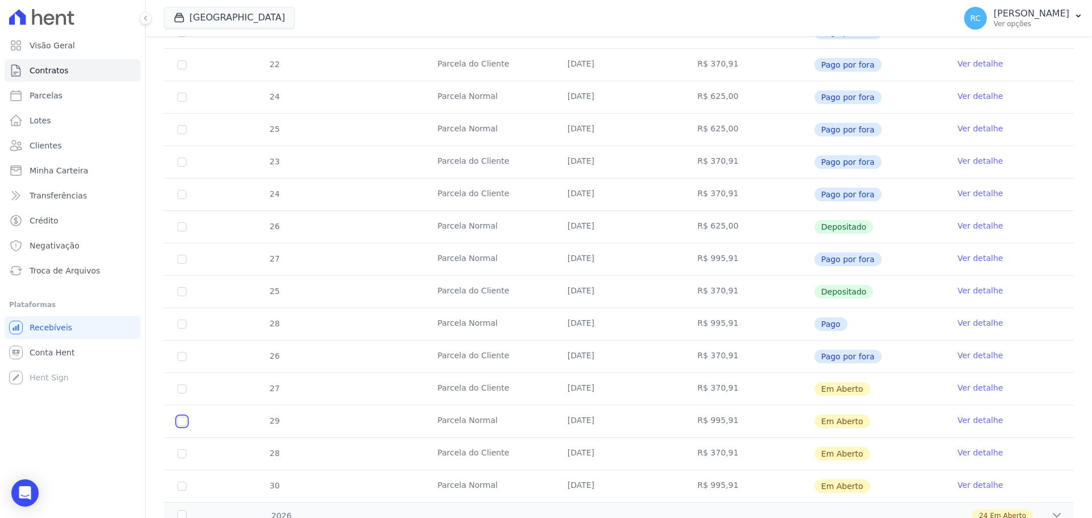
click at [185, 421] on input "checkbox" at bounding box center [181, 421] width 9 height 9
checkbox input "true"
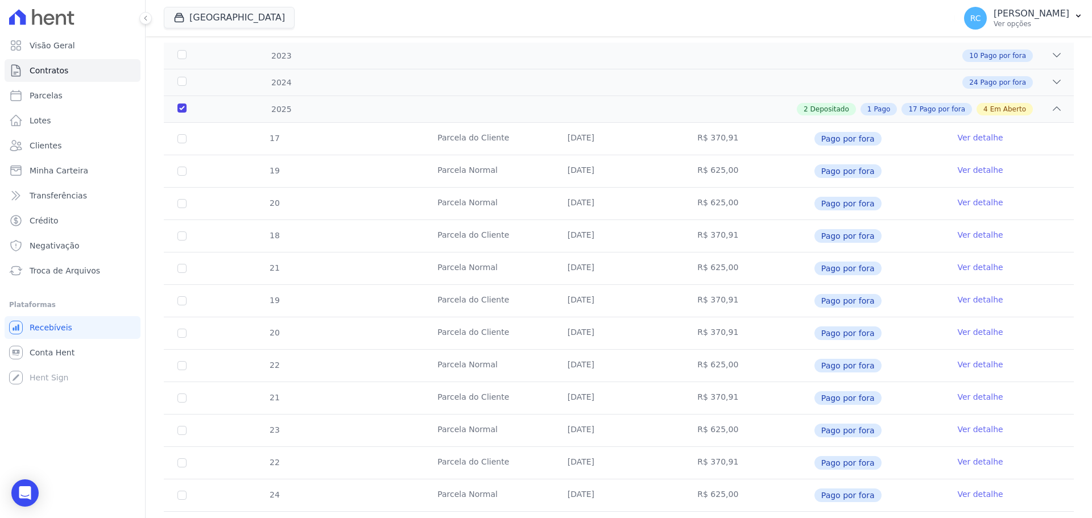
scroll to position [0, 0]
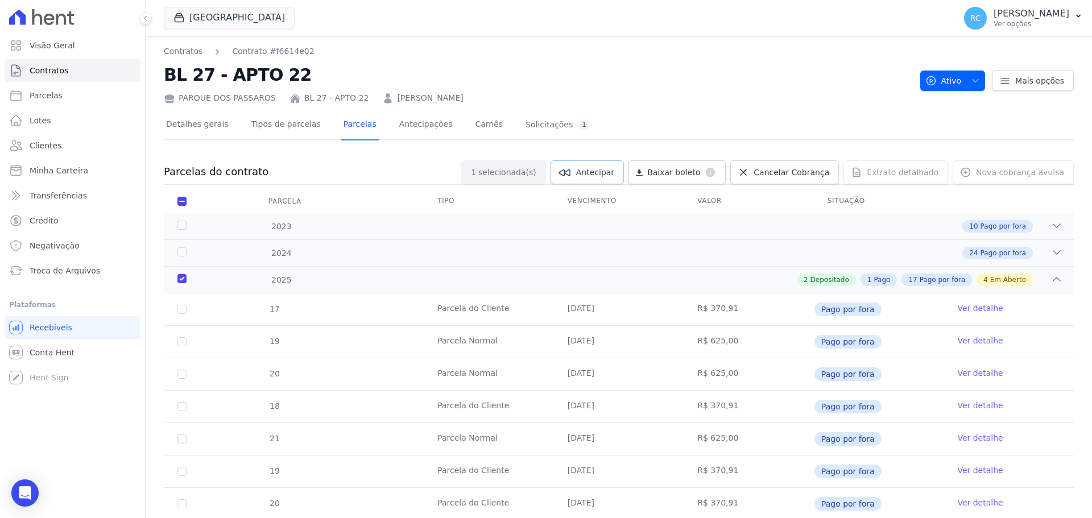
click at [623, 164] on link "Antecipar" at bounding box center [586, 172] width 73 height 24
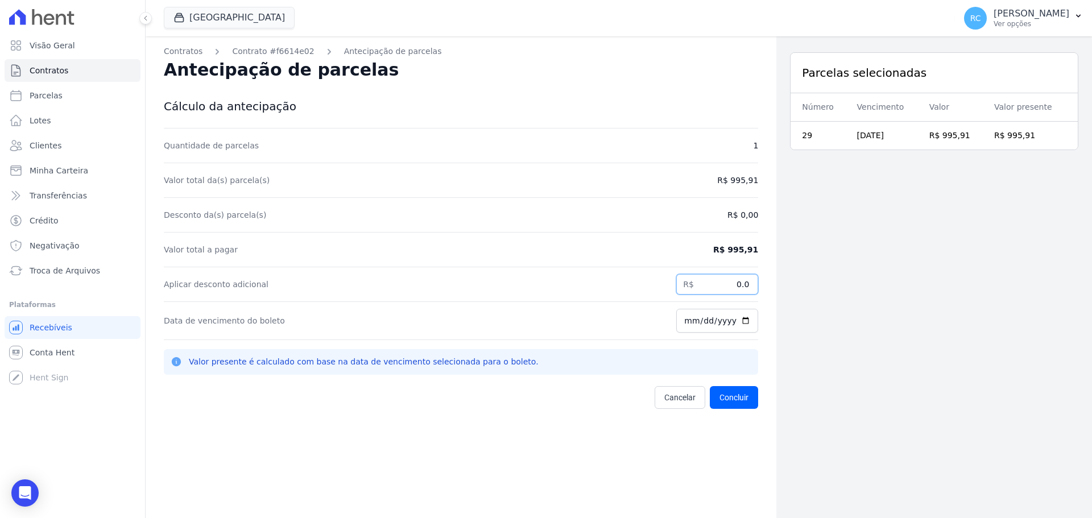
drag, startPoint x: 728, startPoint y: 284, endPoint x: 840, endPoint y: 294, distance: 112.5
click at [728, 284] on input "0.0" at bounding box center [717, 284] width 82 height 20
type input "0"
click at [723, 292] on input "Aplicar desconto adicional" at bounding box center [717, 284] width 82 height 20
type input "15.82"
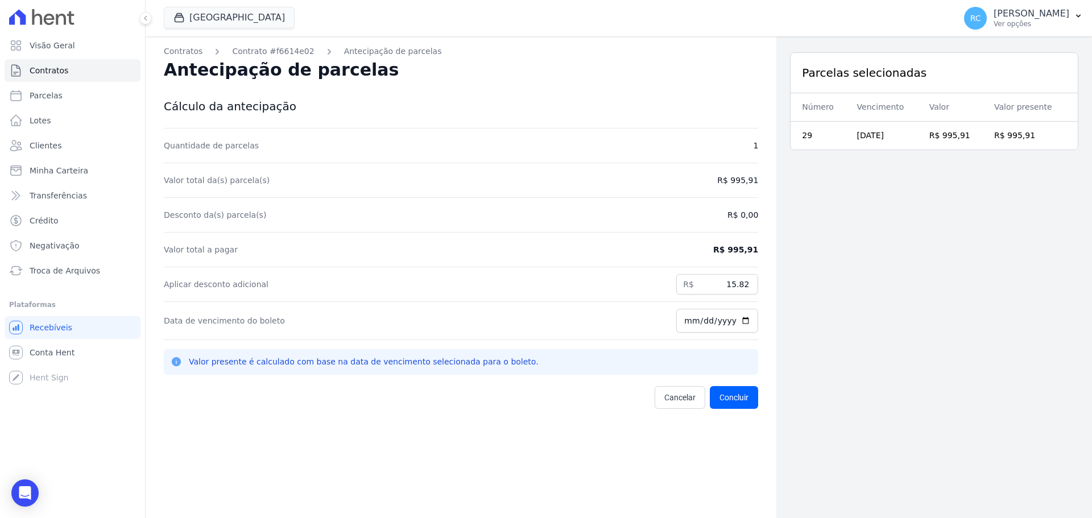
click at [946, 302] on div "Parcelas selecionadas Número Vencimento Valor Valor presente 29 11/11/2025 R$ 9…" at bounding box center [934, 295] width 316 height 518
click at [735, 393] on button "Concluir" at bounding box center [734, 397] width 48 height 23
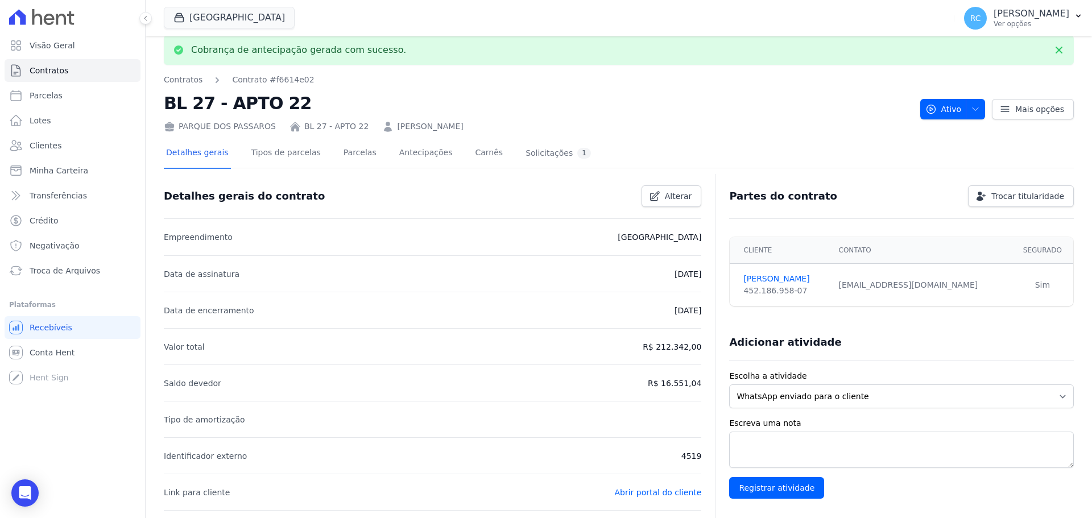
scroll to position [5, 0]
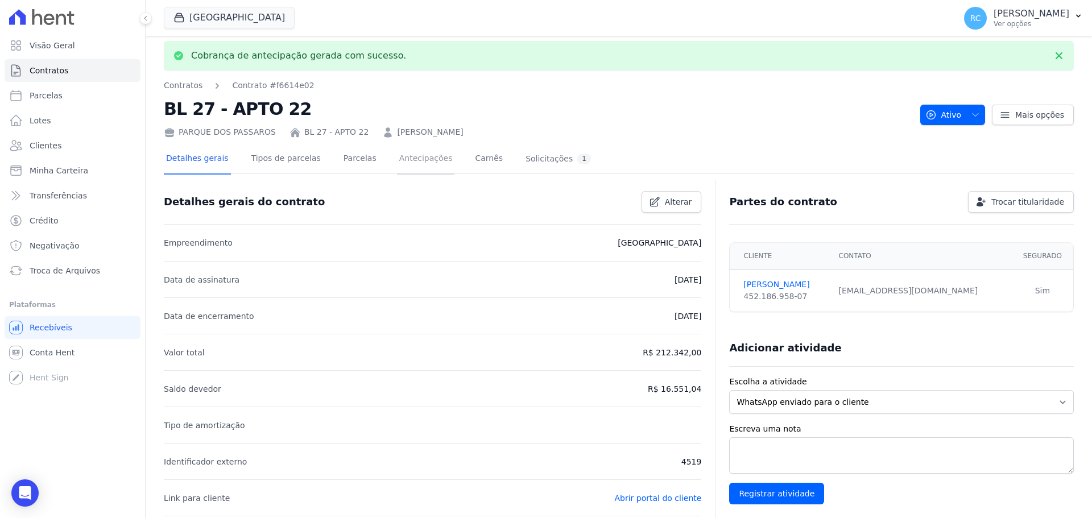
click at [397, 159] on link "Antecipações" at bounding box center [426, 159] width 58 height 30
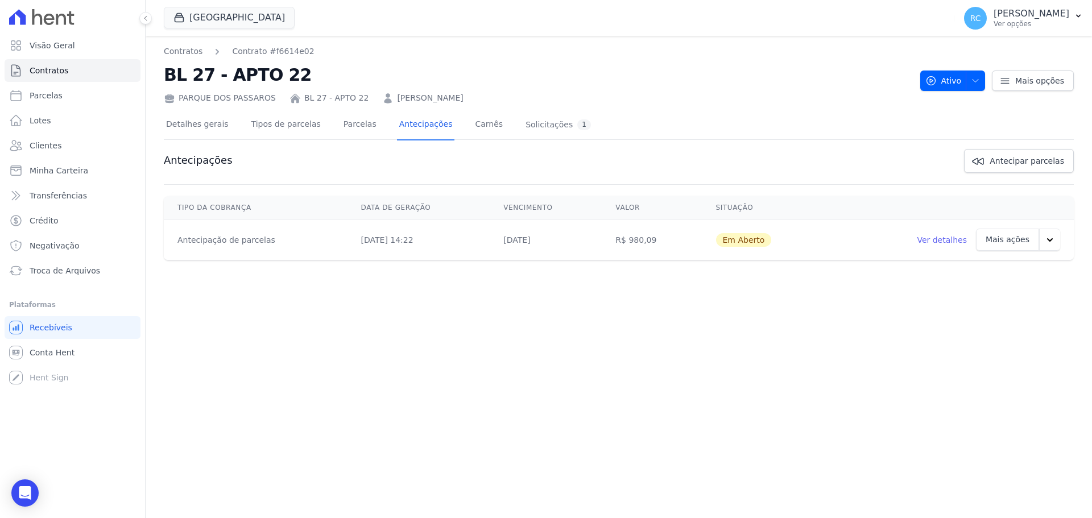
click at [1054, 237] on button "button" at bounding box center [1049, 240] width 21 height 22
click at [981, 269] on link "Ver boleto" at bounding box center [984, 269] width 59 height 27
drag, startPoint x: 357, startPoint y: 305, endPoint x: 364, endPoint y: 275, distance: 30.5
click at [364, 275] on div "Contratos Contrato #f6614e02 BL 27 - APTO 22 PARQUE DOS PASSAROS BL 27 - APTO 2…" at bounding box center [619, 277] width 946 height 482
drag, startPoint x: 375, startPoint y: 236, endPoint x: 385, endPoint y: 239, distance: 11.2
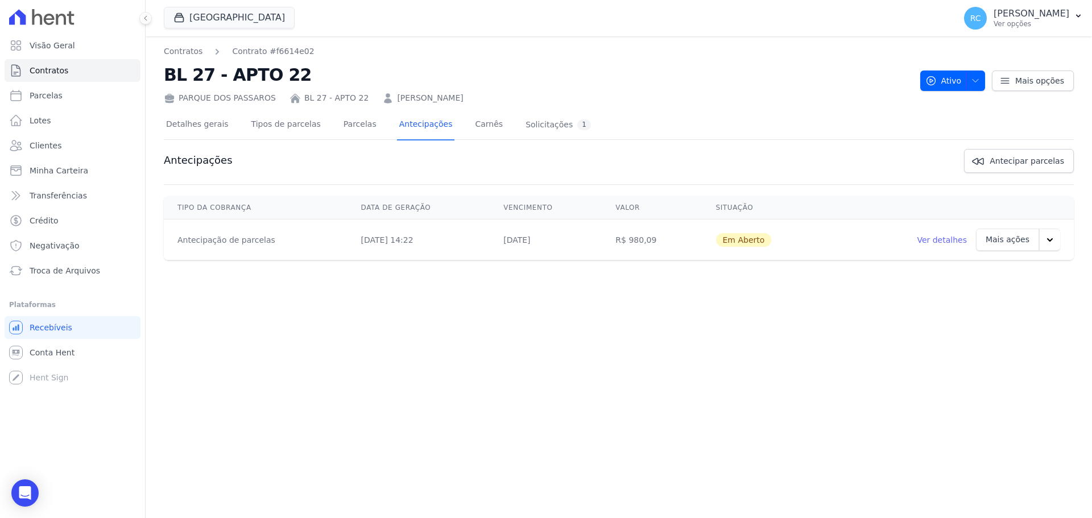
click at [375, 236] on td "10/10/2025, 14:22" at bounding box center [418, 239] width 143 height 41
drag, startPoint x: 727, startPoint y: 235, endPoint x: 744, endPoint y: 241, distance: 18.0
click at [737, 237] on span "Em Aberto" at bounding box center [744, 240] width 56 height 14
drag, startPoint x: 749, startPoint y: 240, endPoint x: 892, endPoint y: 246, distance: 142.8
click at [753, 239] on span "Em Aberto" at bounding box center [744, 240] width 56 height 14
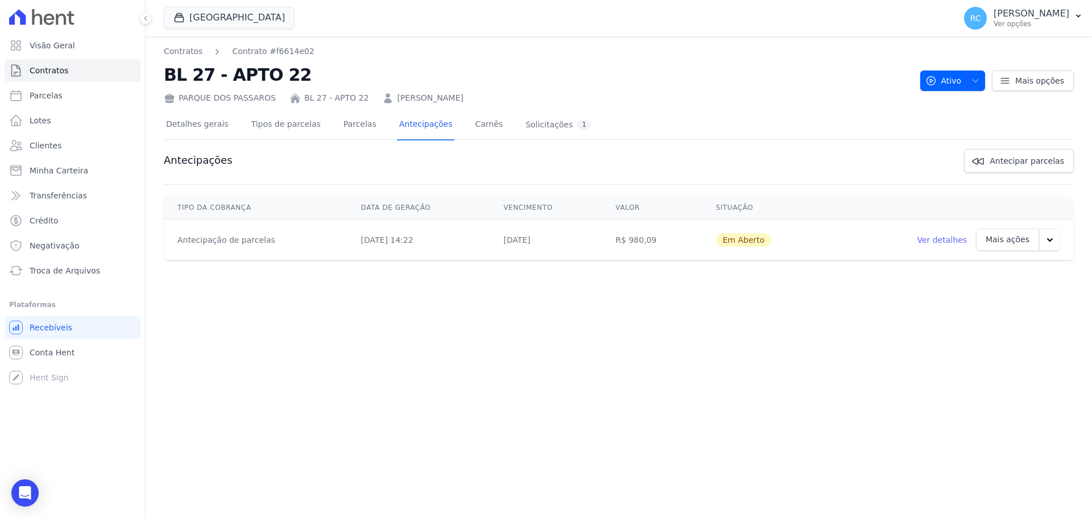
click at [943, 237] on link "Ver detalhes" at bounding box center [942, 239] width 50 height 11
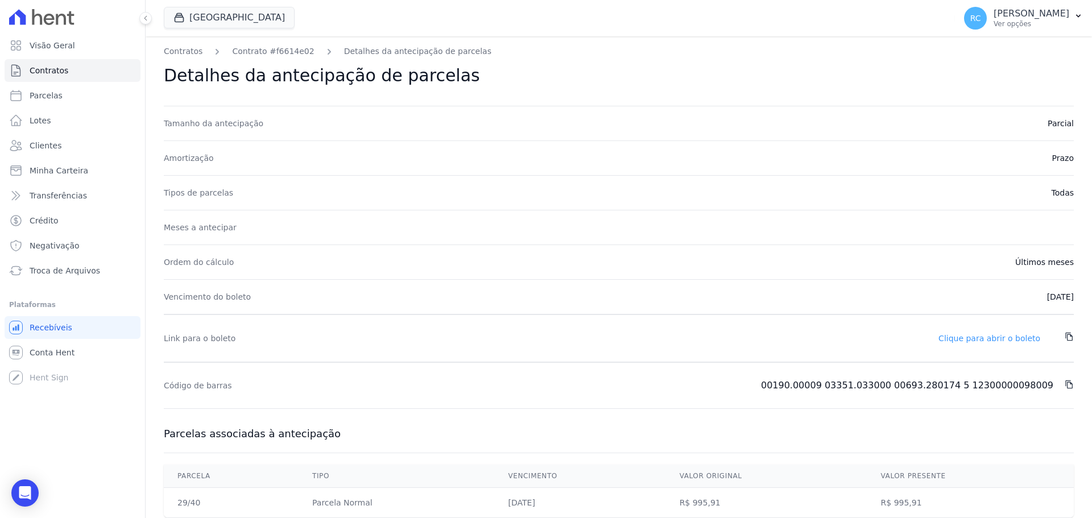
click at [997, 339] on link "Clique para abrir o boleto" at bounding box center [989, 338] width 102 height 9
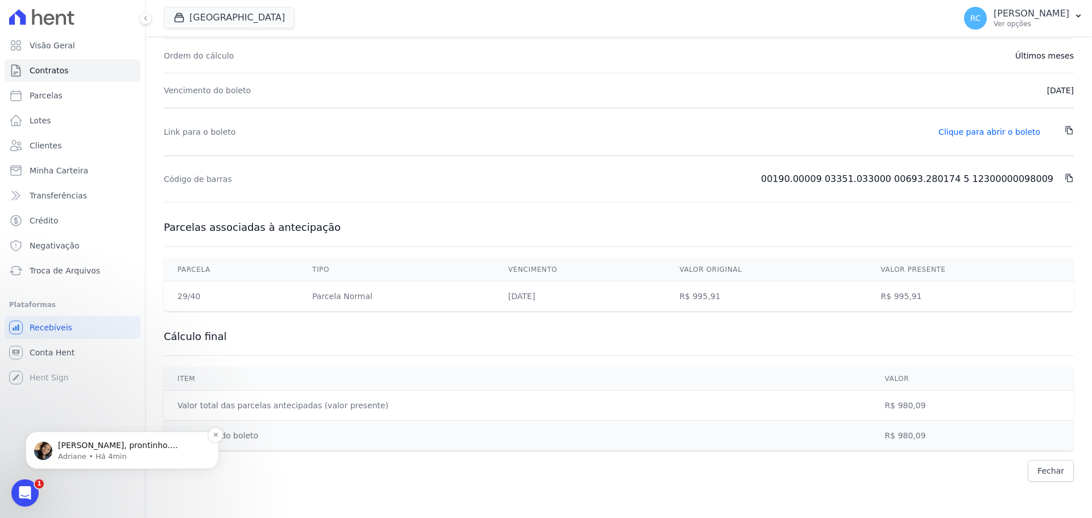
click at [118, 459] on p "Adriane • Há 4min" at bounding box center [131, 456] width 147 height 10
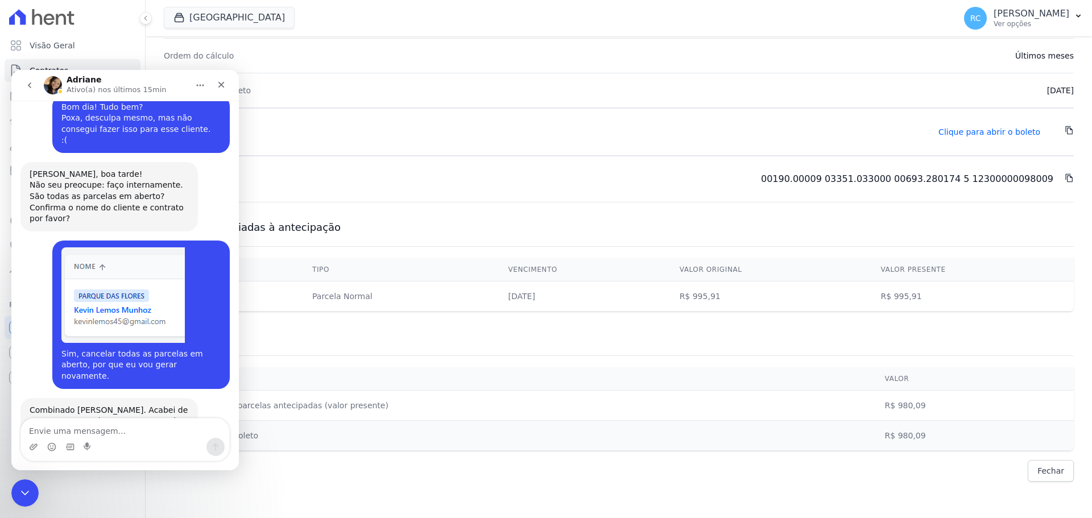
scroll to position [1453, 0]
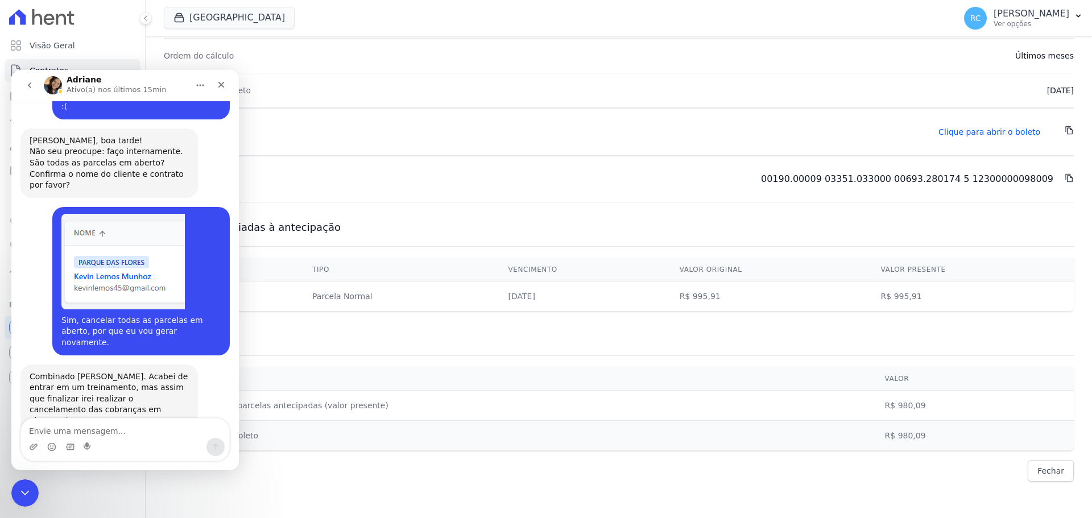
click at [88, 421] on textarea "Envie uma mensagem..." at bounding box center [125, 427] width 208 height 19
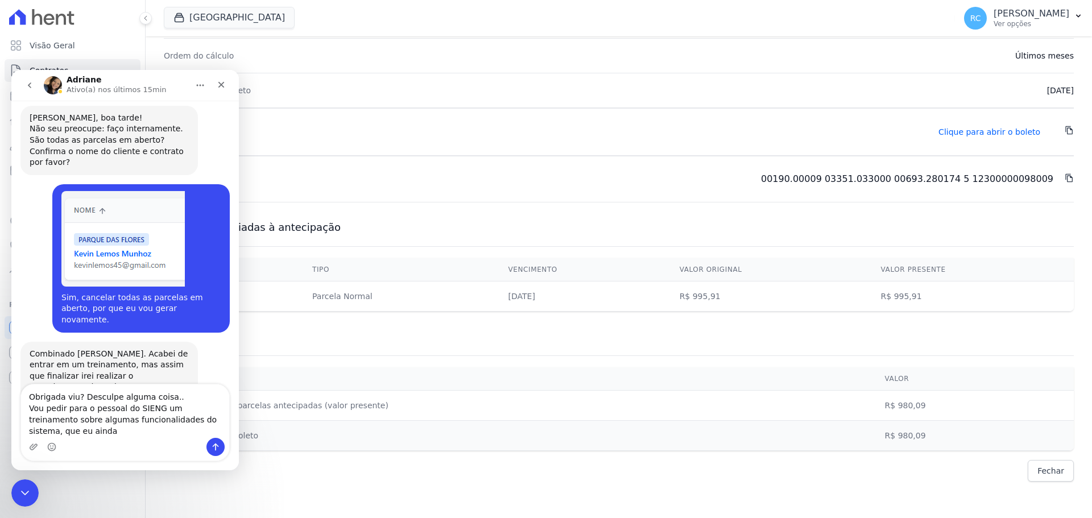
scroll to position [1487, 0]
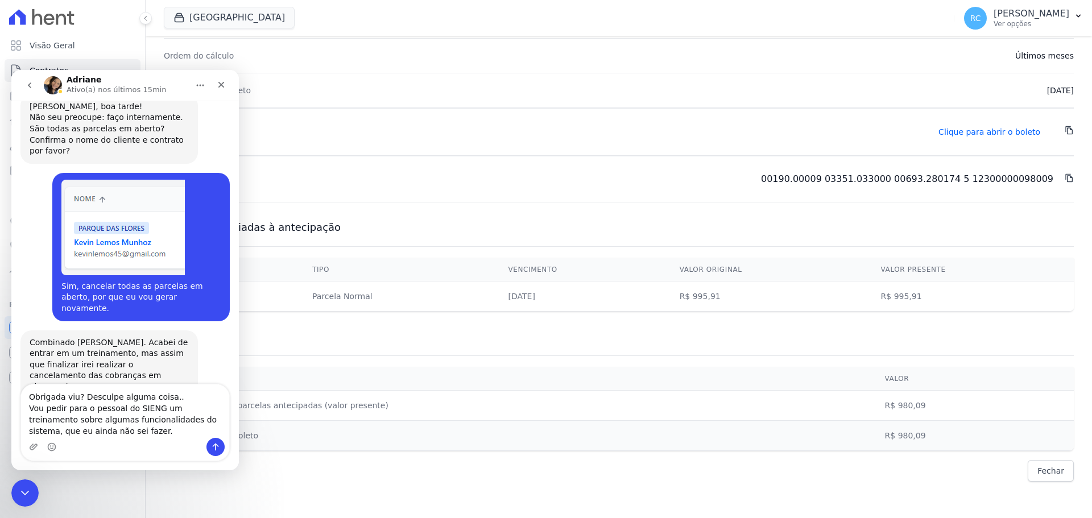
type textarea "Obrigada viu? Desculpe alguma coisa.. Vou pedir para o pessoal do SIENG um trei…"
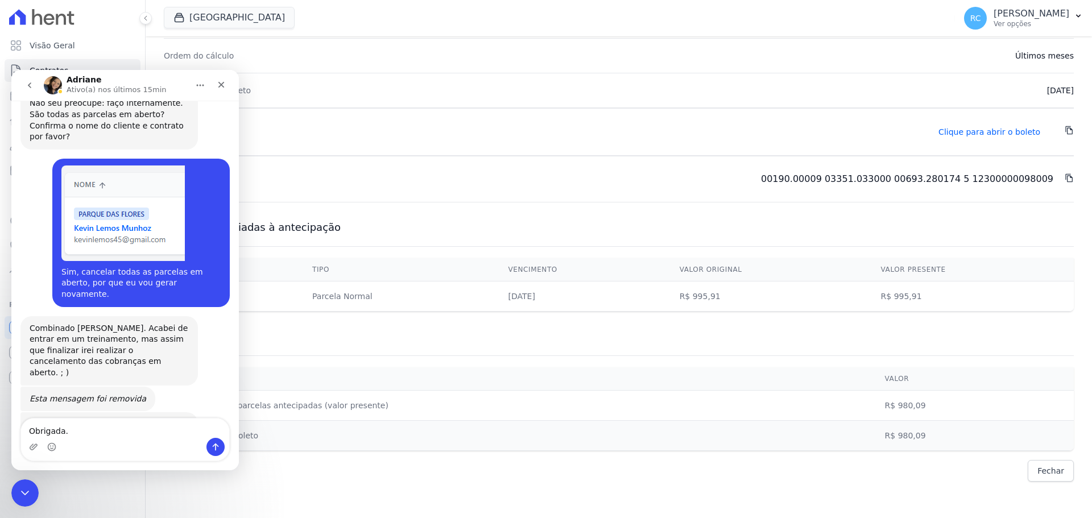
type textarea "Obrigada."
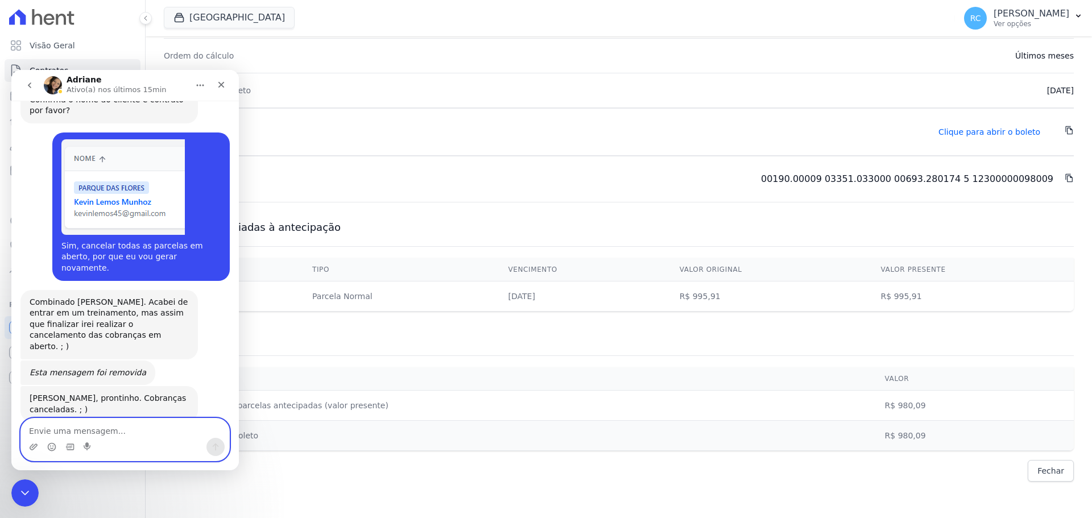
click at [94, 430] on textarea "Envie uma mensagem..." at bounding box center [125, 427] width 208 height 19
click at [27, 481] on div "Fechar mensagem da Intercom" at bounding box center [23, 491] width 27 height 27
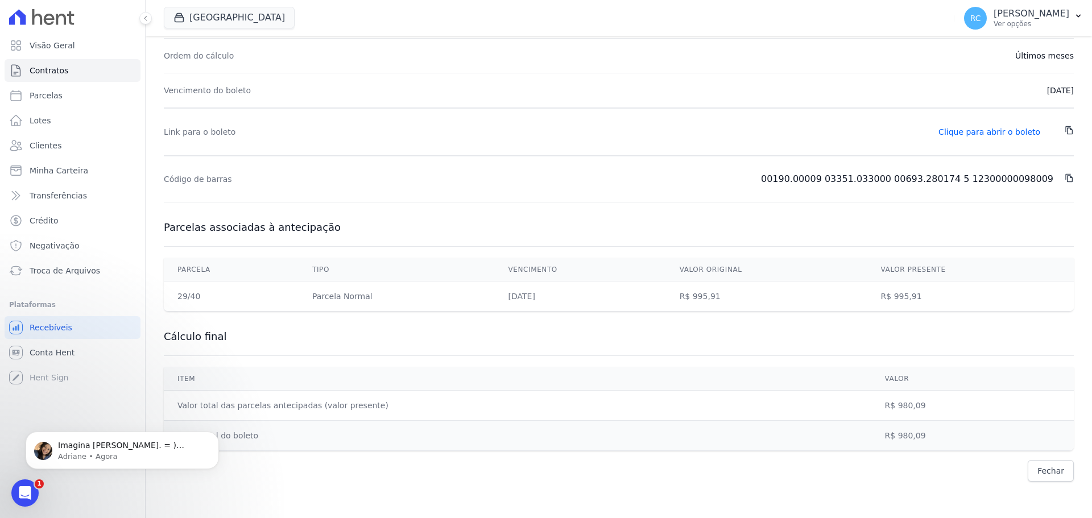
scroll to position [1600, 0]
click at [98, 450] on span "Imagina Raquel. = ) Combinado. Se precisar de alguma informação do nosso lado, …" at bounding box center [127, 462] width 139 height 43
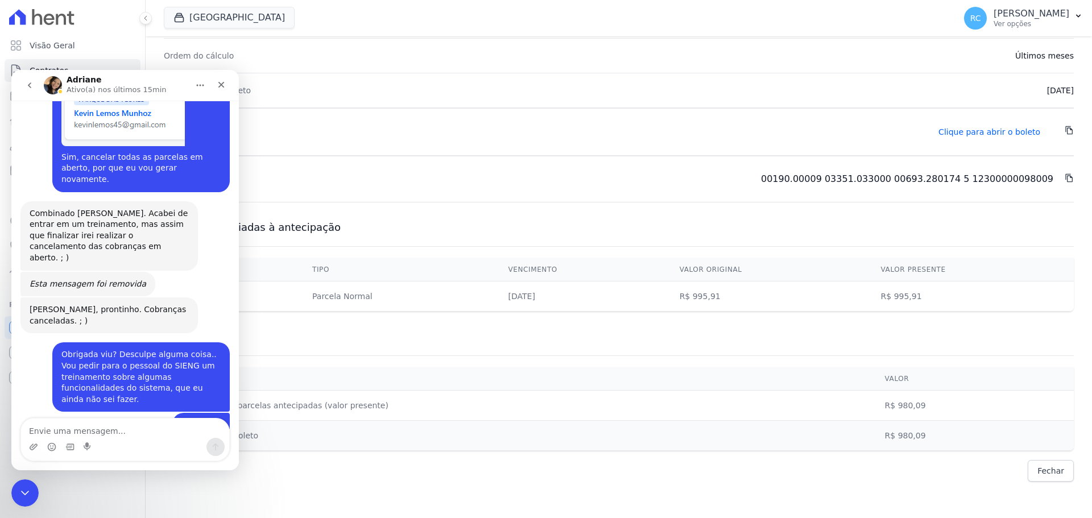
scroll to position [1619, 0]
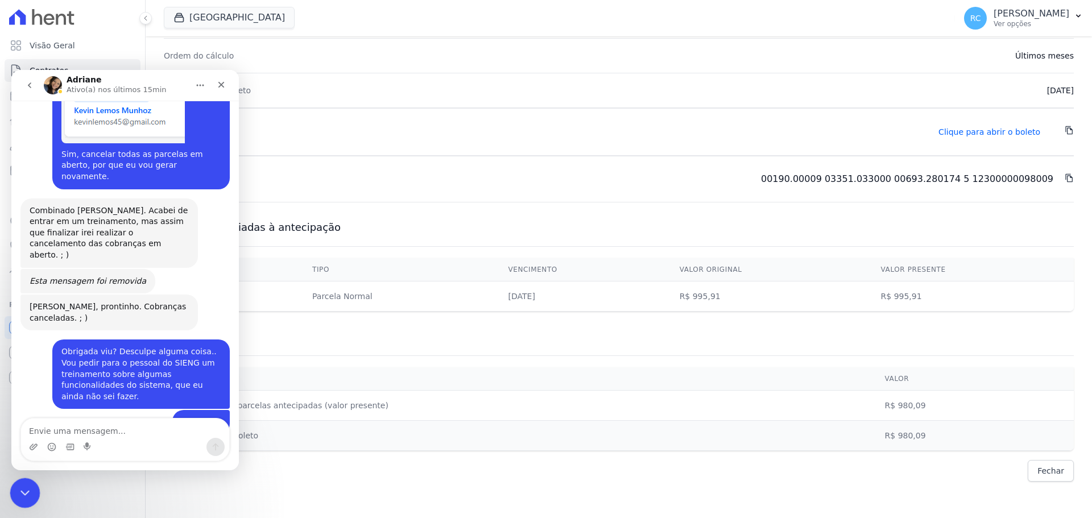
click at [27, 490] on icon "Fechar mensagem da Intercom" at bounding box center [23, 491] width 14 height 14
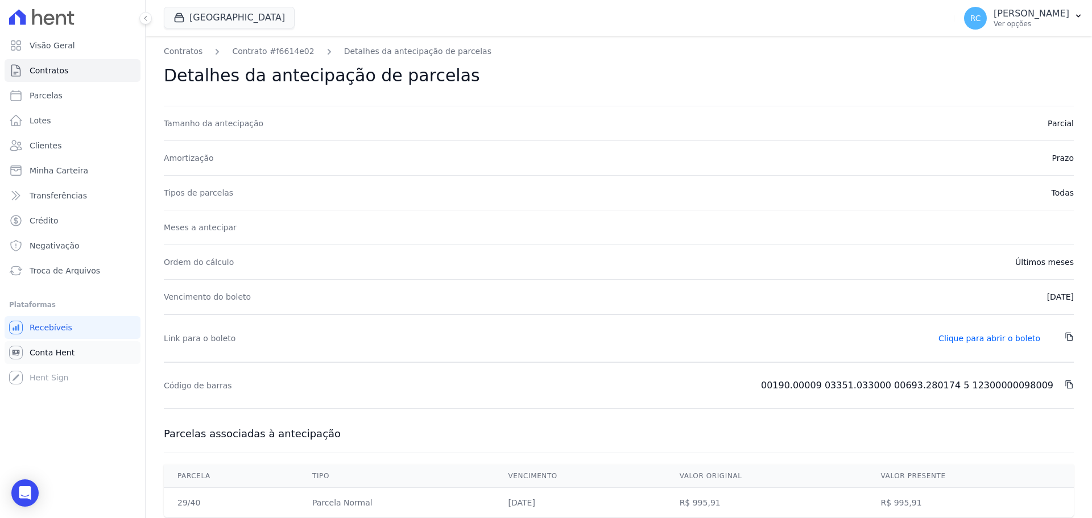
click at [62, 353] on span "Conta Hent" at bounding box center [52, 352] width 45 height 11
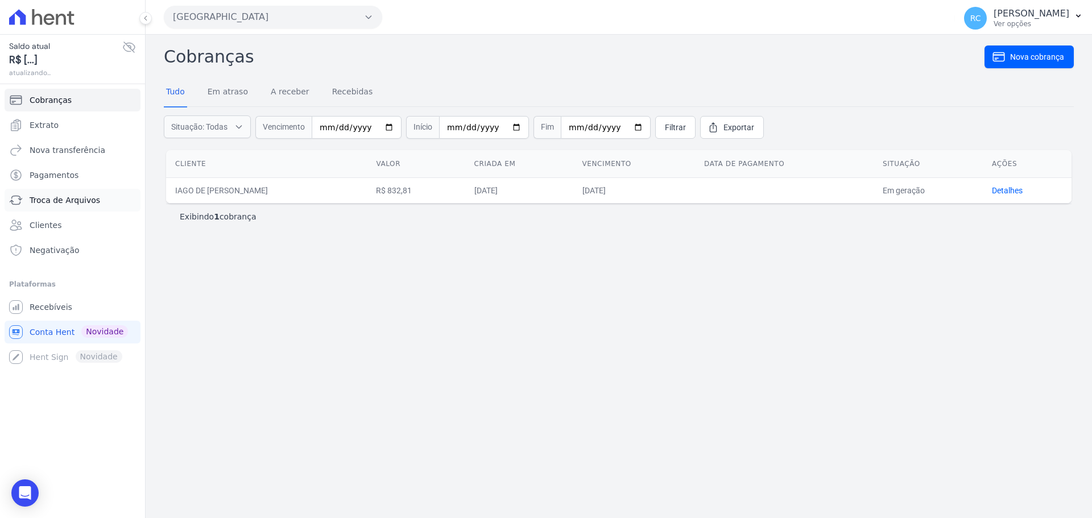
click at [76, 192] on link "Troca de Arquivos" at bounding box center [73, 200] width 136 height 23
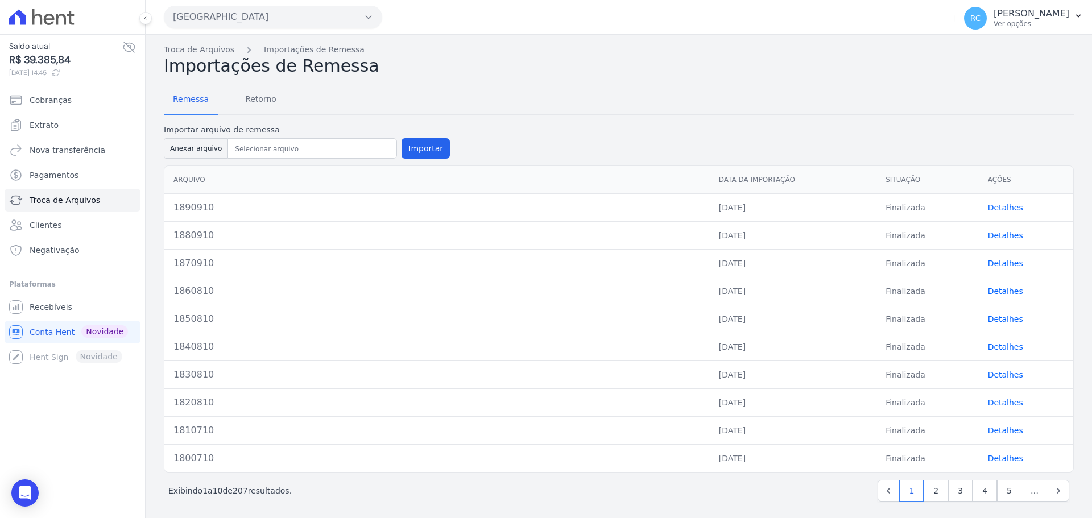
click at [279, 13] on button "[GEOGRAPHIC_DATA]" at bounding box center [273, 17] width 218 height 23
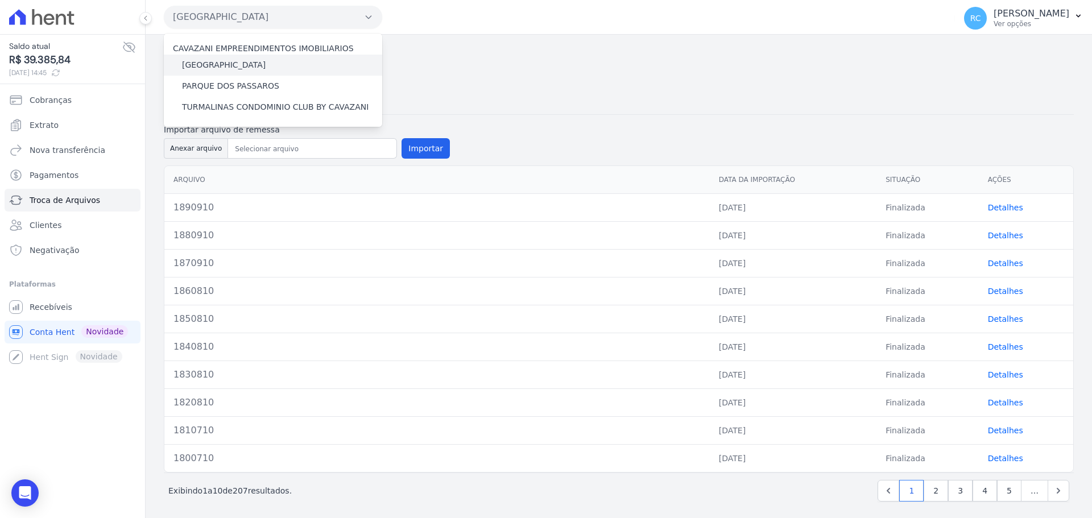
click at [238, 69] on label "[GEOGRAPHIC_DATA]" at bounding box center [224, 65] width 84 height 12
click at [0, 0] on input "[GEOGRAPHIC_DATA]" at bounding box center [0, 0] width 0 height 0
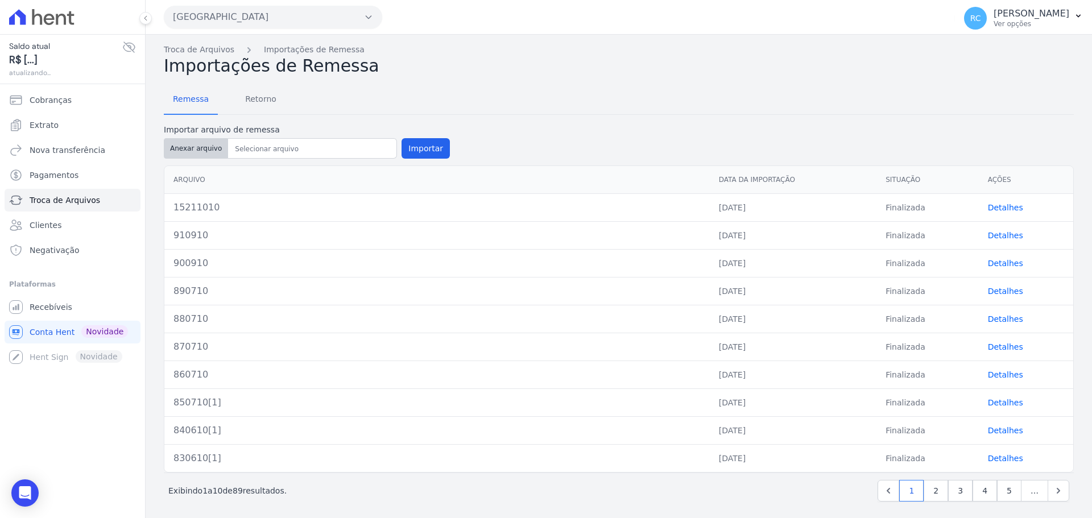
click at [193, 151] on button "Anexar arquivo" at bounding box center [196, 148] width 64 height 20
type input "15221010"
click at [419, 148] on button "Importar" at bounding box center [425, 148] width 48 height 20
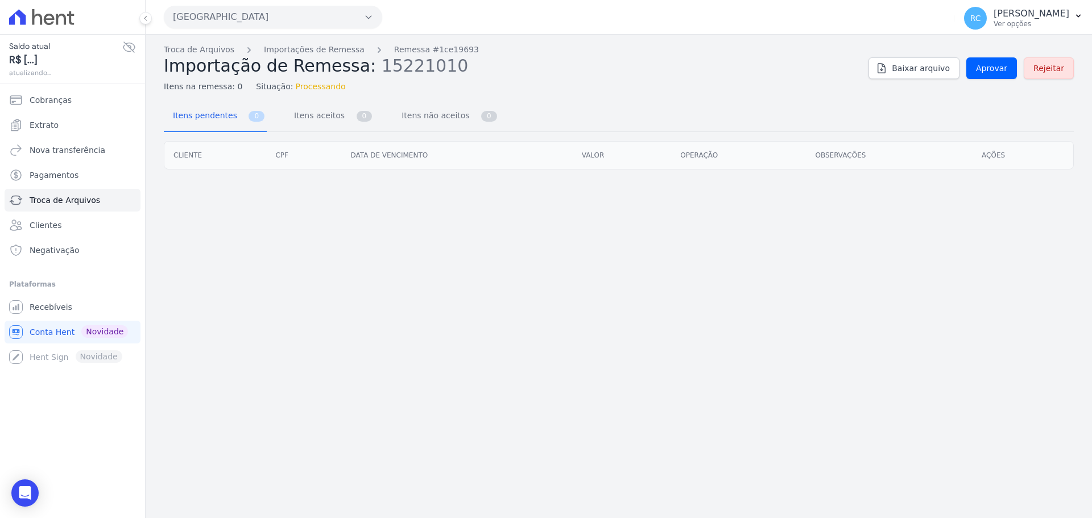
click at [999, 52] on div "Troca de Arquivos Importações de Remessa Remessa #1ce19693 Importação de Remess…" at bounding box center [619, 68] width 910 height 49
click at [990, 79] on div "Troca de Arquivos Importações de Remessa Remessa #1ce19693 Importação de Remess…" at bounding box center [619, 68] width 910 height 49
click at [990, 74] on link "Aprovar" at bounding box center [991, 68] width 51 height 22
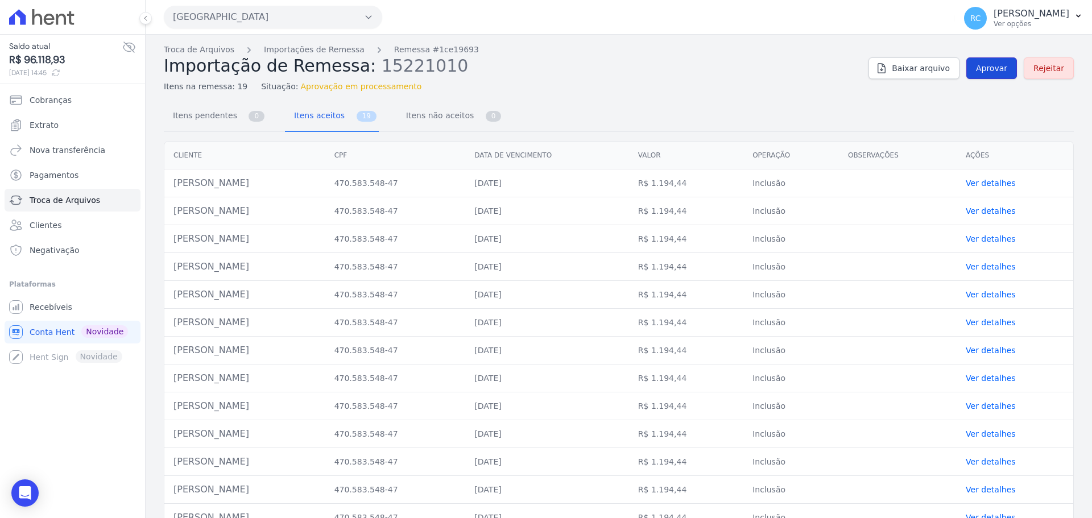
click at [980, 65] on span "Aprovar" at bounding box center [991, 68] width 31 height 11
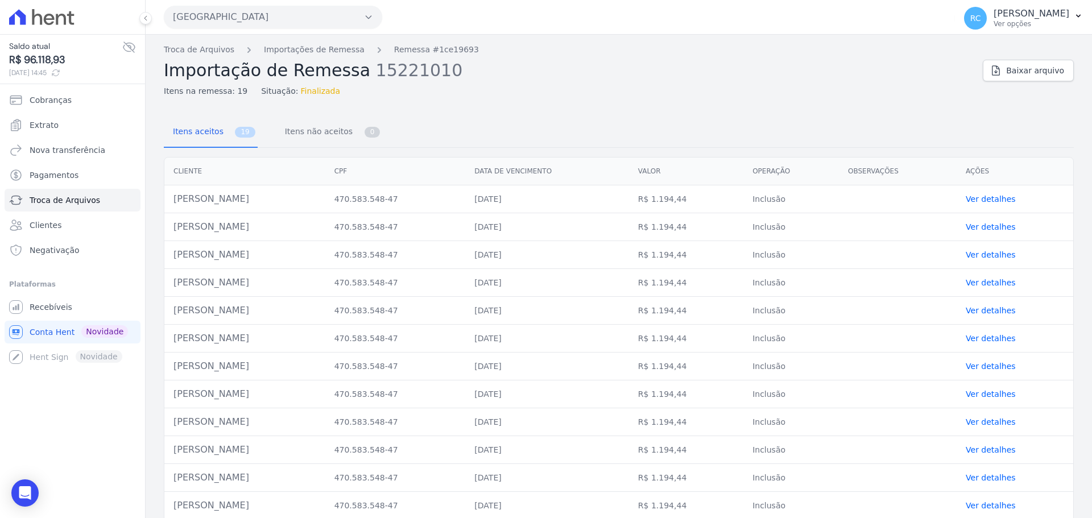
click at [209, 56] on div "Troca de Arquivos Importações de Remessa Remessa #1ce19693 Importação de Remess…" at bounding box center [569, 70] width 810 height 53
click at [209, 49] on link "Troca de Arquivos" at bounding box center [199, 50] width 71 height 12
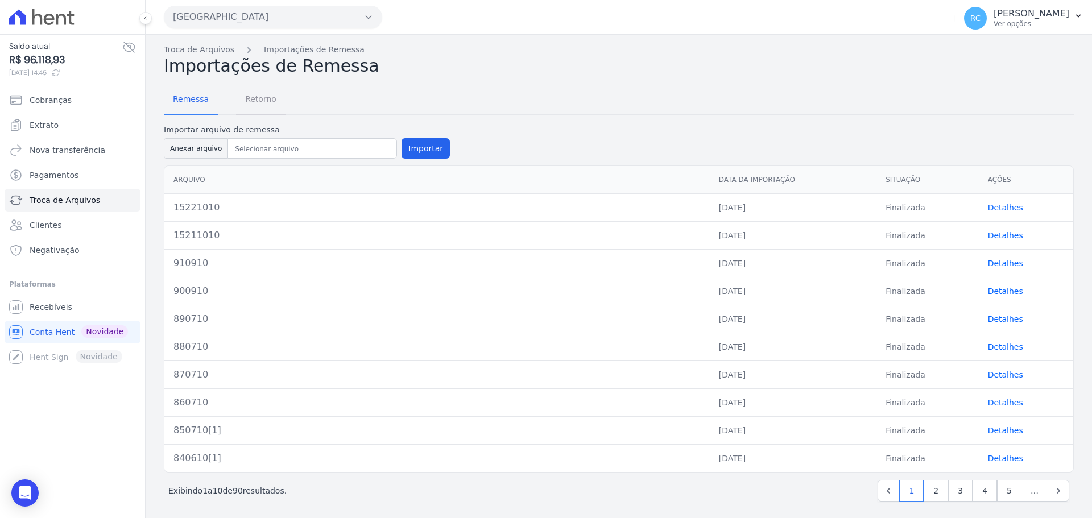
click at [263, 109] on span "Retorno" at bounding box center [260, 99] width 45 height 23
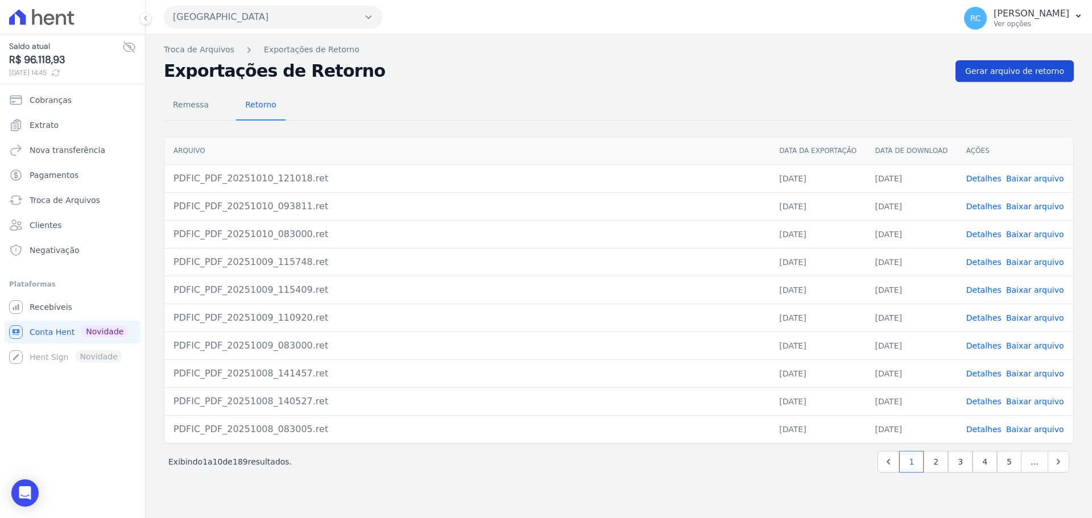
click at [1025, 67] on span "Gerar arquivo de retorno" at bounding box center [1014, 70] width 99 height 11
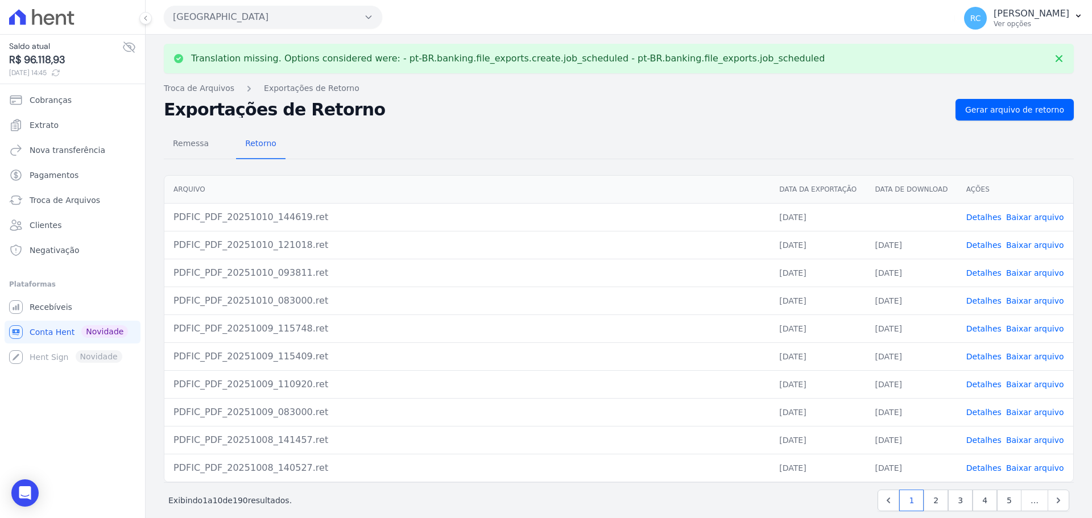
click at [1015, 218] on link "Baixar arquivo" at bounding box center [1035, 217] width 58 height 9
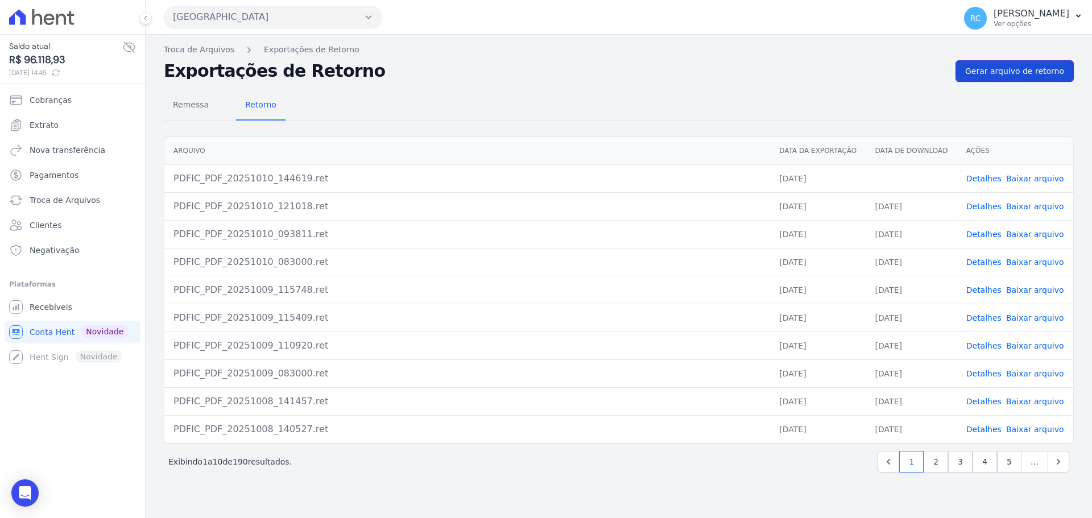
click at [1019, 68] on span "Gerar arquivo de retorno" at bounding box center [1014, 70] width 99 height 11
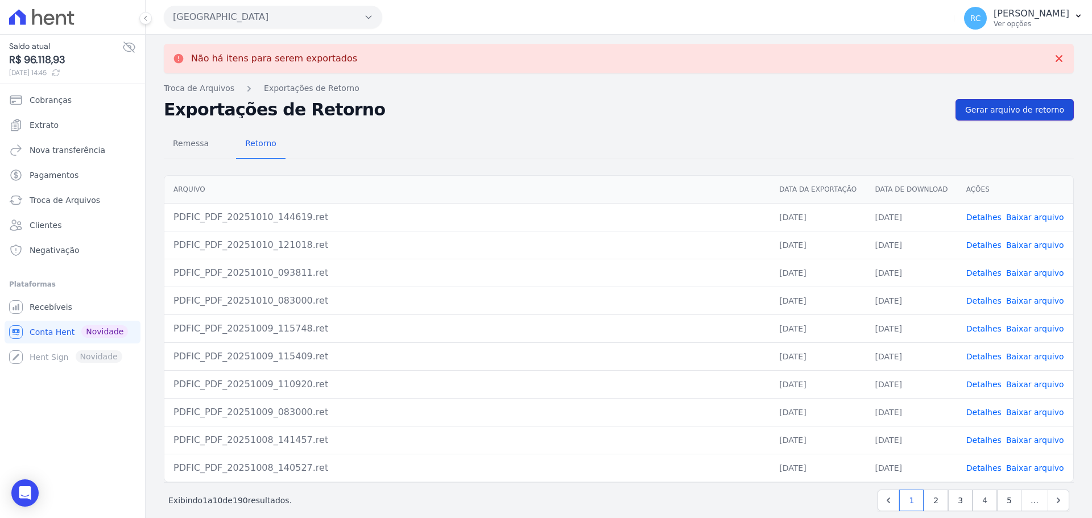
click at [1004, 118] on link "Gerar arquivo de retorno" at bounding box center [1014, 110] width 118 height 22
click at [976, 220] on link "Detalhes" at bounding box center [983, 217] width 35 height 9
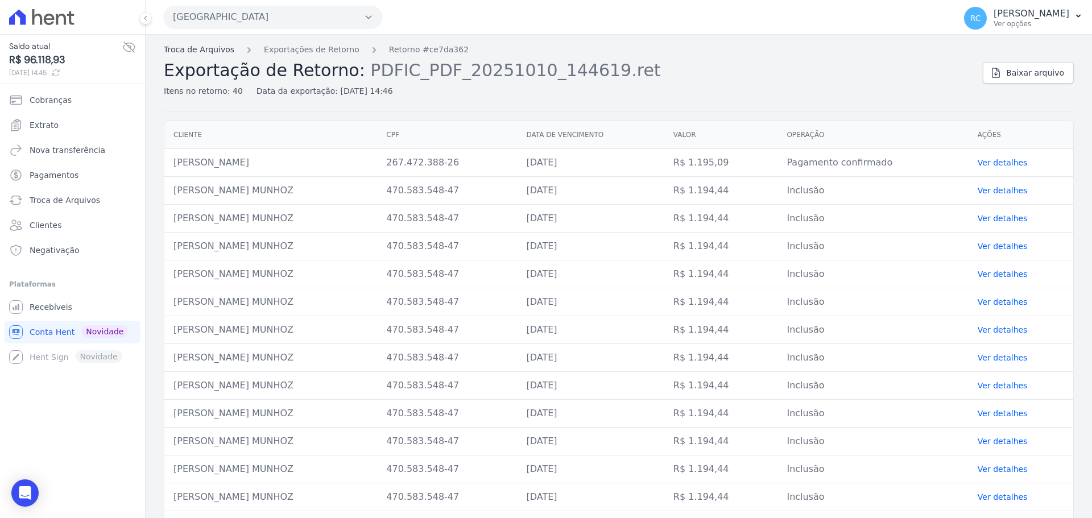
click at [193, 49] on link "Troca de Arquivos" at bounding box center [199, 50] width 71 height 12
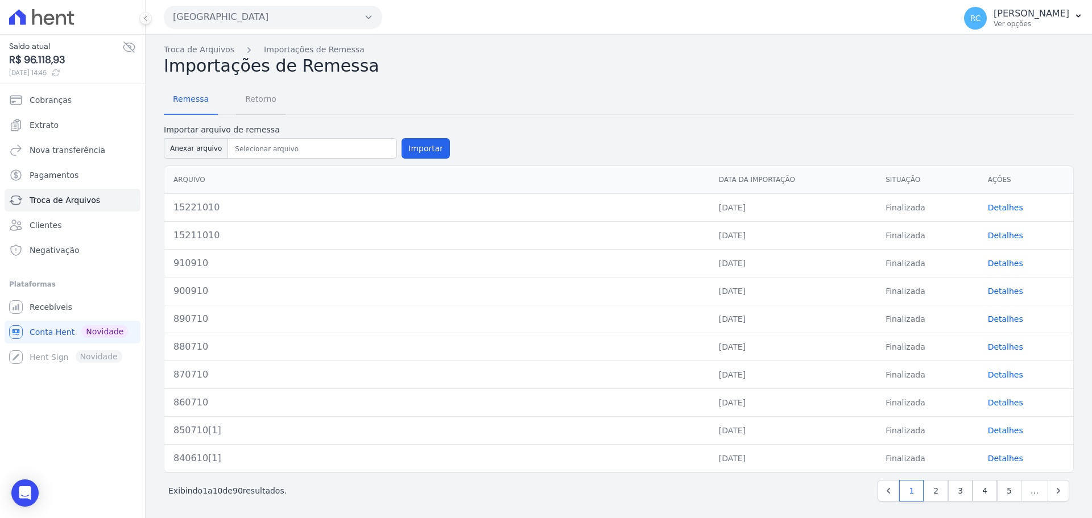
click at [266, 99] on span "Retorno" at bounding box center [260, 99] width 45 height 23
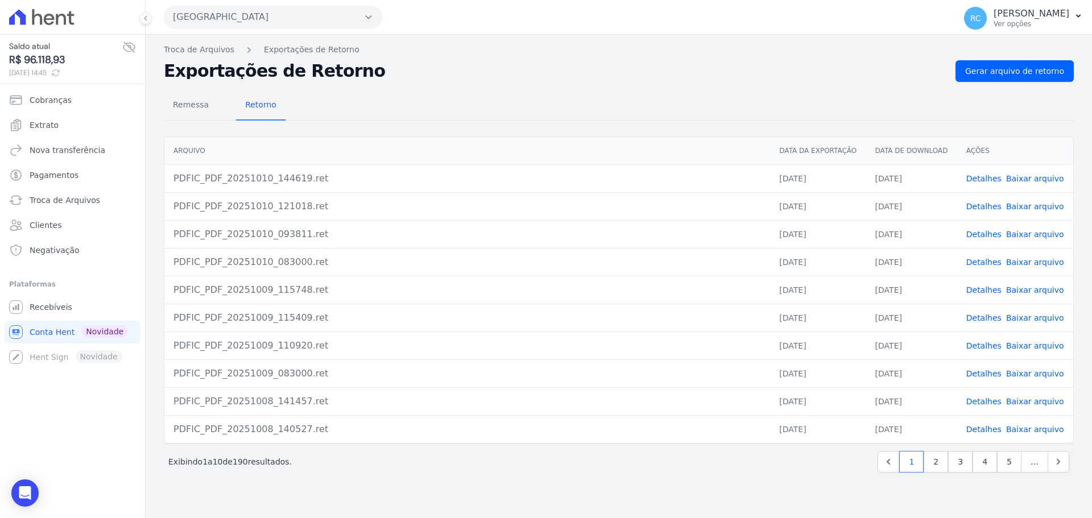
click at [1025, 183] on link "Baixar arquivo" at bounding box center [1035, 178] width 58 height 9
